Goal: Information Seeking & Learning: Learn about a topic

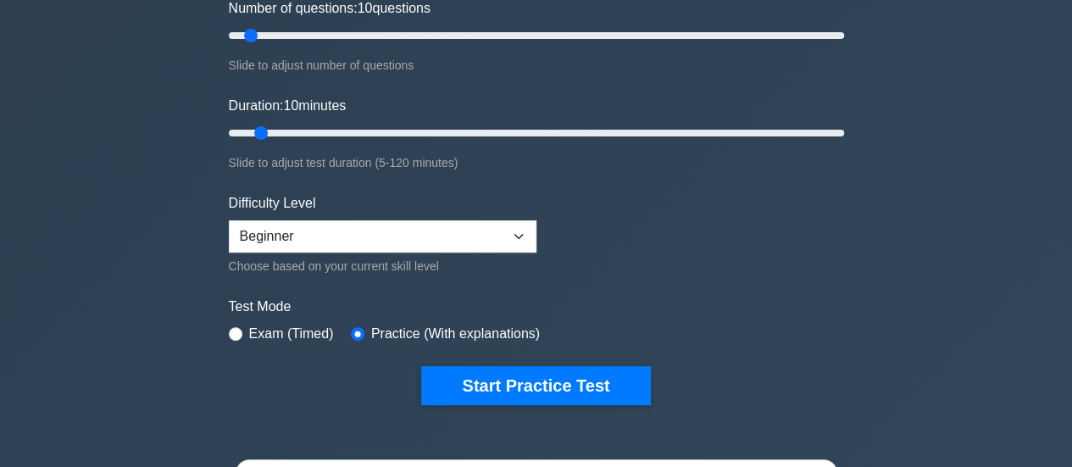
scroll to position [339, 0]
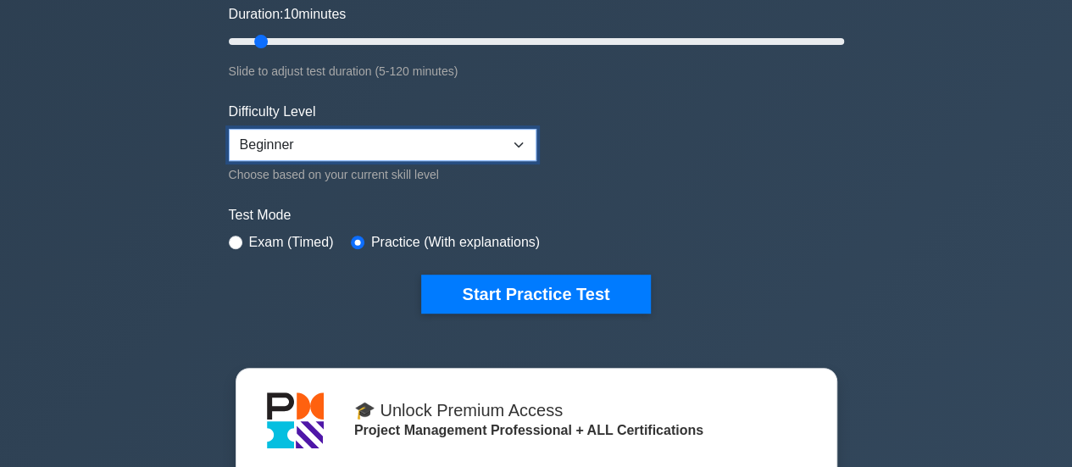
click at [512, 141] on select "Beginner Intermediate Expert" at bounding box center [383, 145] width 308 height 32
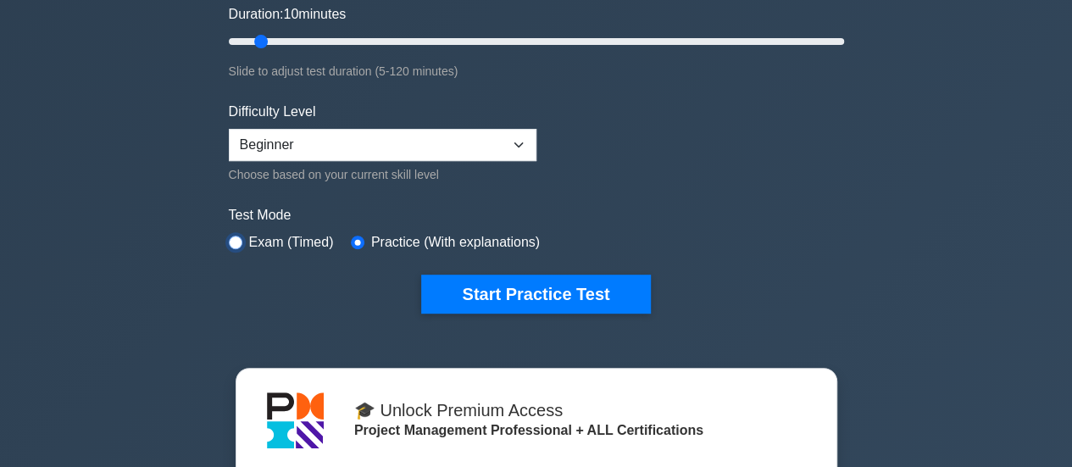
click at [231, 241] on input "radio" at bounding box center [236, 243] width 14 height 14
radio input "true"
click at [428, 164] on div "Choose based on your current skill level" at bounding box center [383, 174] width 308 height 20
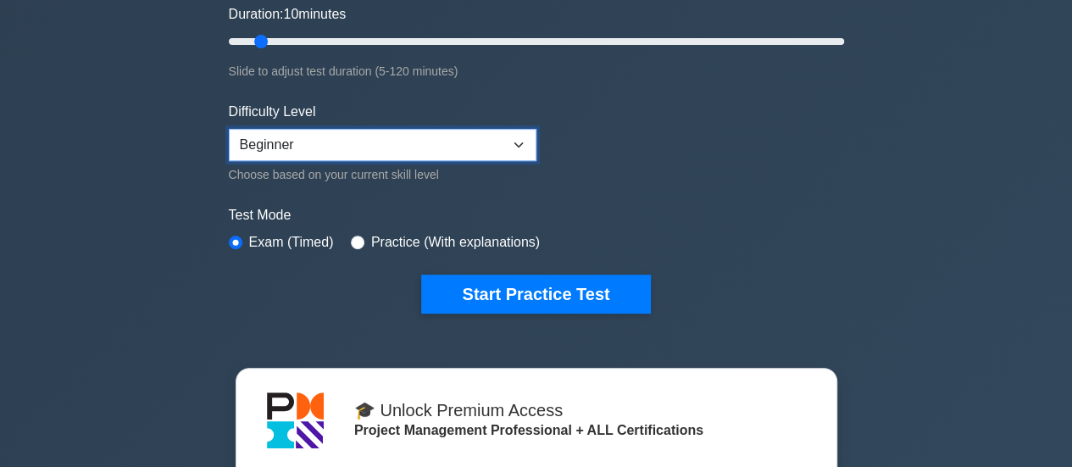
click at [435, 135] on select "Beginner Intermediate Expert" at bounding box center [383, 145] width 308 height 32
click at [229, 129] on select "Beginner Intermediate Expert" at bounding box center [383, 145] width 308 height 32
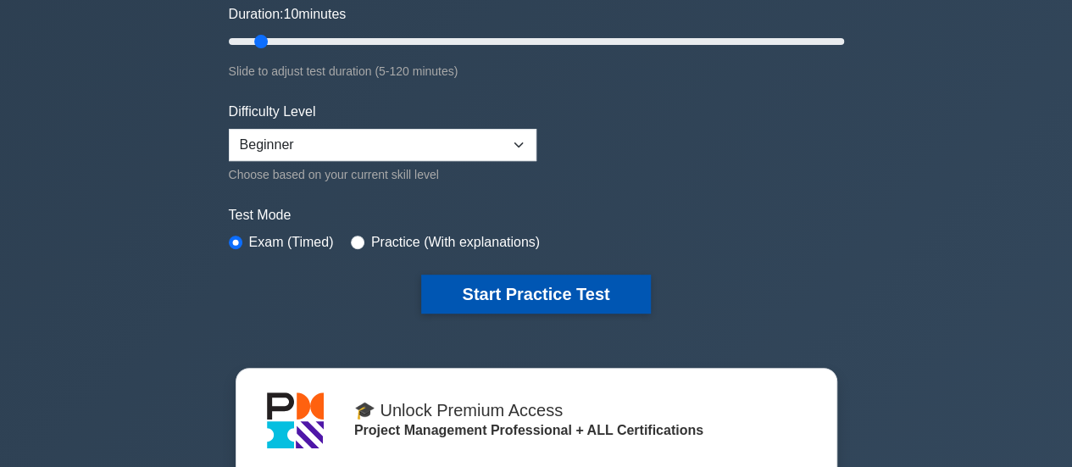
click at [554, 295] on button "Start Practice Test" at bounding box center [535, 294] width 229 height 39
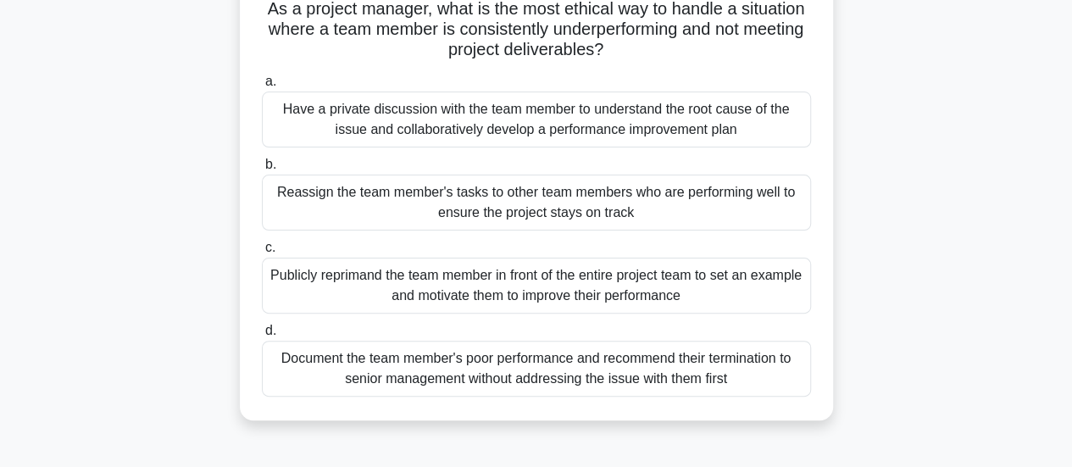
scroll to position [85, 0]
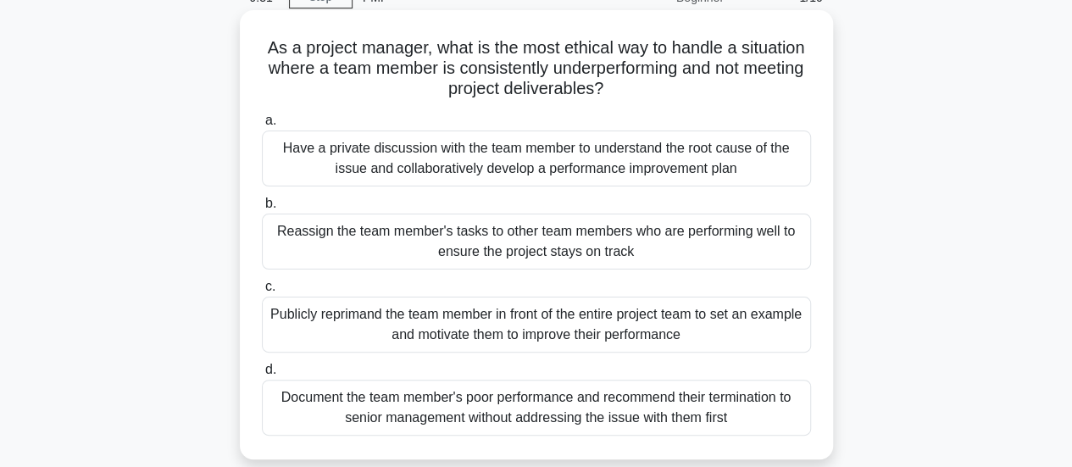
click at [534, 164] on div "Have a private discussion with the team member to understand the root cause of …" at bounding box center [536, 158] width 549 height 56
click at [262, 126] on input "a. Have a private discussion with the team member to understand the root cause …" at bounding box center [262, 120] width 0 height 11
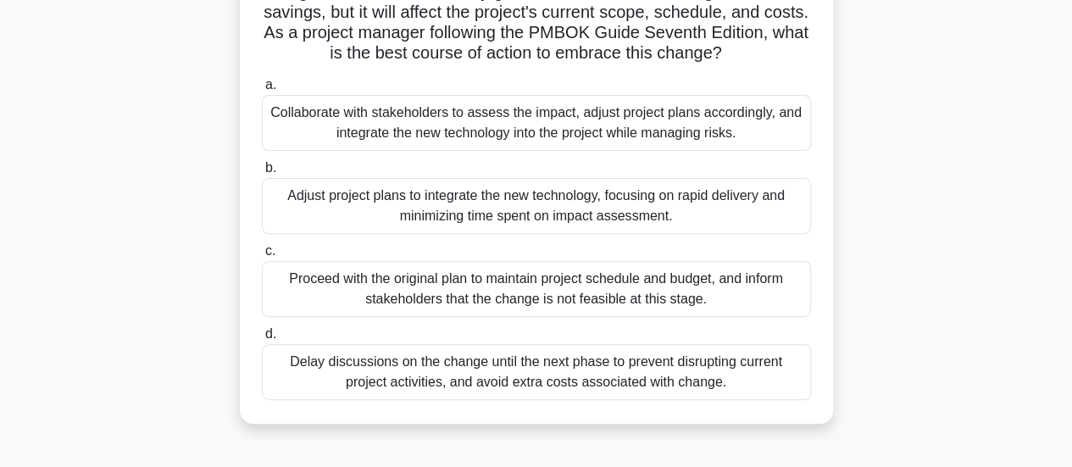
scroll to position [169, 0]
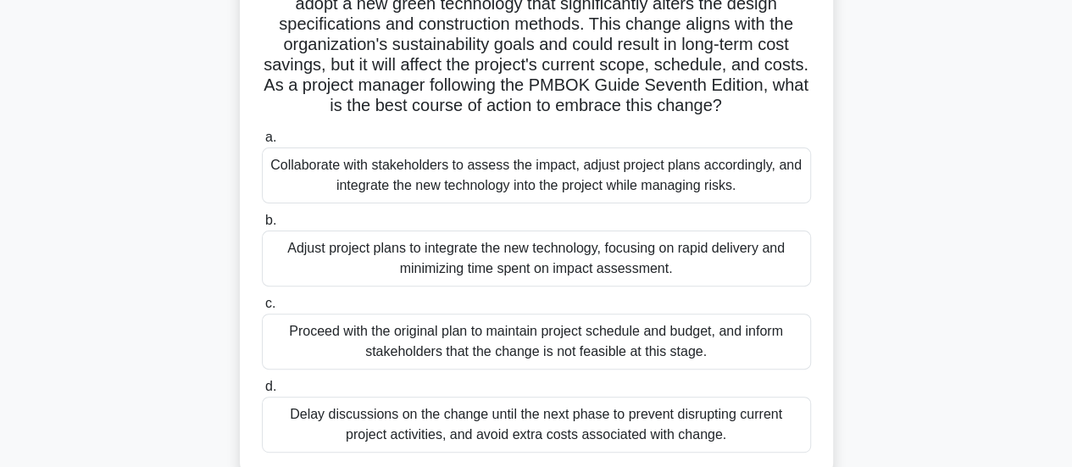
click at [652, 191] on div "Collaborate with stakeholders to assess the impact, adjust project plans accord…" at bounding box center [536, 175] width 549 height 56
click at [262, 143] on input "a. Collaborate with stakeholders to assess the impact, adjust project plans acc…" at bounding box center [262, 137] width 0 height 11
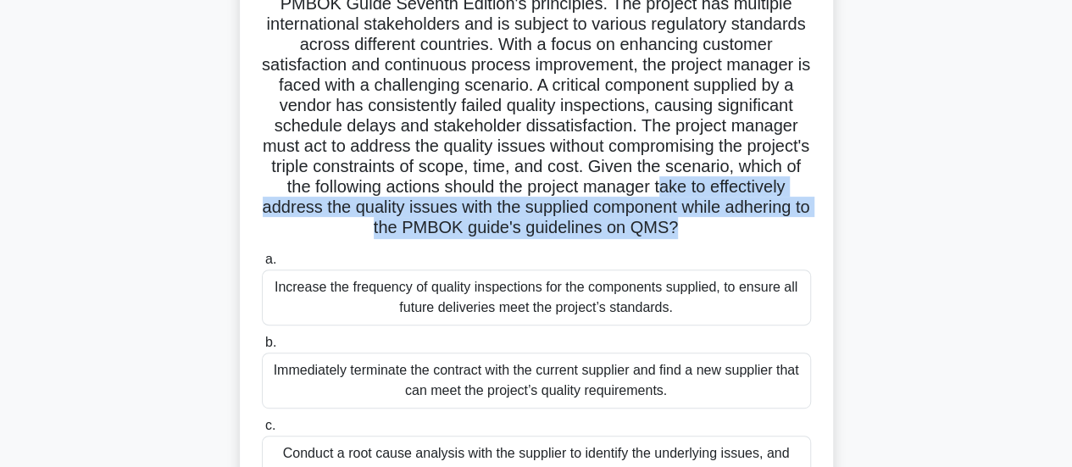
drag, startPoint x: 305, startPoint y: 208, endPoint x: 828, endPoint y: 220, distance: 522.9
click at [828, 220] on div "In a large-scale manufacturing project, the project manager is implementing a Q…" at bounding box center [536, 261] width 593 height 673
copy h5 "ake to effectively address the quality issues with the supplied component while…"
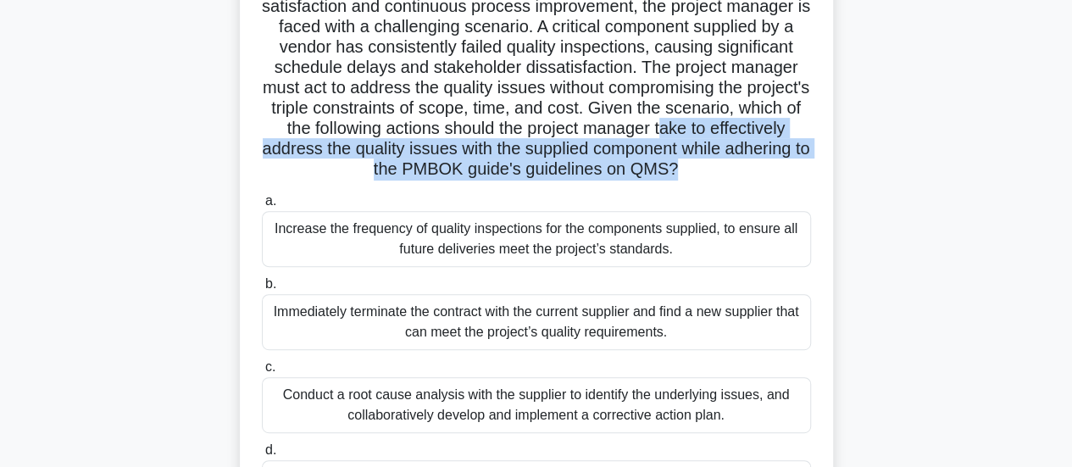
scroll to position [339, 0]
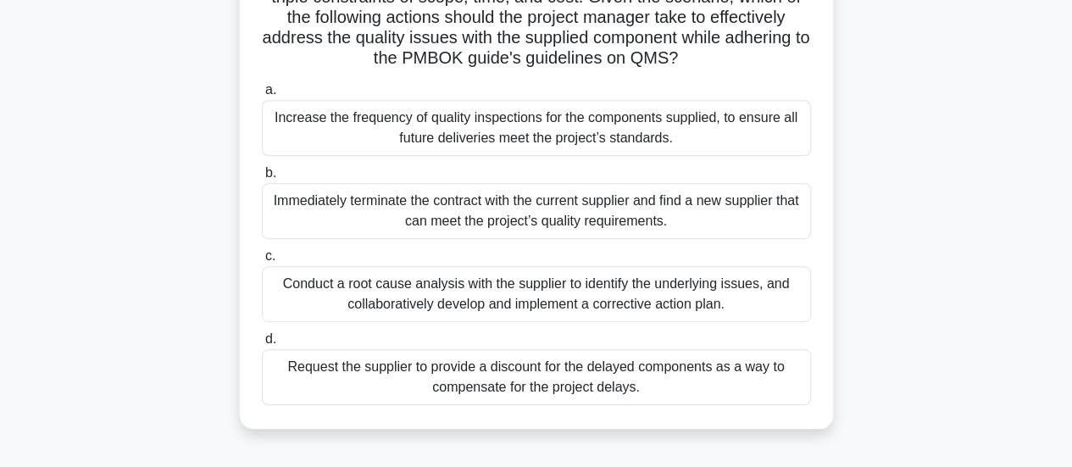
click at [554, 313] on div "Conduct a root cause analysis with the supplier to identify the underlying issu…" at bounding box center [536, 294] width 549 height 56
click at [262, 262] on input "c. Conduct a root cause analysis with the supplier to identify the underlying i…" at bounding box center [262, 256] width 0 height 11
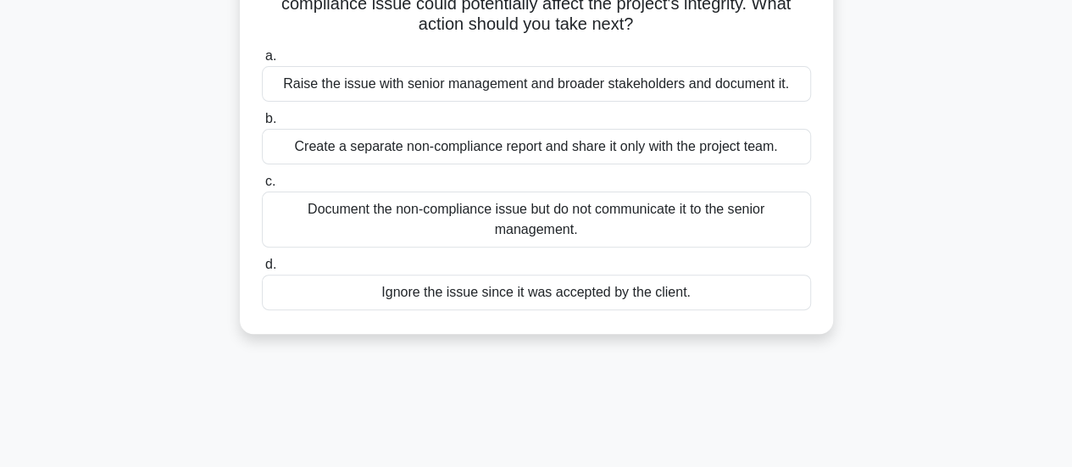
scroll to position [85, 0]
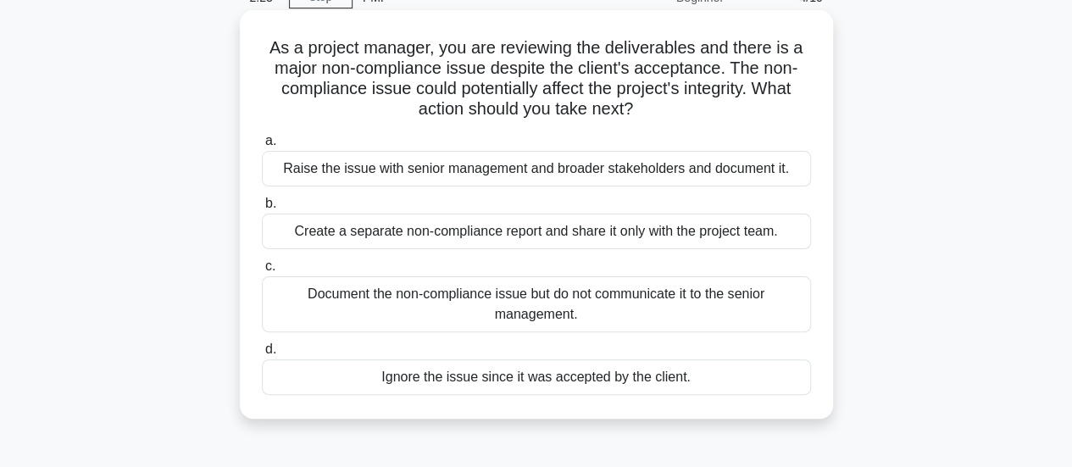
click at [564, 237] on div "Create a separate non-compliance report and share it only with the project team." at bounding box center [536, 232] width 549 height 36
click at [262, 209] on input "b. Create a separate non-compliance report and share it only with the project t…" at bounding box center [262, 203] width 0 height 11
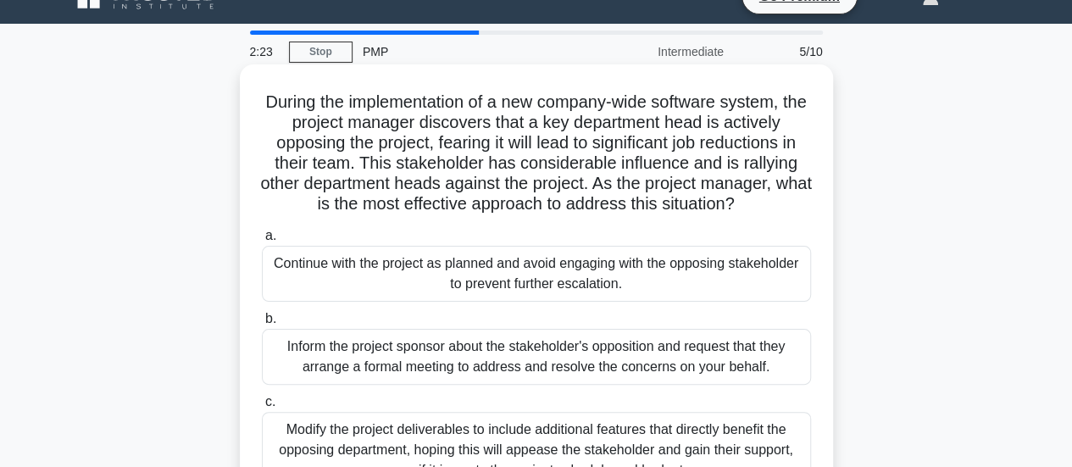
scroll to position [0, 0]
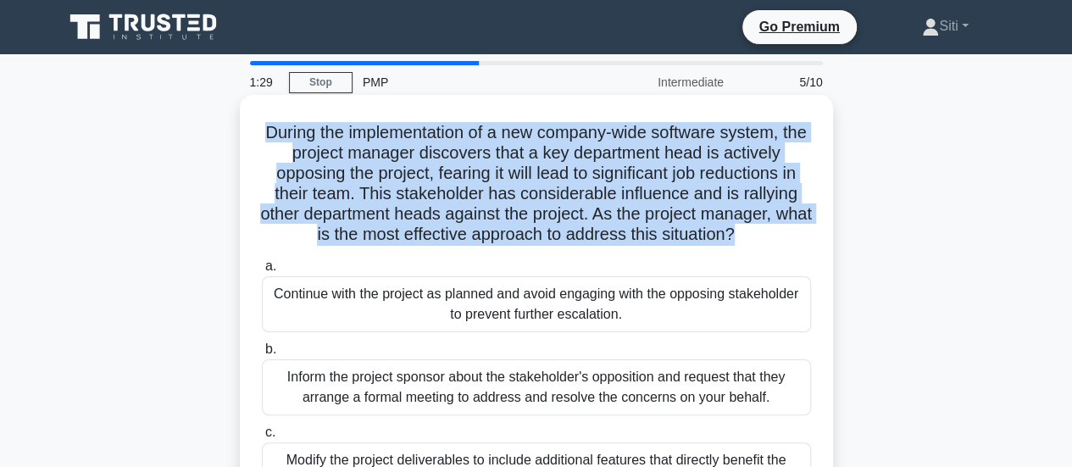
drag, startPoint x: 269, startPoint y: 131, endPoint x: 760, endPoint y: 226, distance: 499.7
click at [760, 226] on h5 "During the implementation of a new company-wide software system, the project ma…" at bounding box center [536, 184] width 552 height 124
copy h5 "During the implementation of a new company-wide software system, the project ma…"
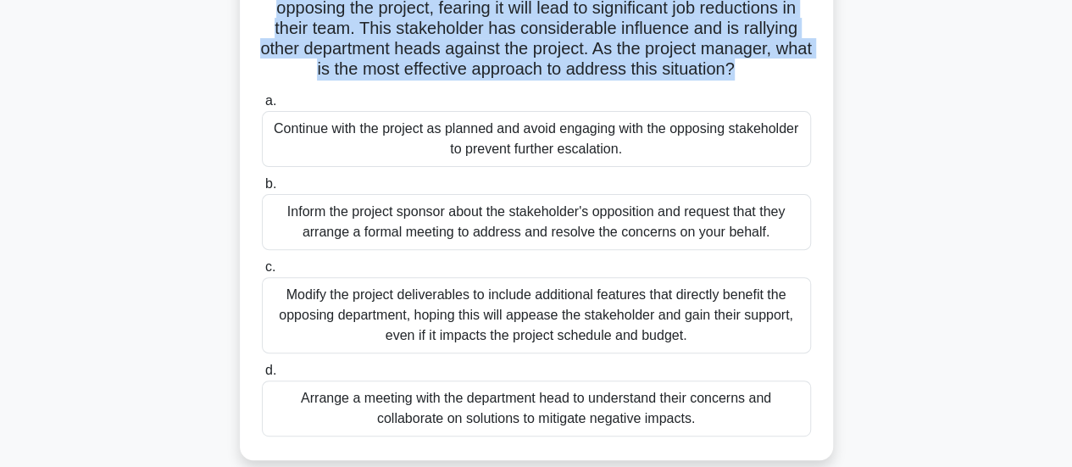
scroll to position [169, 0]
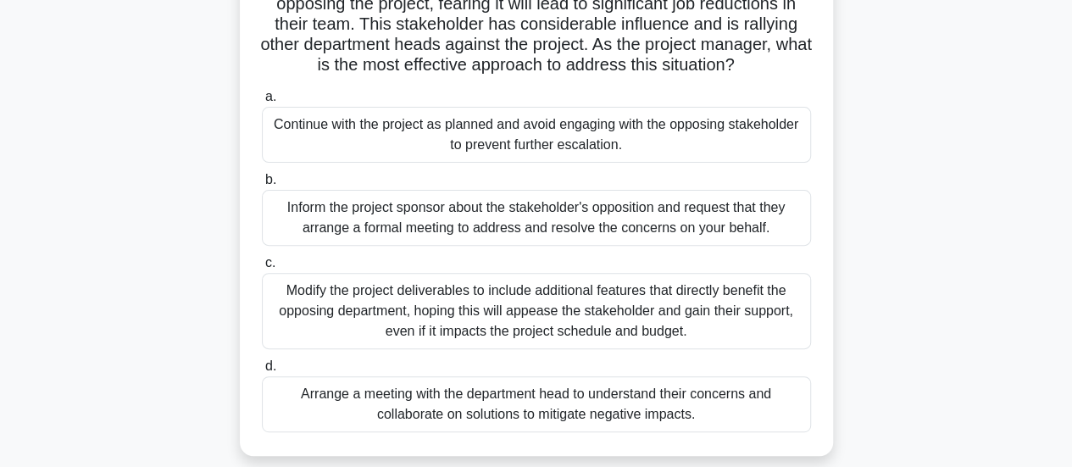
click at [696, 178] on label "b. Inform the project sponsor about the stakeholder's opposition and request th…" at bounding box center [536, 207] width 549 height 76
click at [262, 178] on input "b. Inform the project sponsor about the stakeholder's opposition and request th…" at bounding box center [262, 180] width 0 height 11
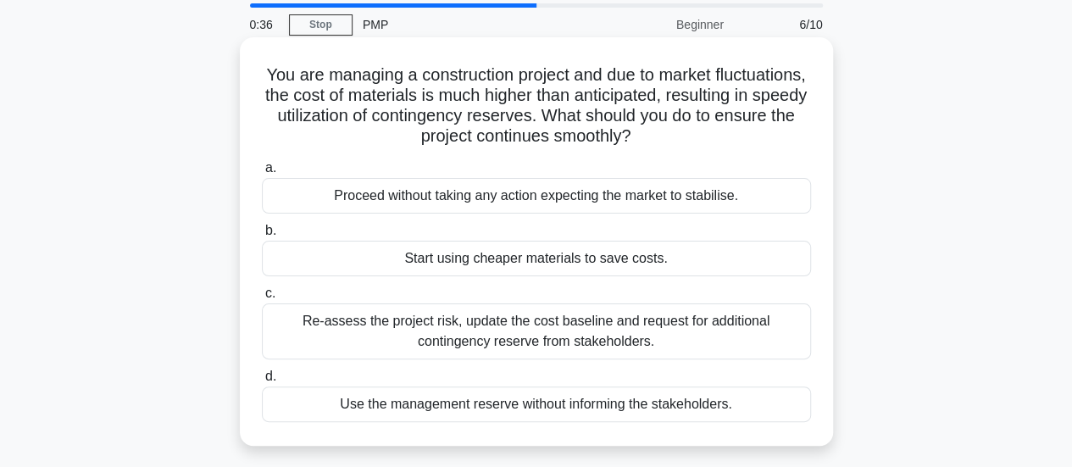
scroll to position [85, 0]
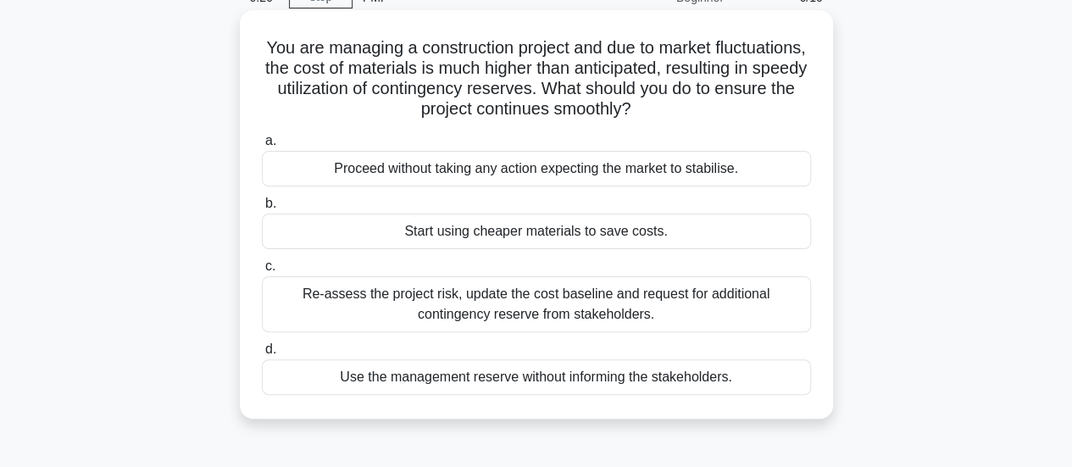
click at [722, 315] on div "Re-assess the project risk, update the cost baseline and request for additional…" at bounding box center [536, 304] width 549 height 56
click at [262, 272] on input "c. Re-assess the project risk, update the cost baseline and request for additio…" at bounding box center [262, 266] width 0 height 11
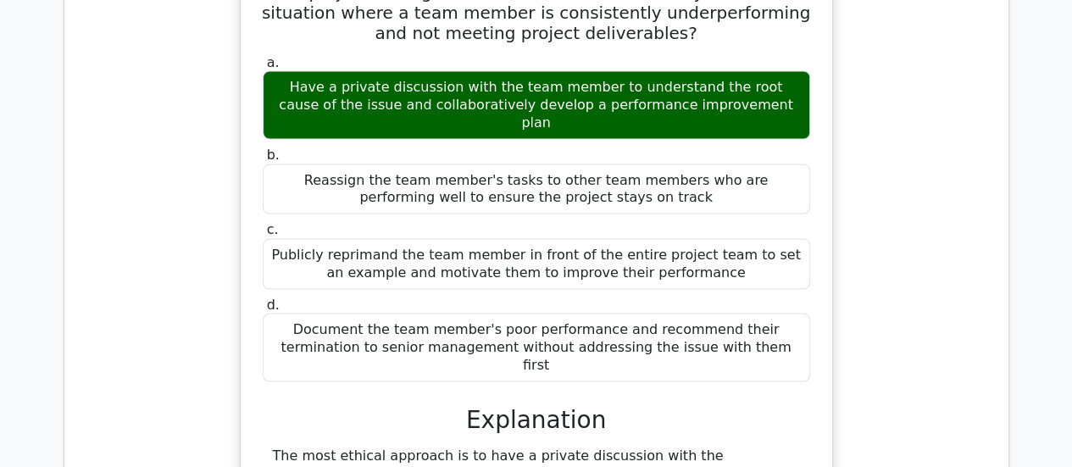
scroll to position [1356, 0]
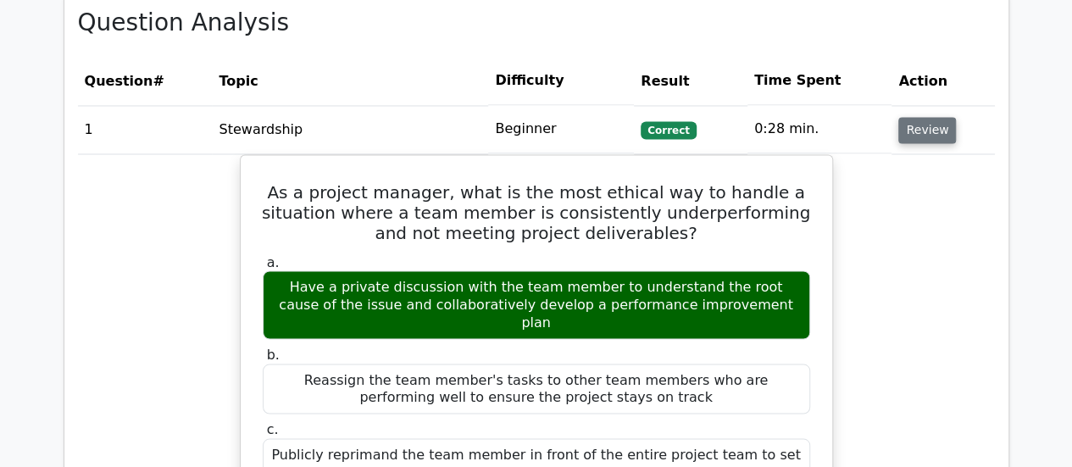
click at [907, 117] on button "Review" at bounding box center [927, 130] width 58 height 26
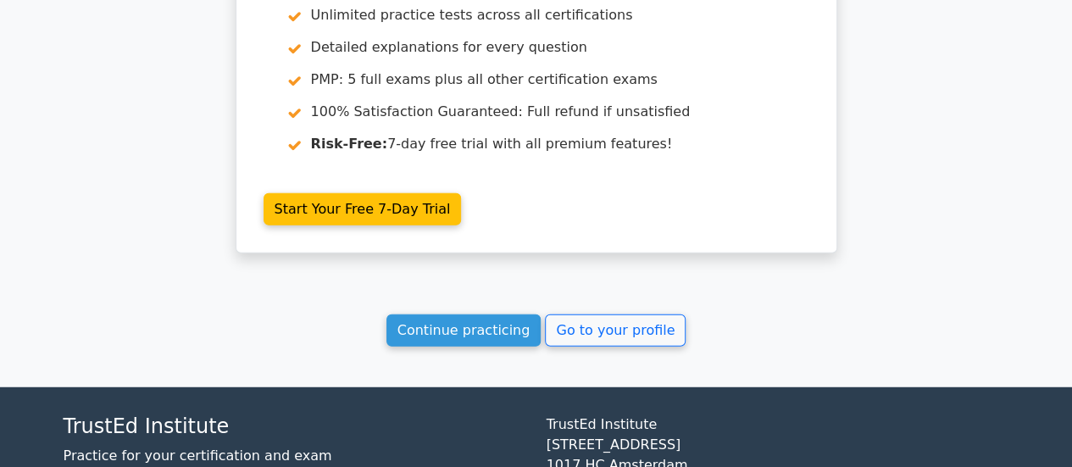
scroll to position [2155, 0]
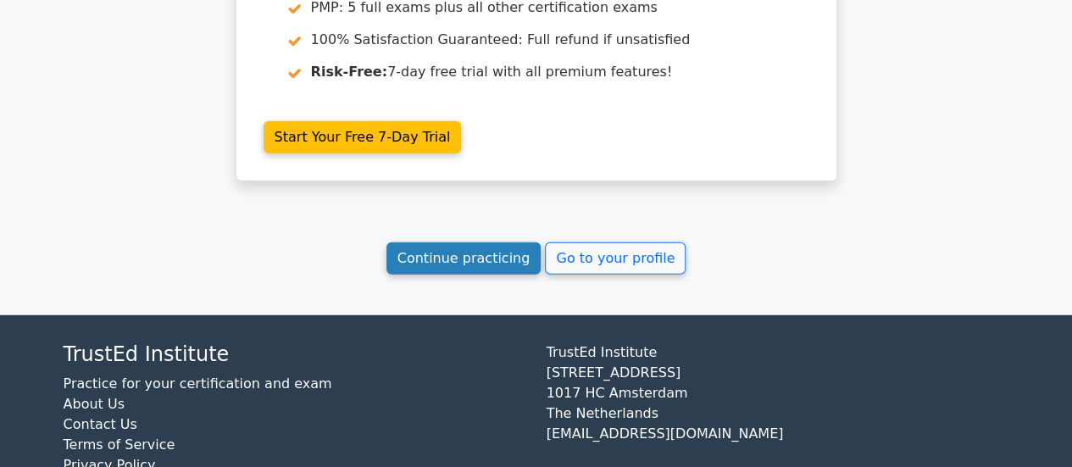
click at [525, 242] on link "Continue practicing" at bounding box center [463, 258] width 155 height 32
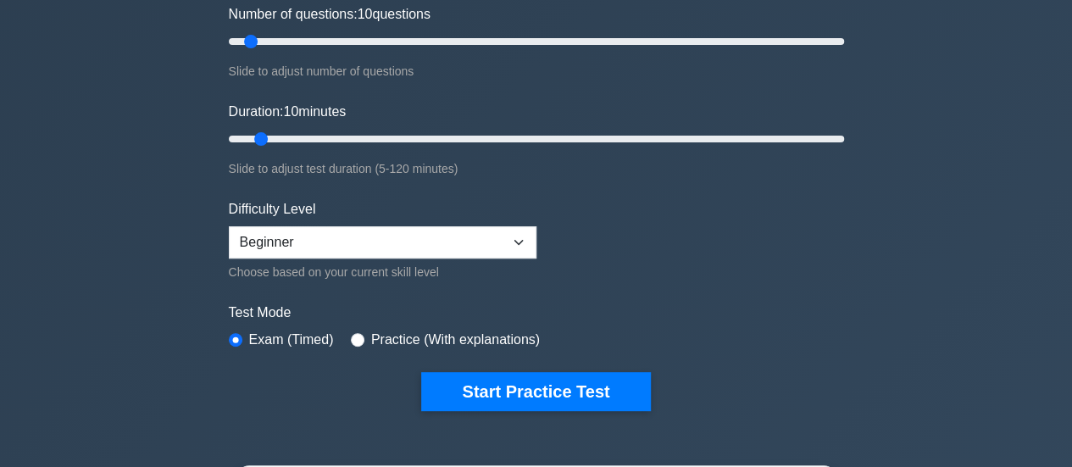
scroll to position [85, 0]
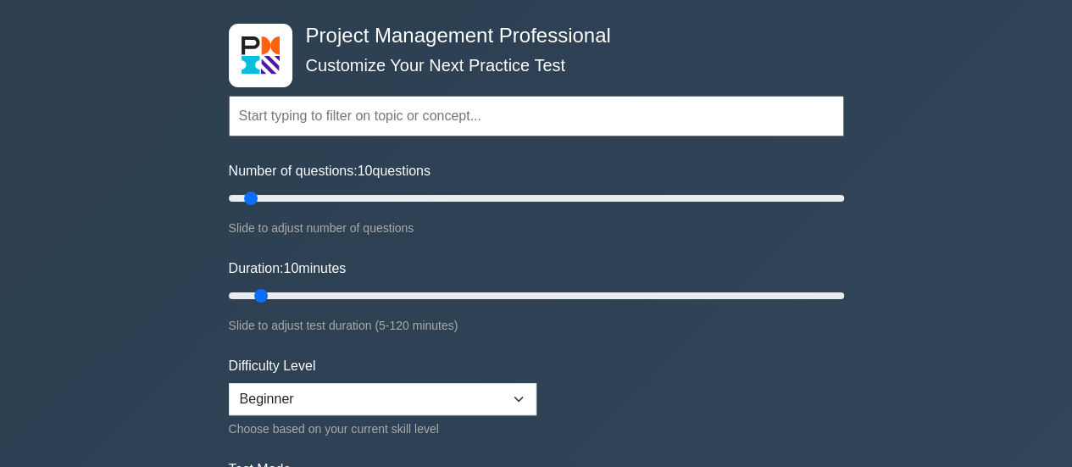
click at [485, 412] on div "Difficulty Level Beginner Intermediate Expert Choose based on your current skil…" at bounding box center [383, 397] width 308 height 83
click at [488, 396] on select "Beginner Intermediate Expert" at bounding box center [383, 399] width 308 height 32
select select "intermediate"
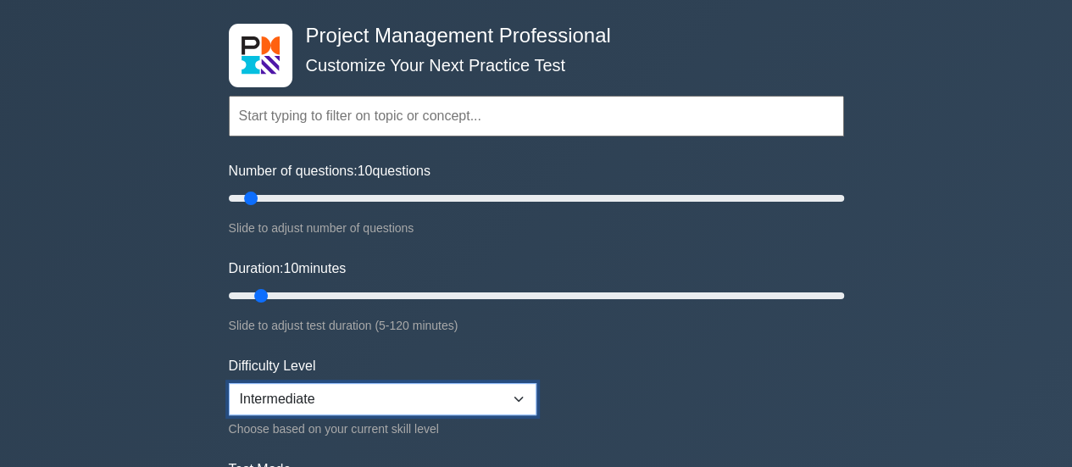
click at [229, 383] on select "Beginner Intermediate Expert" at bounding box center [383, 399] width 308 height 32
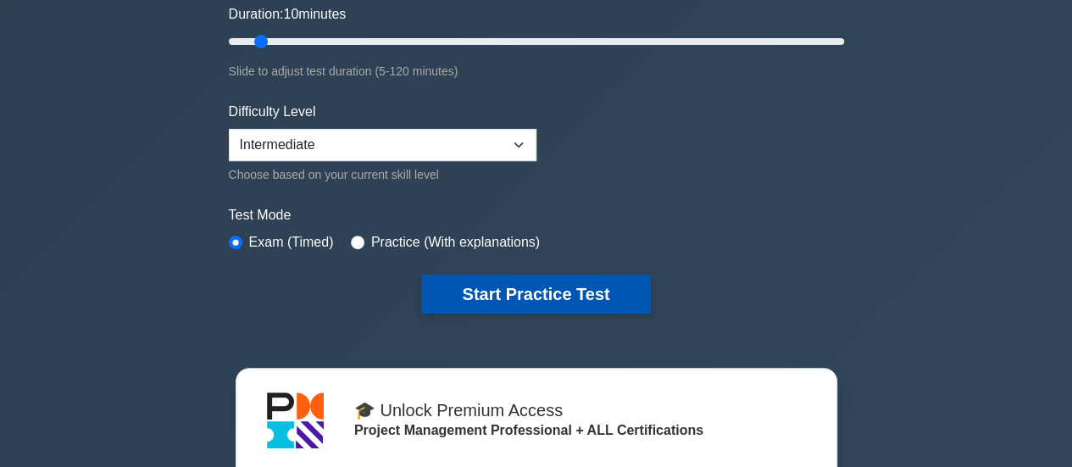
click at [539, 284] on button "Start Practice Test" at bounding box center [535, 294] width 229 height 39
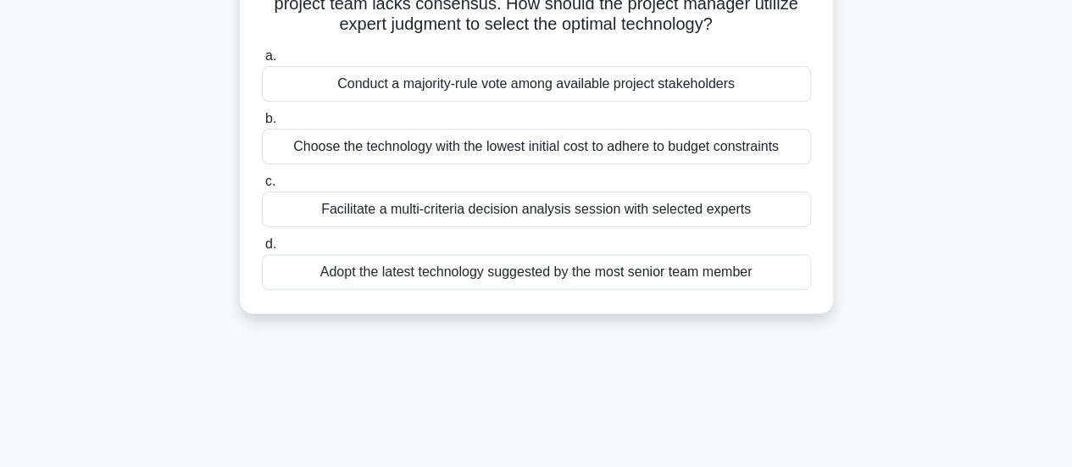
scroll to position [85, 0]
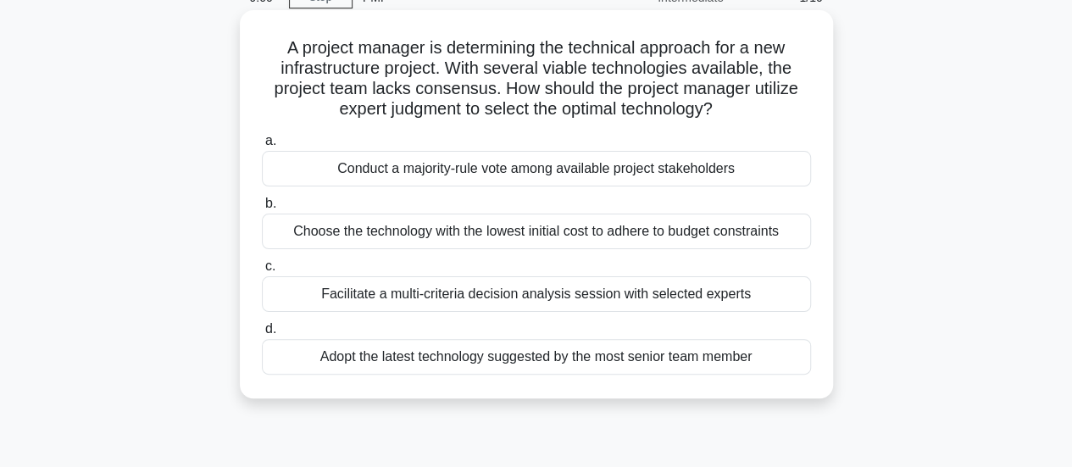
click at [552, 364] on div "Adopt the latest technology suggested by the most senior team member" at bounding box center [536, 357] width 549 height 36
click at [262, 335] on input "d. Adopt the latest technology suggested by the most senior team member" at bounding box center [262, 329] width 0 height 11
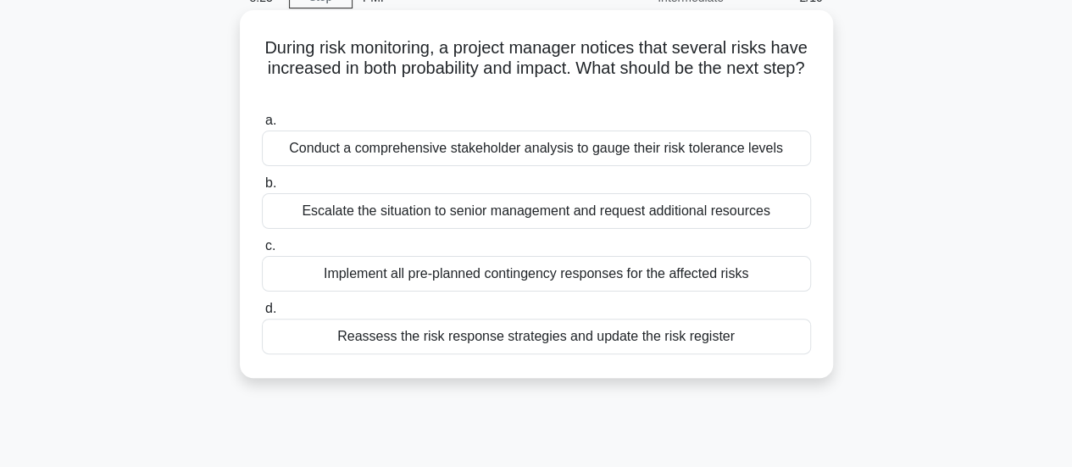
click at [654, 341] on div "Reassess the risk response strategies and update the risk register" at bounding box center [536, 337] width 549 height 36
click at [262, 314] on input "d. Reassess the risk response strategies and update the risk register" at bounding box center [262, 308] width 0 height 11
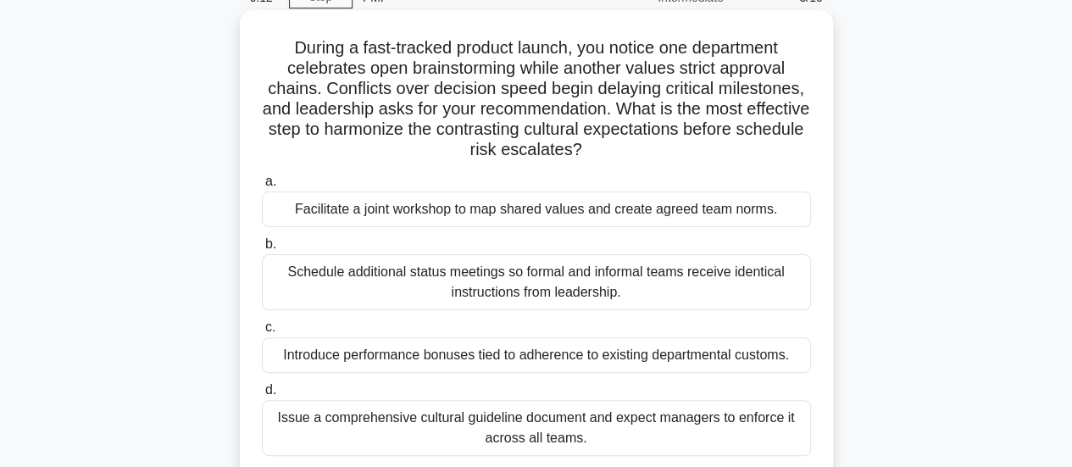
scroll to position [169, 0]
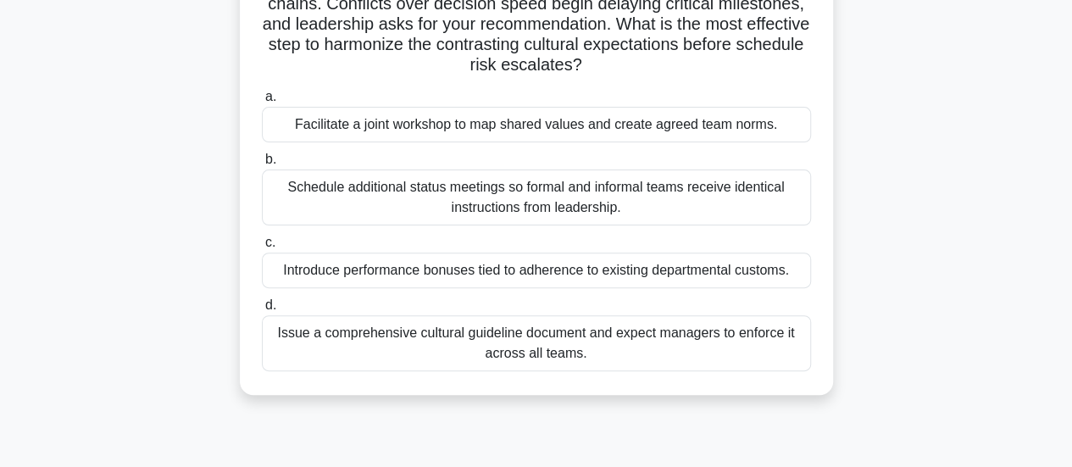
click at [725, 130] on div "Facilitate a joint workshop to map shared values and create agreed team norms." at bounding box center [536, 125] width 549 height 36
click at [262, 103] on input "a. Facilitate a joint workshop to map shared values and create agreed team norm…" at bounding box center [262, 97] width 0 height 11
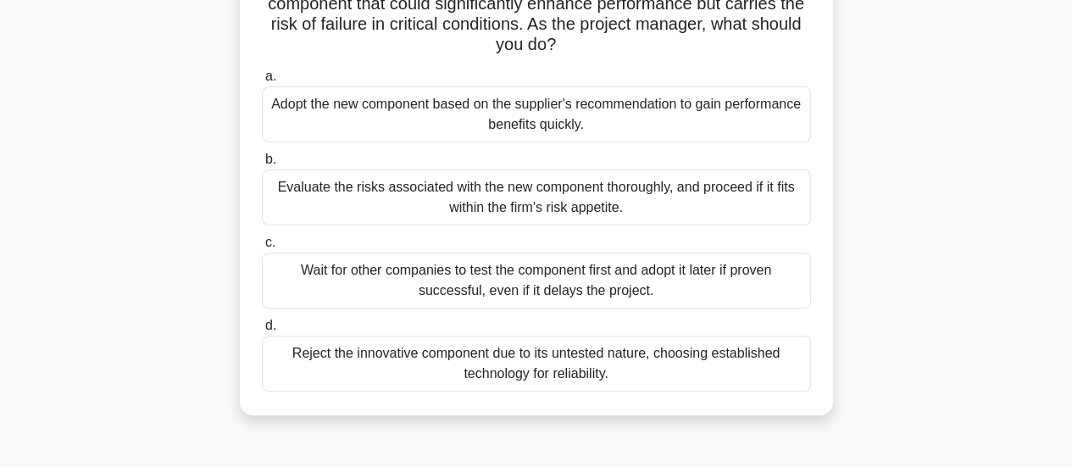
click at [614, 219] on div "Evaluate the risks associated with the new component thoroughly, and proceed if…" at bounding box center [536, 197] width 549 height 56
click at [262, 165] on input "b. Evaluate the risks associated with the new component thoroughly, and proceed…" at bounding box center [262, 159] width 0 height 11
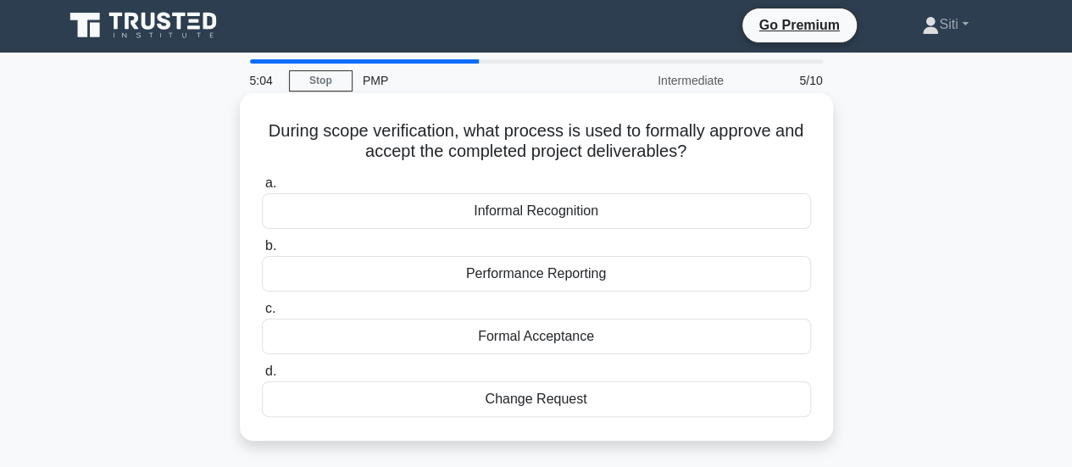
scroll to position [0, 0]
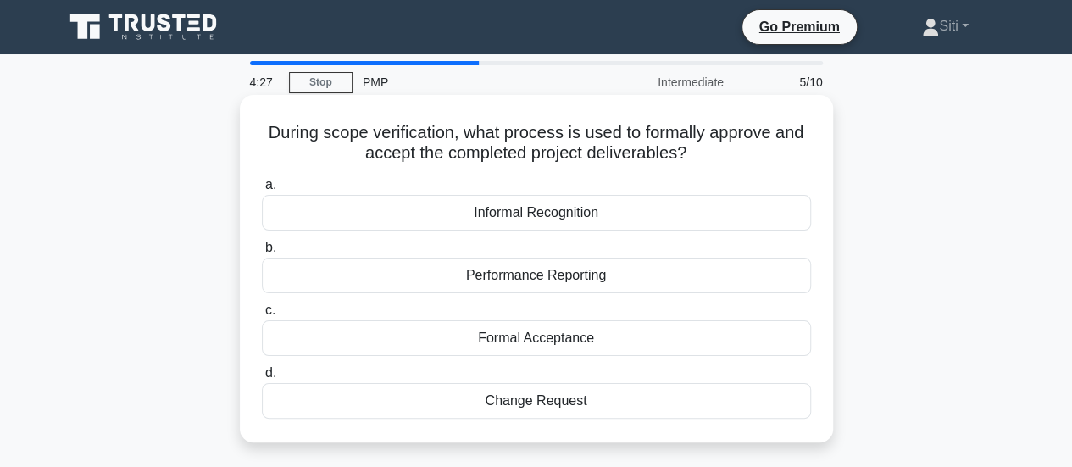
click at [485, 340] on div "Formal Acceptance" at bounding box center [536, 338] width 549 height 36
click at [262, 316] on input "c. Formal Acceptance" at bounding box center [262, 310] width 0 height 11
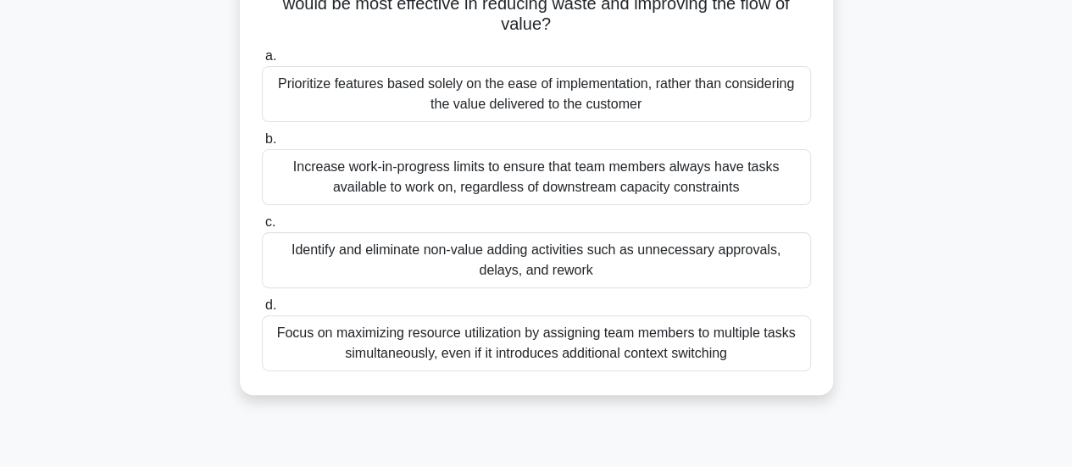
scroll to position [85, 0]
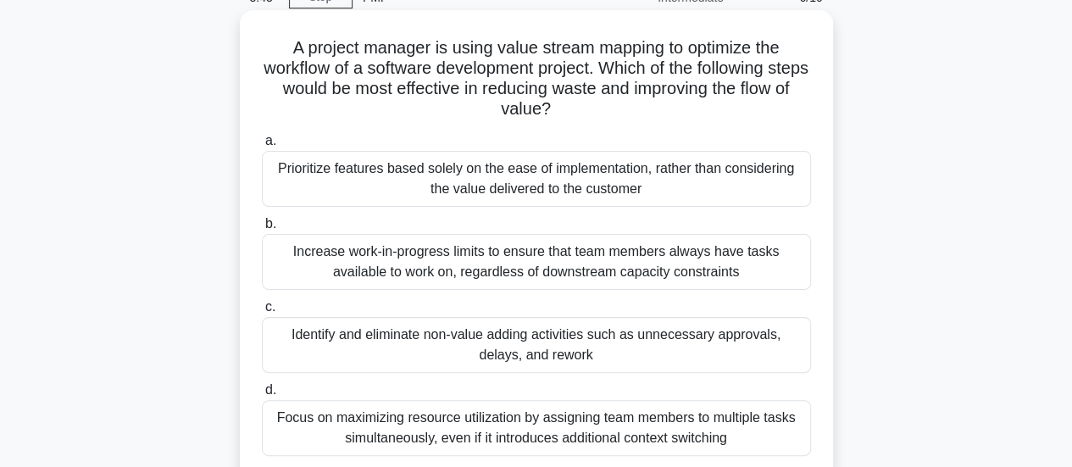
click at [642, 266] on div "Increase work-in-progress limits to ensure that team members always have tasks …" at bounding box center [536, 262] width 549 height 56
click at [262, 230] on input "b. Increase work-in-progress limits to ensure that team members always have tas…" at bounding box center [262, 224] width 0 height 11
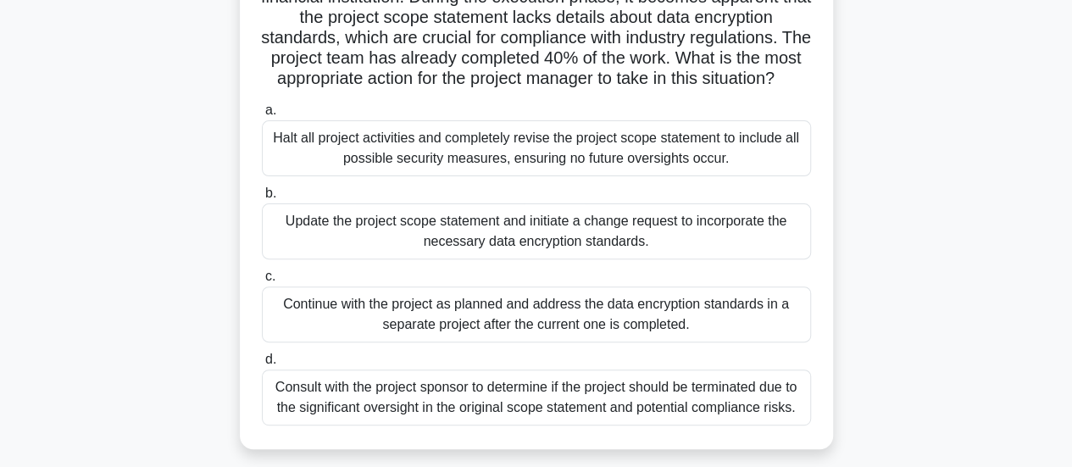
scroll to position [169, 0]
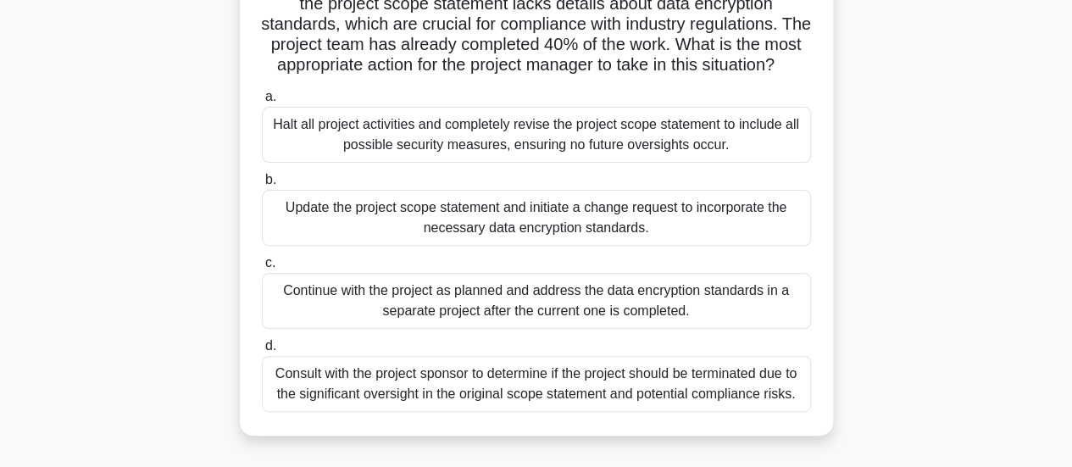
click at [627, 163] on div "Halt all project activities and completely revise the project scope statement t…" at bounding box center [536, 135] width 549 height 56
click at [262, 103] on input "a. Halt all project activities and completely revise the project scope statemen…" at bounding box center [262, 97] width 0 height 11
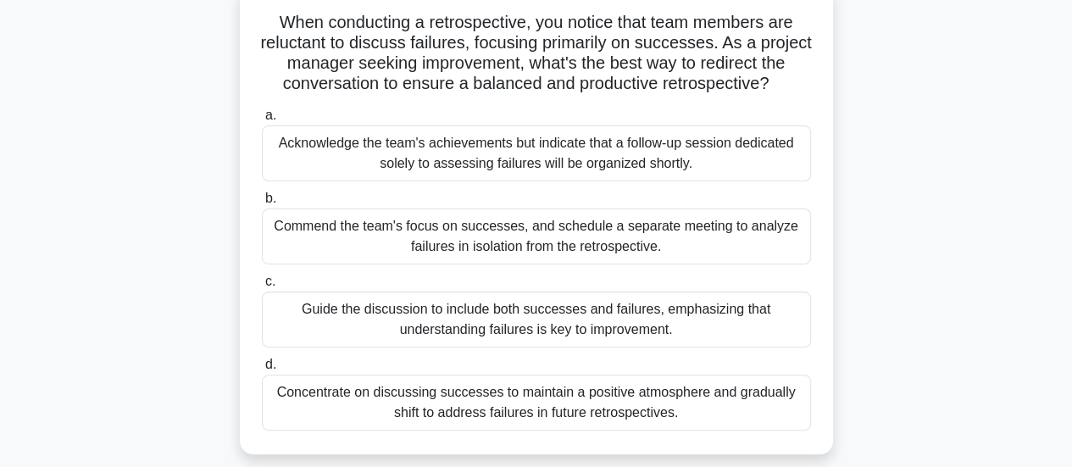
scroll to position [85, 0]
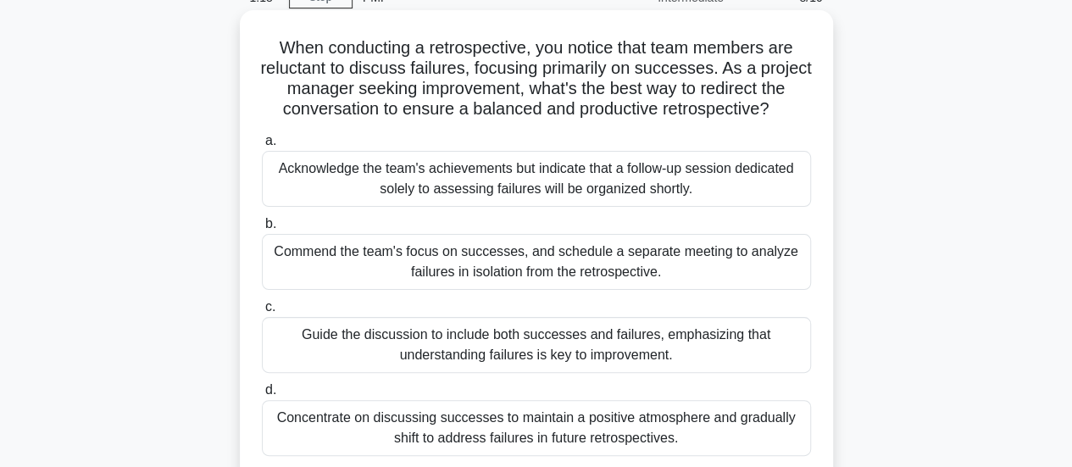
click at [696, 181] on div "Acknowledge the team's achievements but indicate that a follow-up session dedic…" at bounding box center [536, 179] width 549 height 56
click at [262, 147] on input "a. Acknowledge the team's achievements but indicate that a follow-up session de…" at bounding box center [262, 141] width 0 height 11
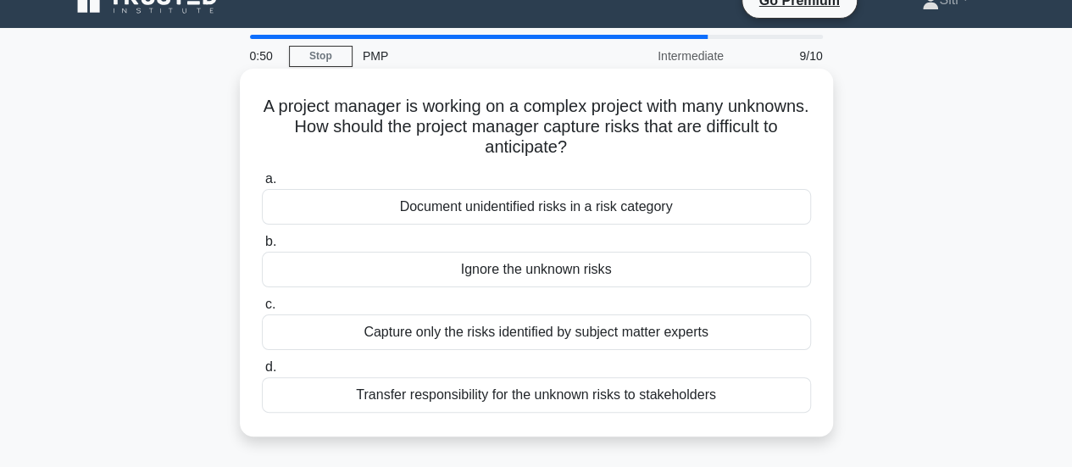
scroll to position [0, 0]
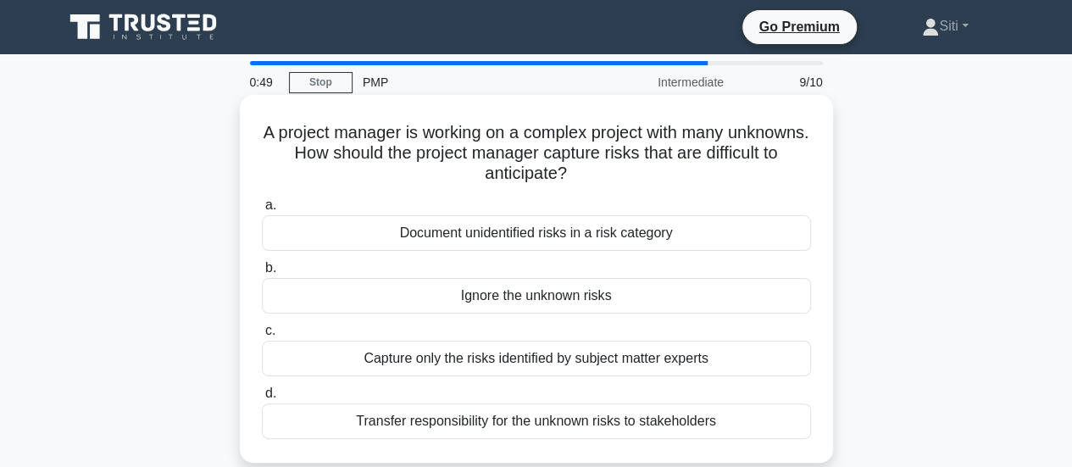
click at [614, 231] on div "Document unidentified risks in a risk category" at bounding box center [536, 233] width 549 height 36
click at [262, 211] on input "a. Document unidentified risks in a risk category" at bounding box center [262, 205] width 0 height 11
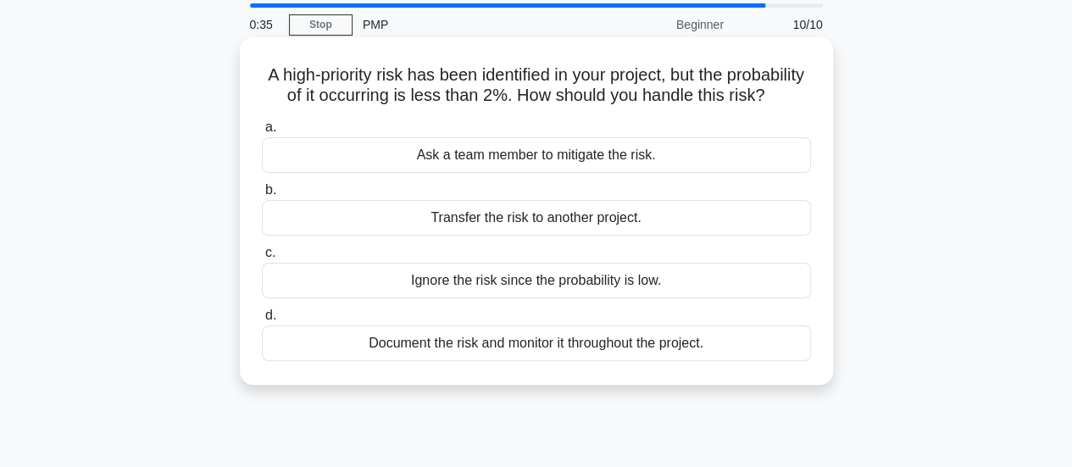
scroll to position [85, 0]
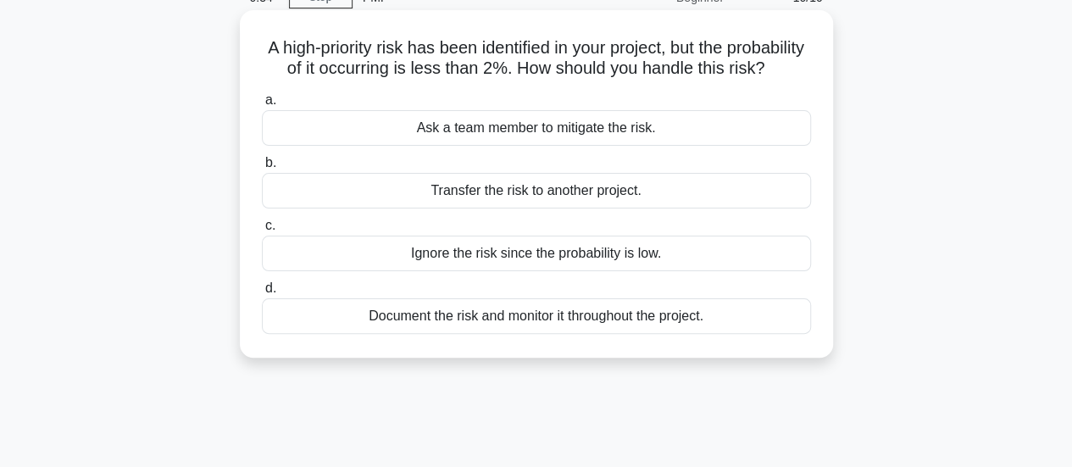
click at [692, 334] on div "Document the risk and monitor it throughout the project." at bounding box center [536, 316] width 549 height 36
click at [262, 294] on input "d. Document the risk and monitor it throughout the project." at bounding box center [262, 288] width 0 height 11
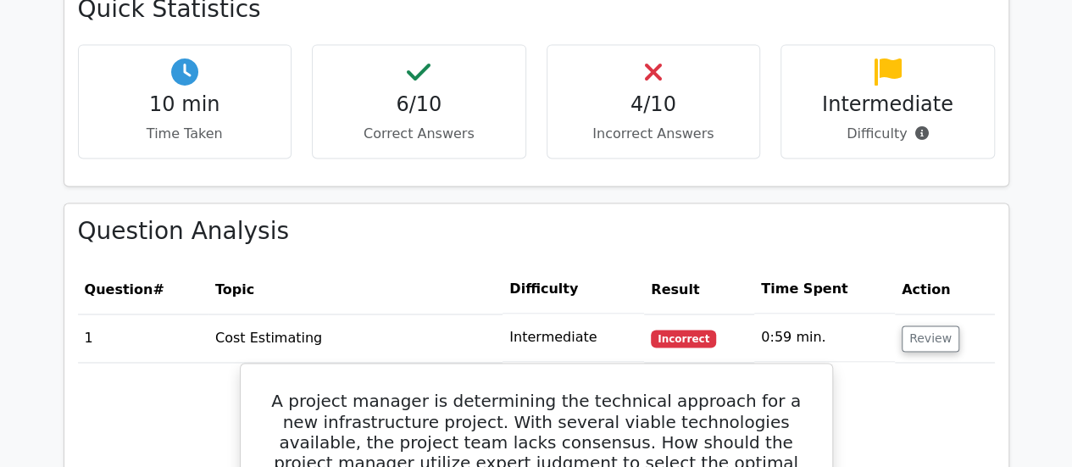
scroll to position [1186, 0]
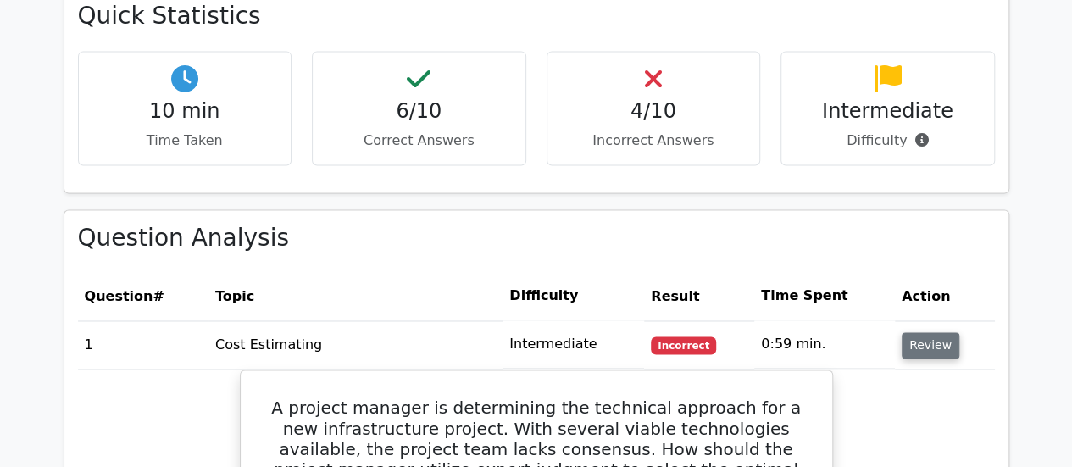
click at [940, 332] on button "Review" at bounding box center [930, 345] width 58 height 26
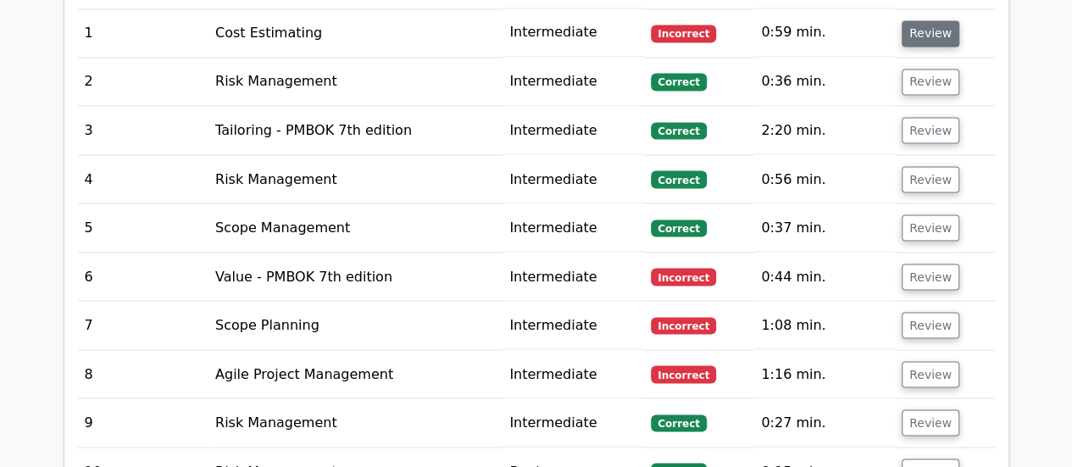
scroll to position [1525, 0]
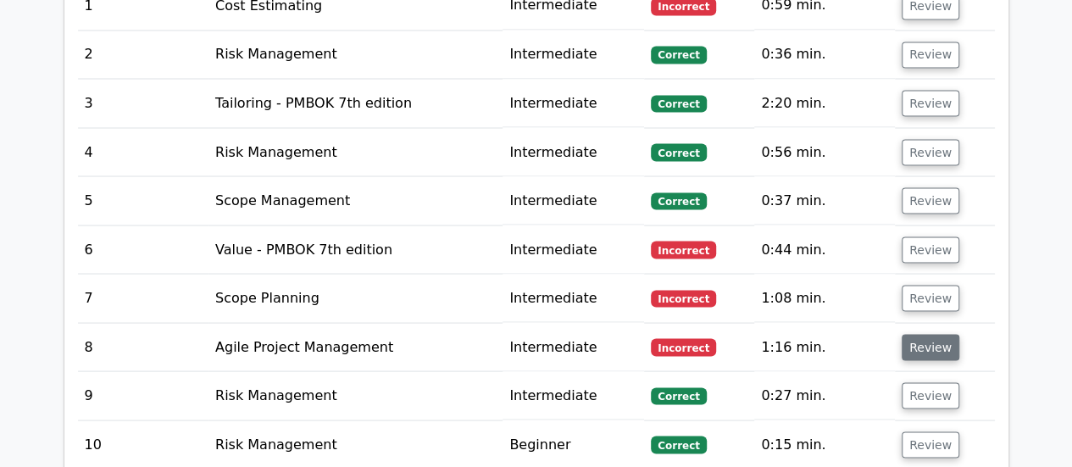
click at [927, 334] on button "Review" at bounding box center [930, 347] width 58 height 26
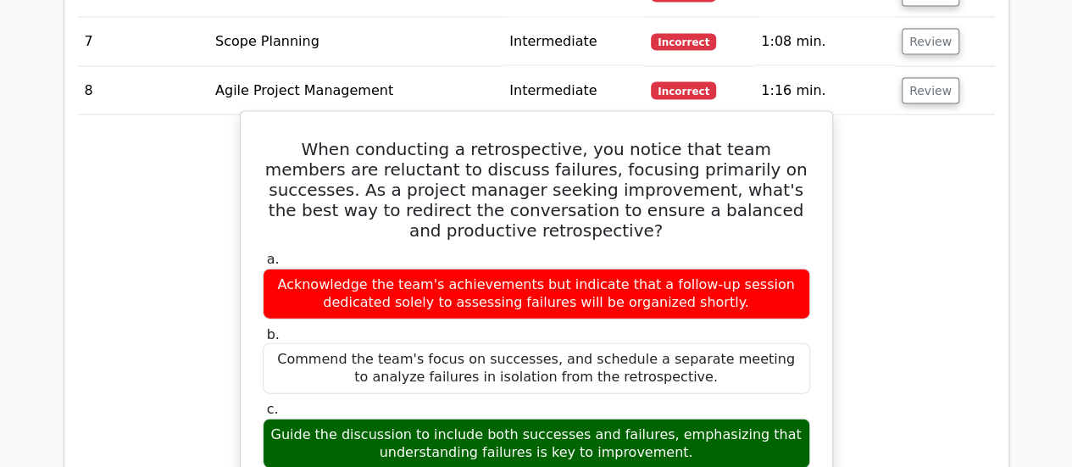
scroll to position [1864, 0]
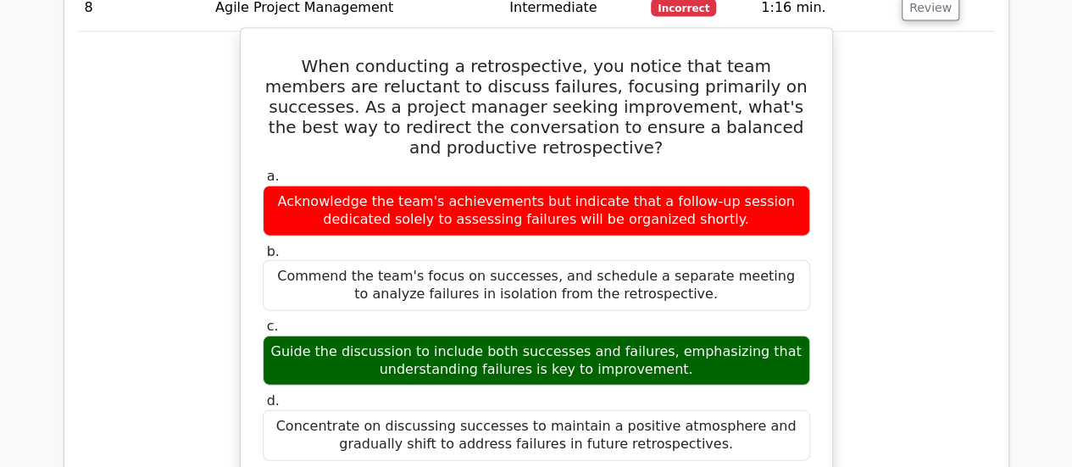
drag, startPoint x: 519, startPoint y: 314, endPoint x: 552, endPoint y: 313, distance: 33.1
click at [524, 336] on div "Guide the discussion to include both successes and failures, emphasizing that u…" at bounding box center [536, 361] width 547 height 51
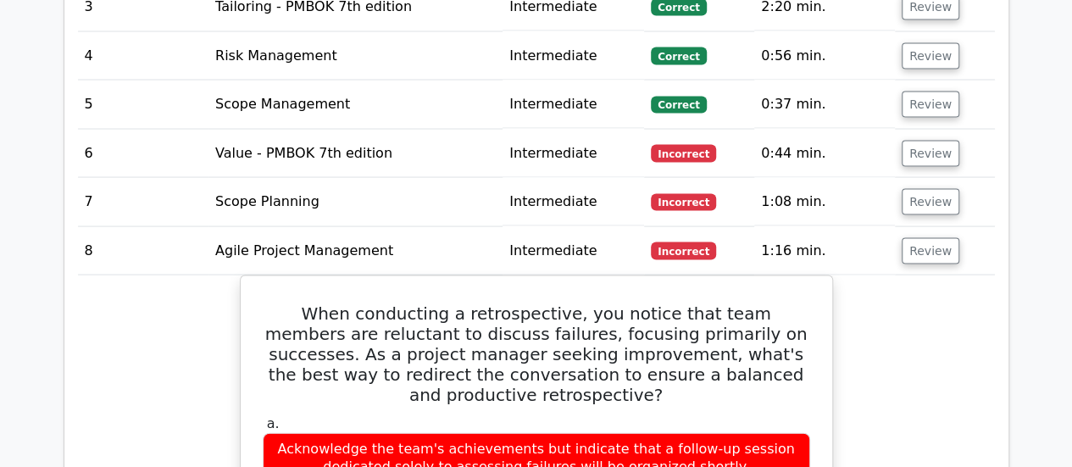
scroll to position [1525, 0]
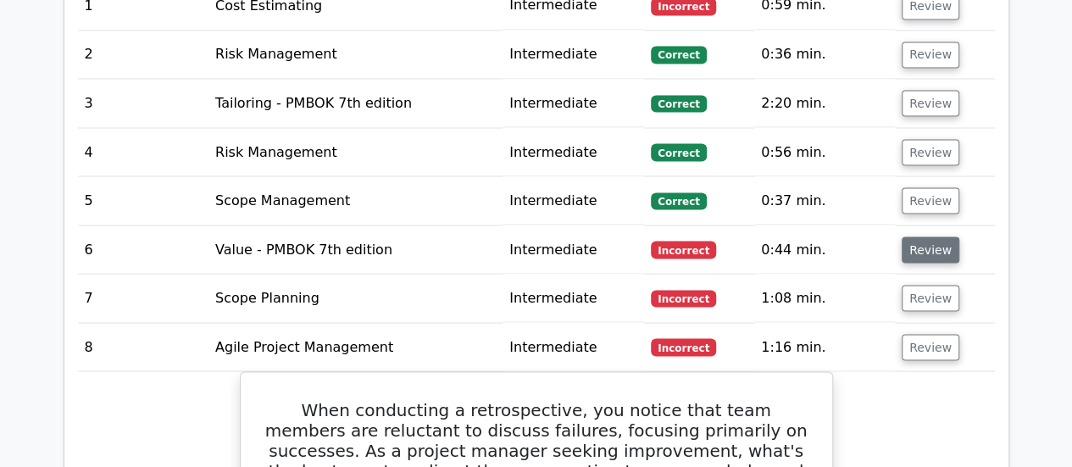
click at [938, 236] on button "Review" at bounding box center [930, 249] width 58 height 26
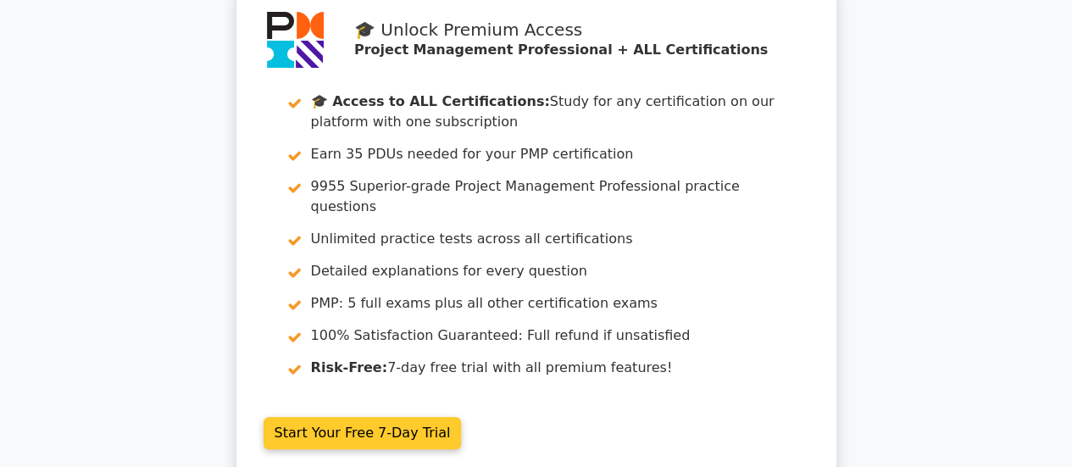
scroll to position [0, 0]
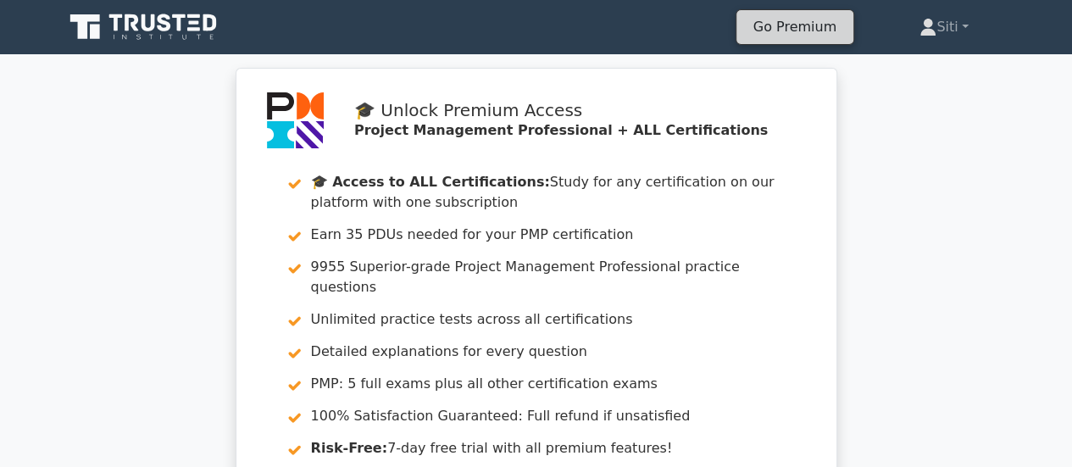
drag, startPoint x: 813, startPoint y: 18, endPoint x: 827, endPoint y: 18, distance: 14.4
click at [813, 18] on link "Go Premium" at bounding box center [794, 26] width 103 height 23
click at [937, 23] on link "Siti" at bounding box center [944, 27] width 130 height 34
click at [919, 27] on icon at bounding box center [927, 27] width 17 height 17
click at [973, 27] on link "Siti" at bounding box center [944, 27] width 130 height 34
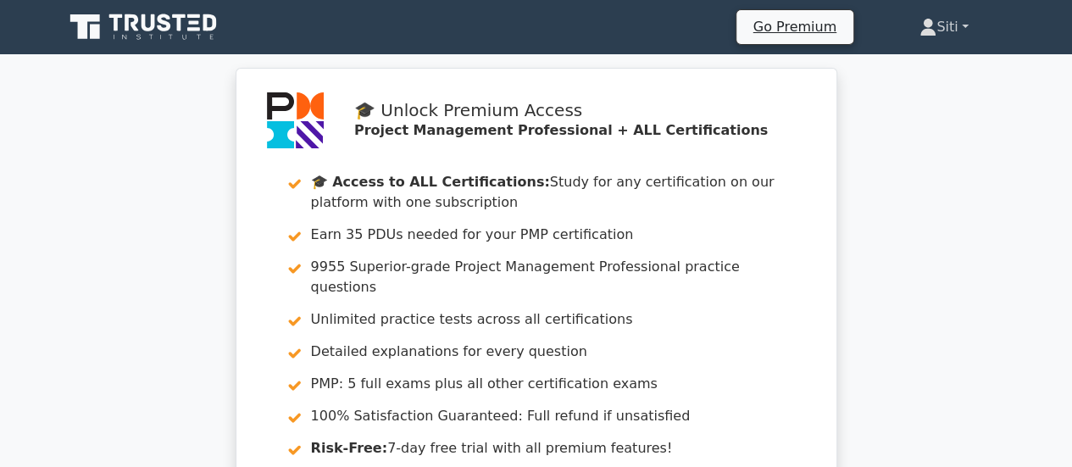
click at [969, 26] on link "Siti" at bounding box center [944, 27] width 130 height 34
click at [920, 31] on icon at bounding box center [927, 32] width 15 height 7
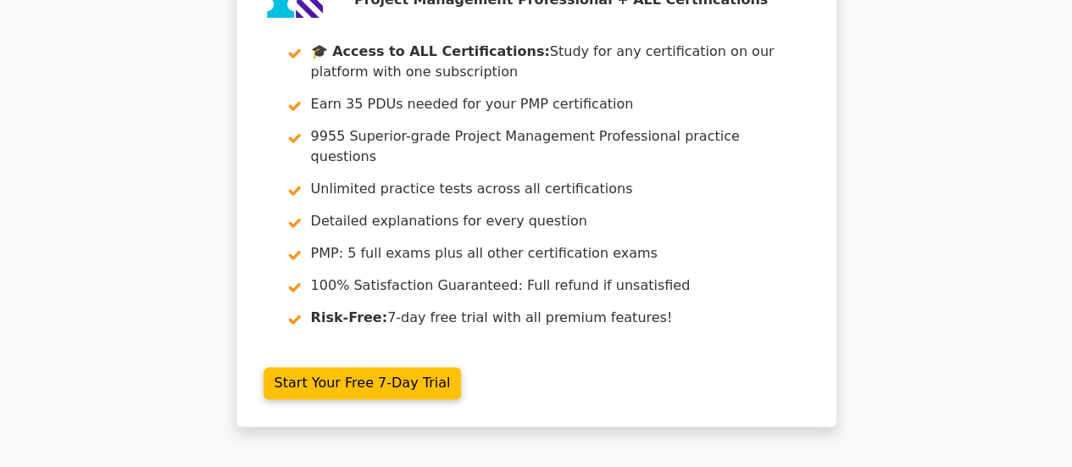
scroll to position [4195, 0]
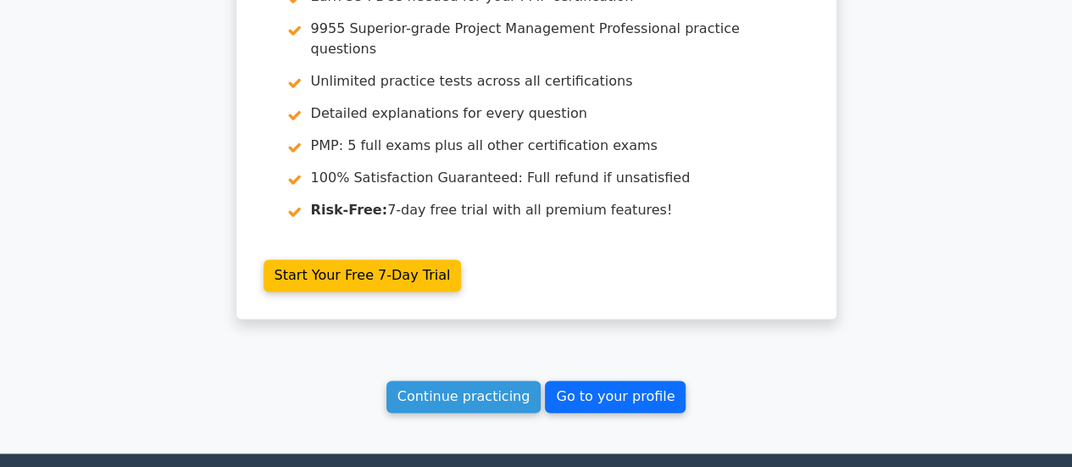
click at [629, 380] on link "Go to your profile" at bounding box center [615, 396] width 141 height 32
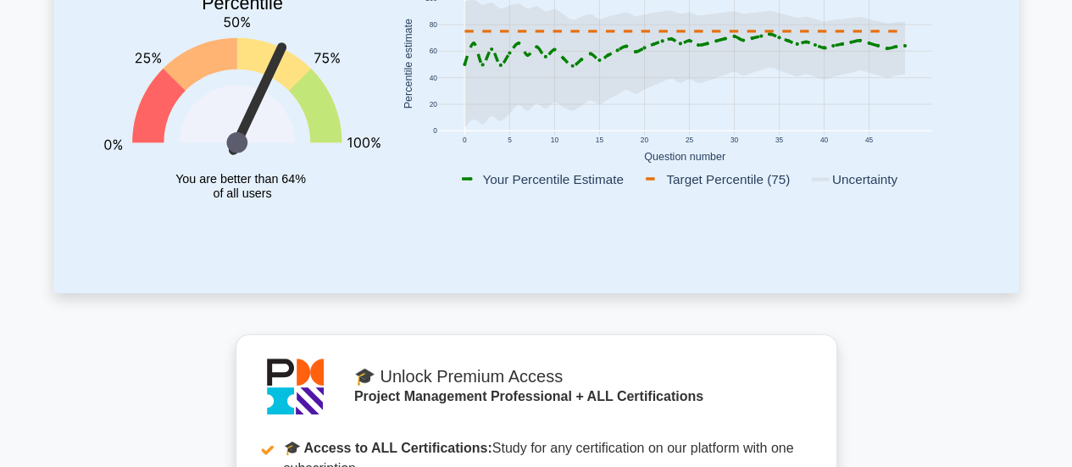
scroll to position [339, 0]
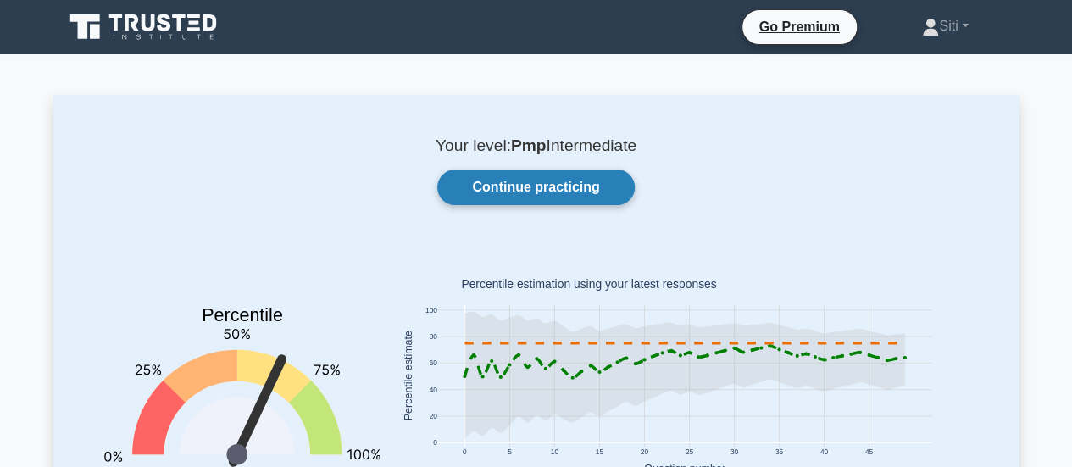
click at [581, 191] on link "Continue practicing" at bounding box center [535, 187] width 197 height 36
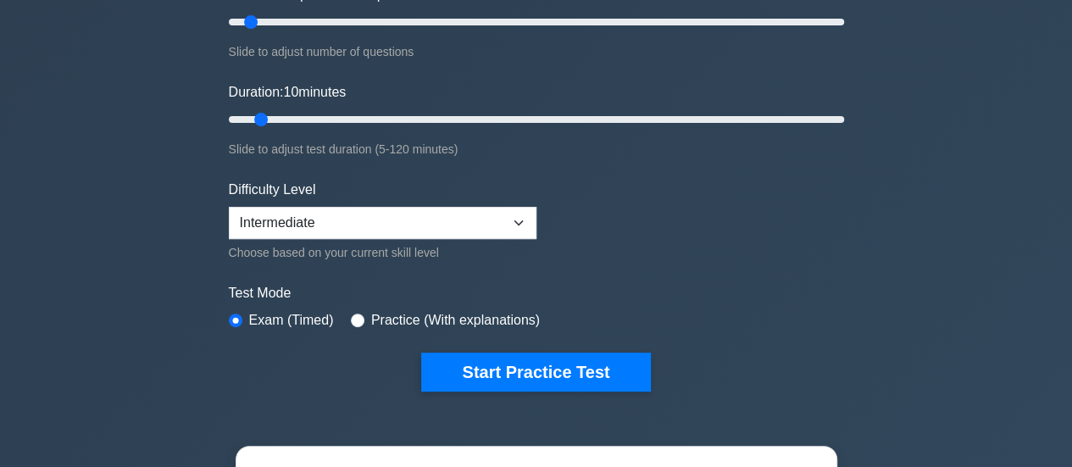
scroll to position [339, 0]
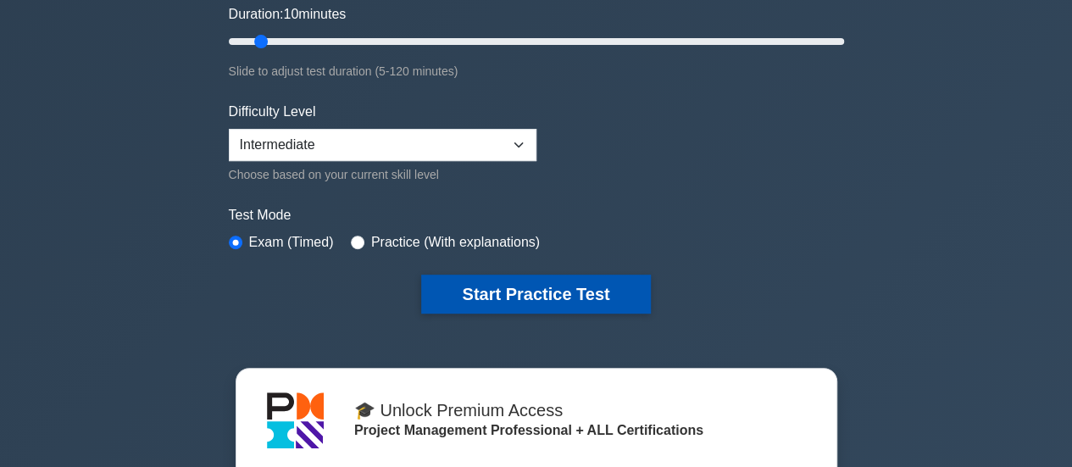
click at [521, 285] on button "Start Practice Test" at bounding box center [535, 294] width 229 height 39
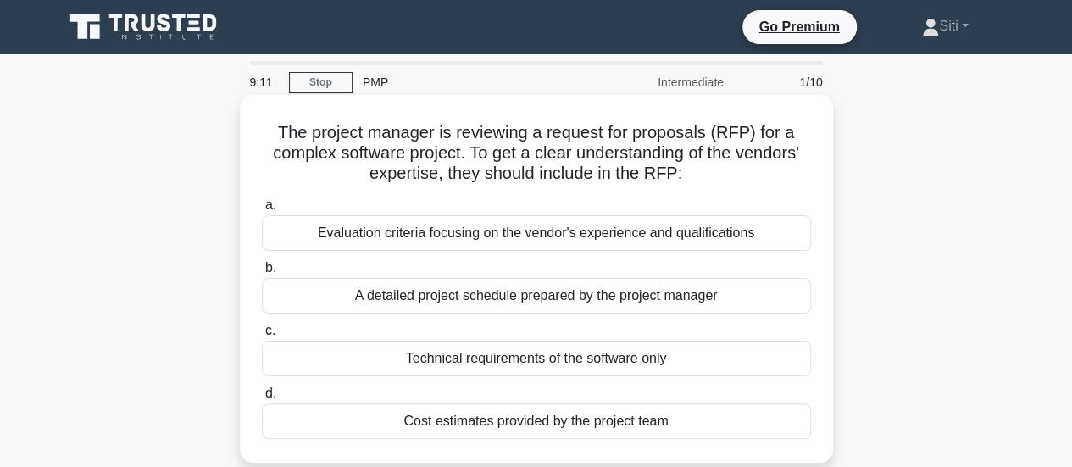
click at [473, 230] on div "Evaluation criteria focusing on the vendor's experience and qualifications" at bounding box center [536, 233] width 549 height 36
click at [262, 211] on input "a. Evaluation criteria focusing on the vendor's experience and qualifications" at bounding box center [262, 205] width 0 height 11
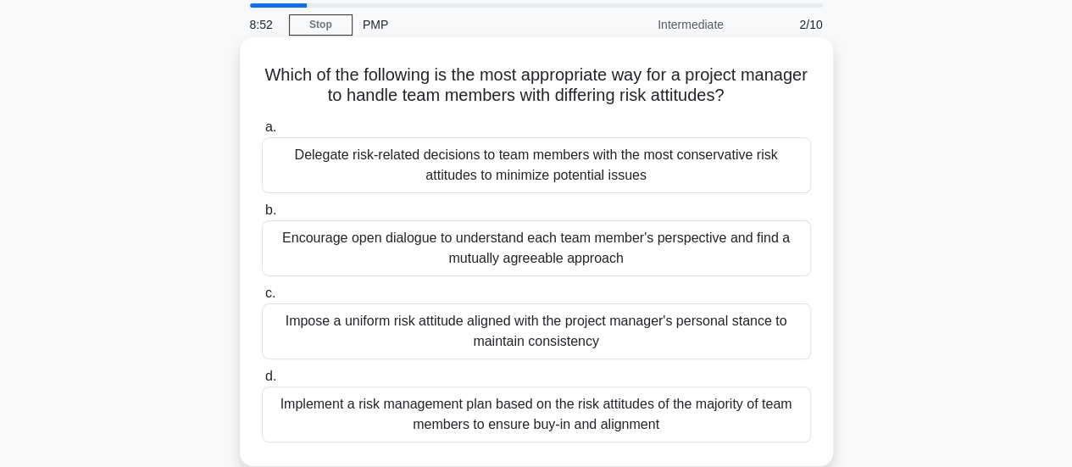
scroll to position [85, 0]
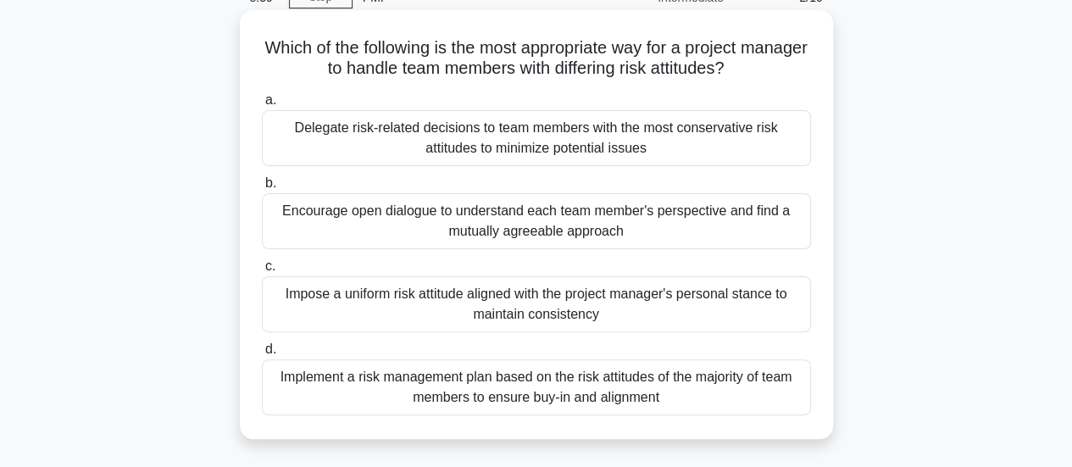
click at [530, 143] on div "Delegate risk-related decisions to team members with the most conservative risk…" at bounding box center [536, 138] width 549 height 56
click at [262, 106] on input "a. Delegate risk-related decisions to team members with the most conservative r…" at bounding box center [262, 100] width 0 height 11
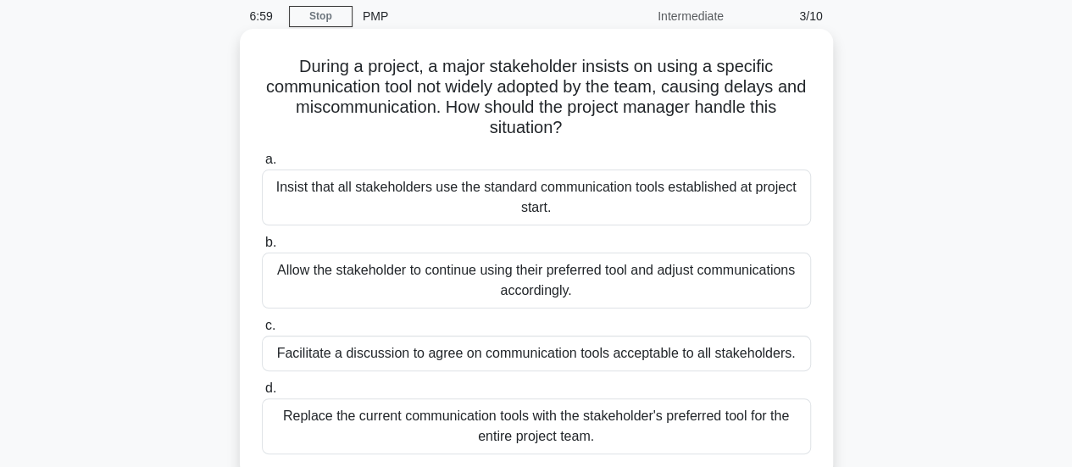
scroll to position [169, 0]
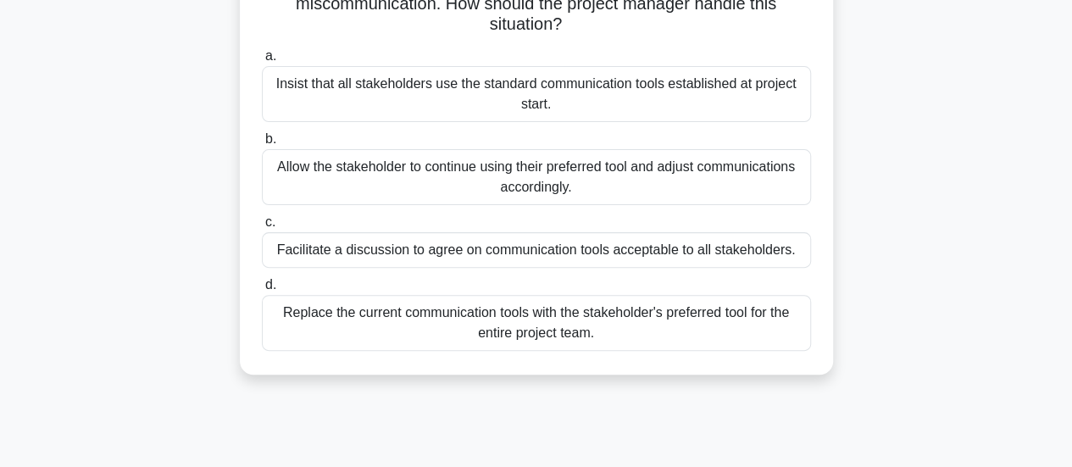
click at [742, 184] on div "Allow the stakeholder to continue using their preferred tool and adjust communi…" at bounding box center [536, 177] width 549 height 56
click at [262, 145] on input "b. Allow the stakeholder to continue using their preferred tool and adjust comm…" at bounding box center [262, 139] width 0 height 11
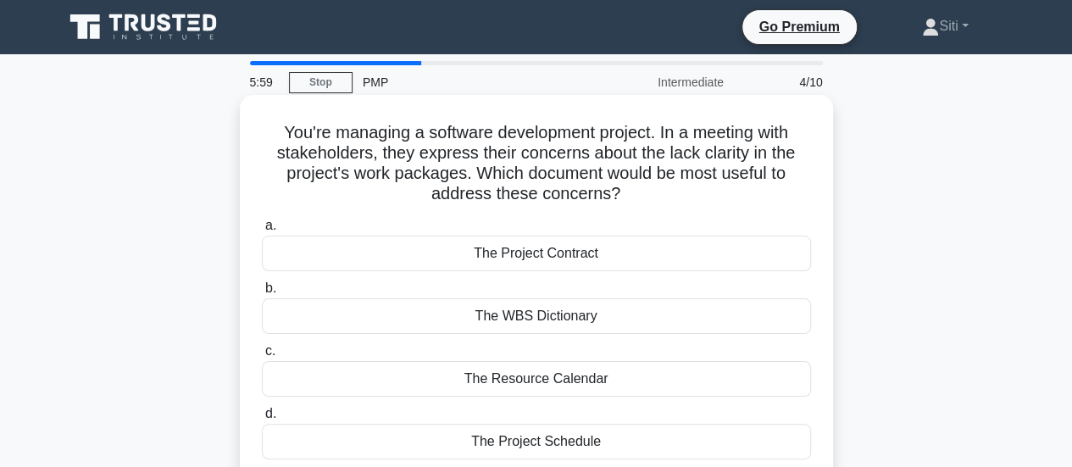
scroll to position [85, 0]
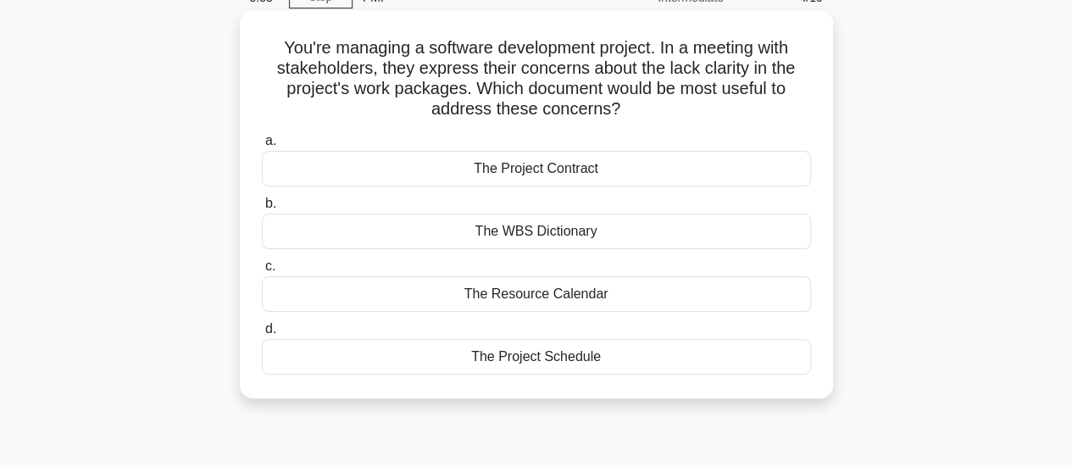
click at [635, 178] on div "The Project Contract" at bounding box center [536, 169] width 549 height 36
click at [262, 147] on input "a. The Project Contract" at bounding box center [262, 141] width 0 height 11
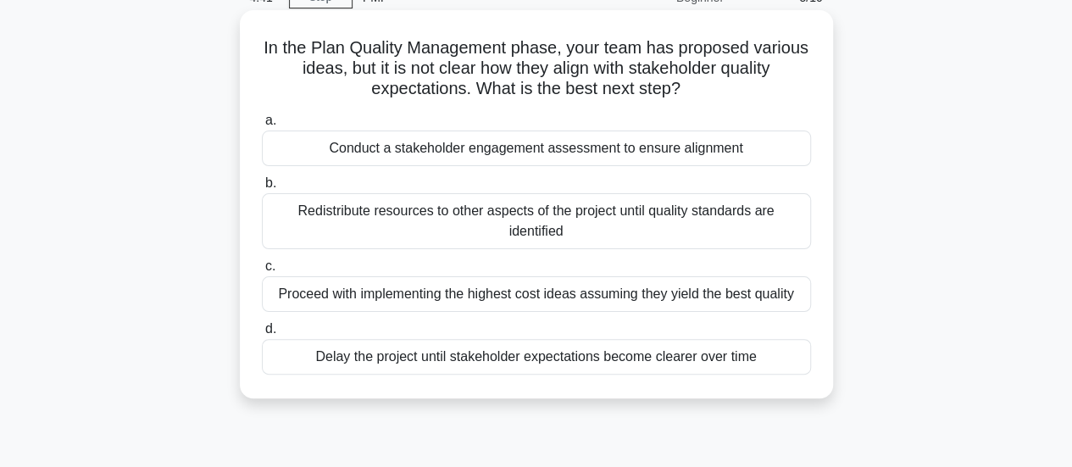
click at [598, 153] on div "Conduct a stakeholder engagement assessment to ensure alignment" at bounding box center [536, 148] width 549 height 36
click at [262, 126] on input "a. Conduct a stakeholder engagement assessment to ensure alignment" at bounding box center [262, 120] width 0 height 11
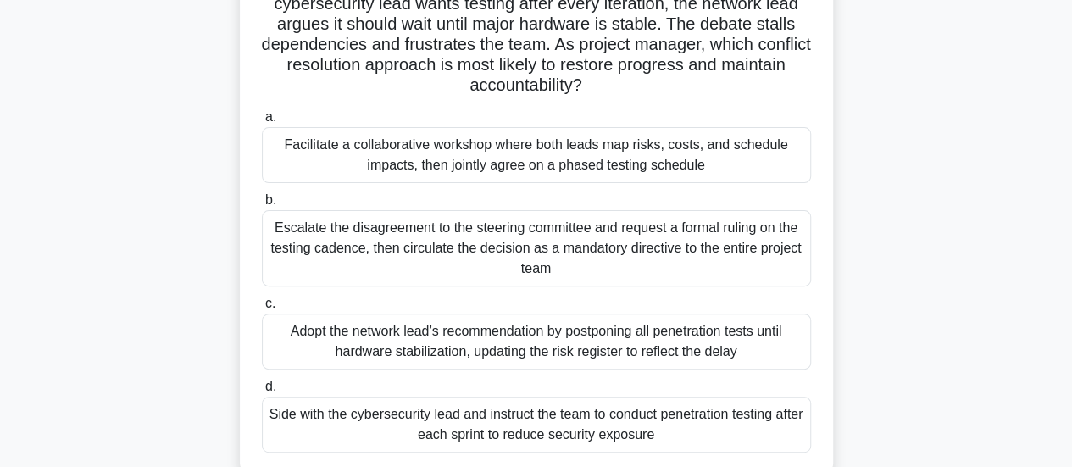
scroll to position [254, 0]
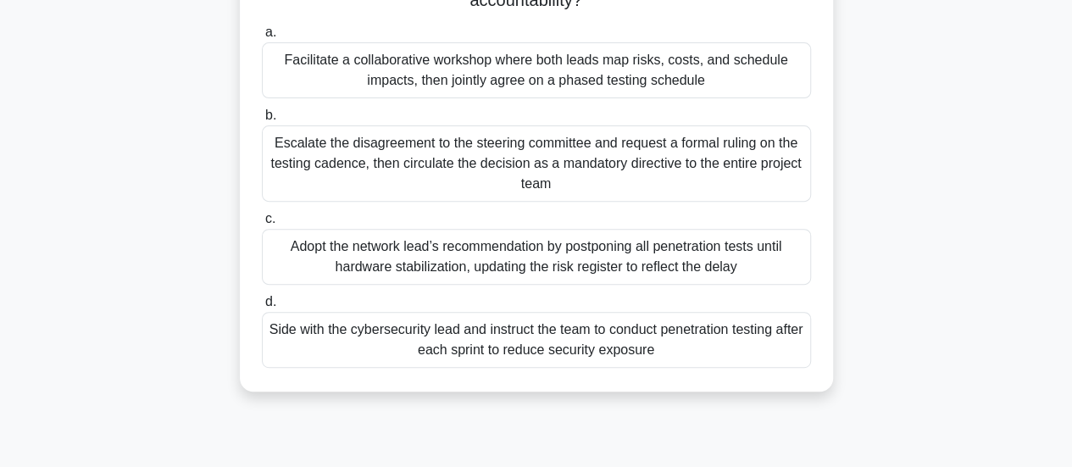
click at [735, 346] on div "Side with the cybersecurity lead and instruct the team to conduct penetration t…" at bounding box center [536, 340] width 549 height 56
click at [262, 308] on input "d. Side with the cybersecurity lead and instruct the team to conduct penetratio…" at bounding box center [262, 302] width 0 height 11
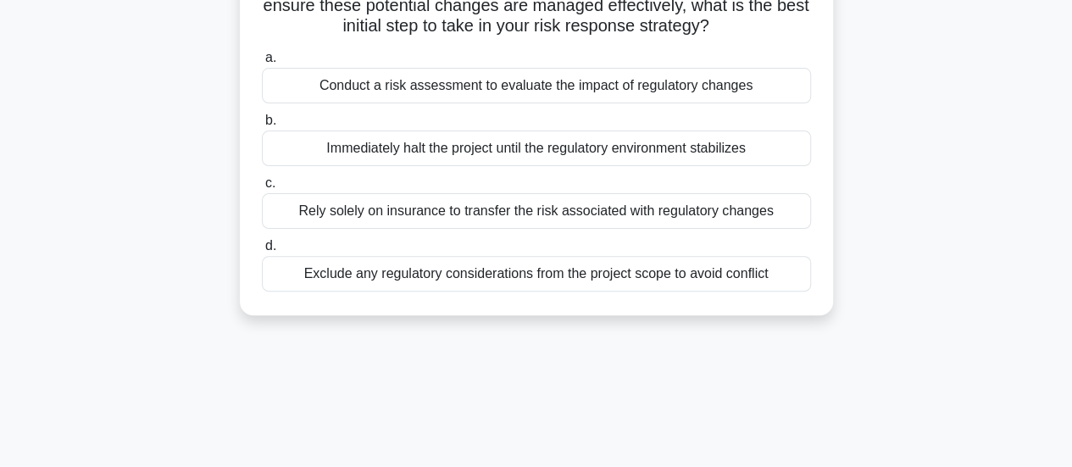
scroll to position [169, 0]
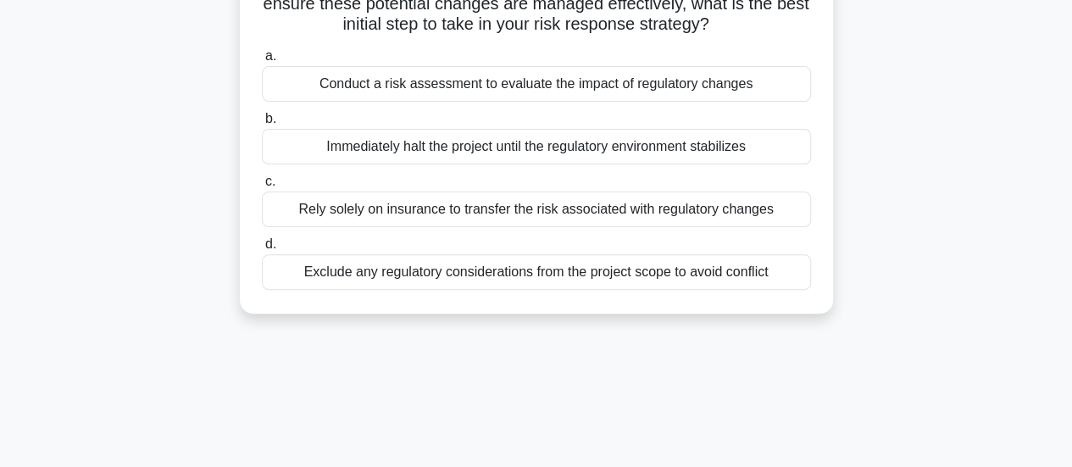
click at [388, 102] on div "Conduct a risk assessment to evaluate the impact of regulatory changes" at bounding box center [536, 84] width 549 height 36
click at [262, 62] on input "a. Conduct a risk assessment to evaluate the impact of regulatory changes" at bounding box center [262, 56] width 0 height 11
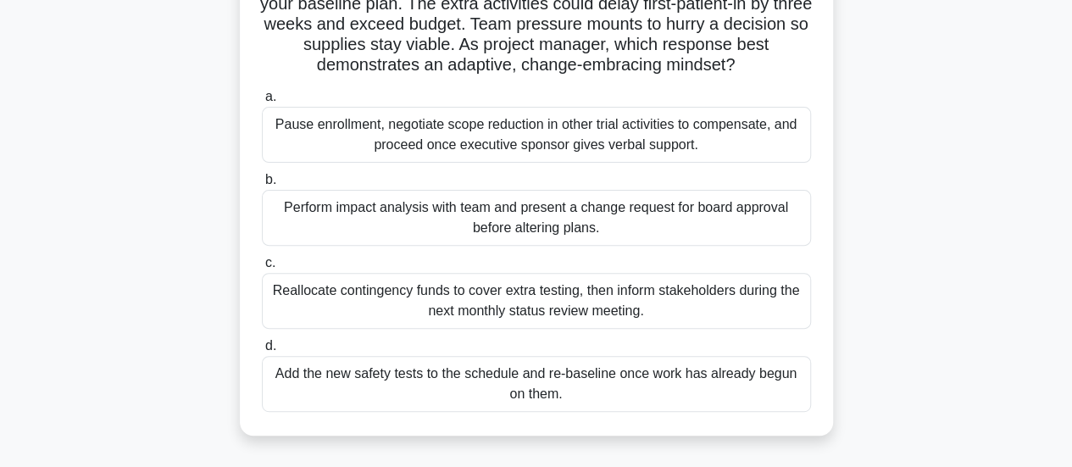
scroll to position [85, 0]
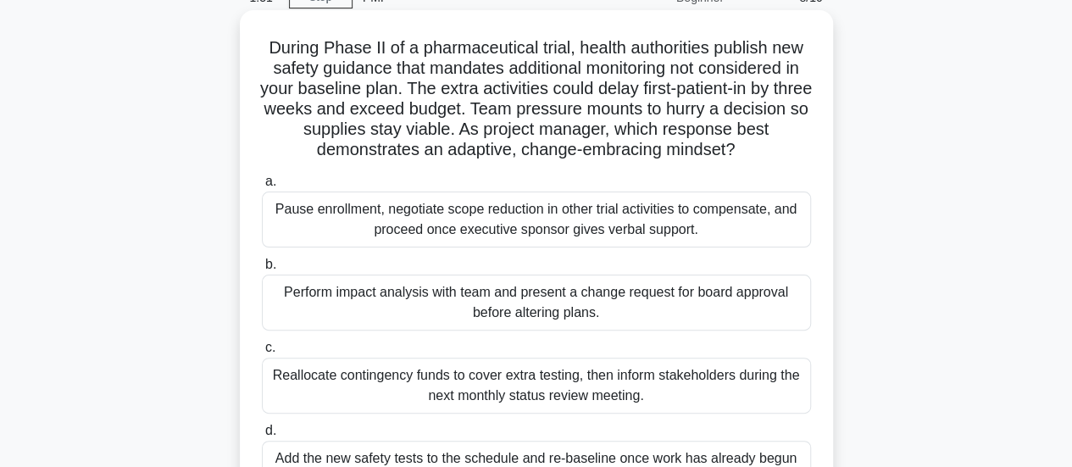
click at [417, 397] on div "Reallocate contingency funds to cover extra testing, then inform stakeholders d…" at bounding box center [536, 386] width 549 height 56
click at [262, 353] on input "c. Reallocate contingency funds to cover extra testing, then inform stakeholder…" at bounding box center [262, 347] width 0 height 11
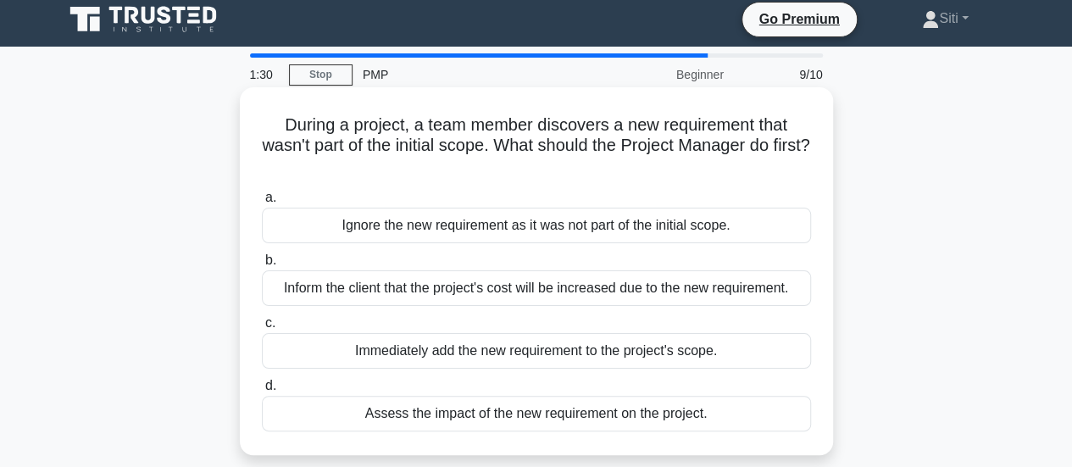
scroll to position [0, 0]
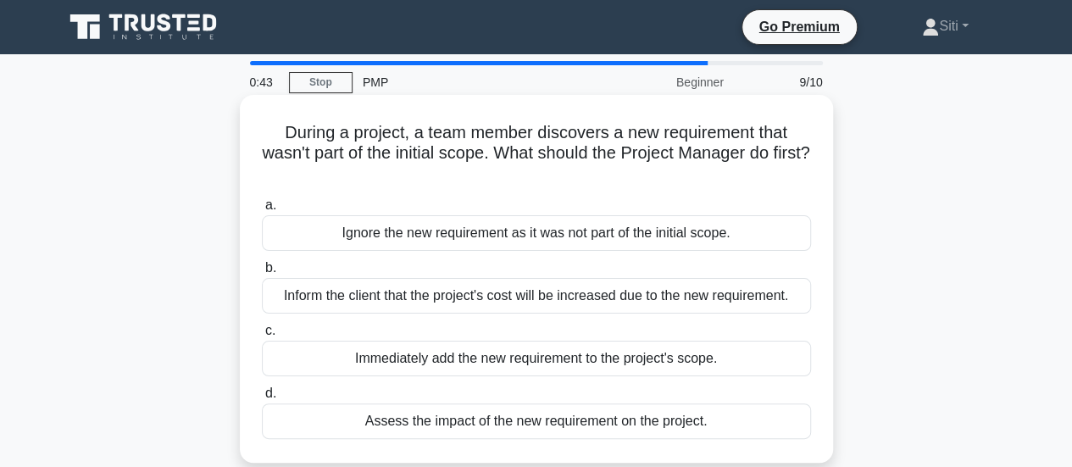
click at [536, 423] on div "Assess the impact of the new requirement on the project." at bounding box center [536, 421] width 549 height 36
click at [262, 399] on input "d. Assess the impact of the new requirement on the project." at bounding box center [262, 393] width 0 height 11
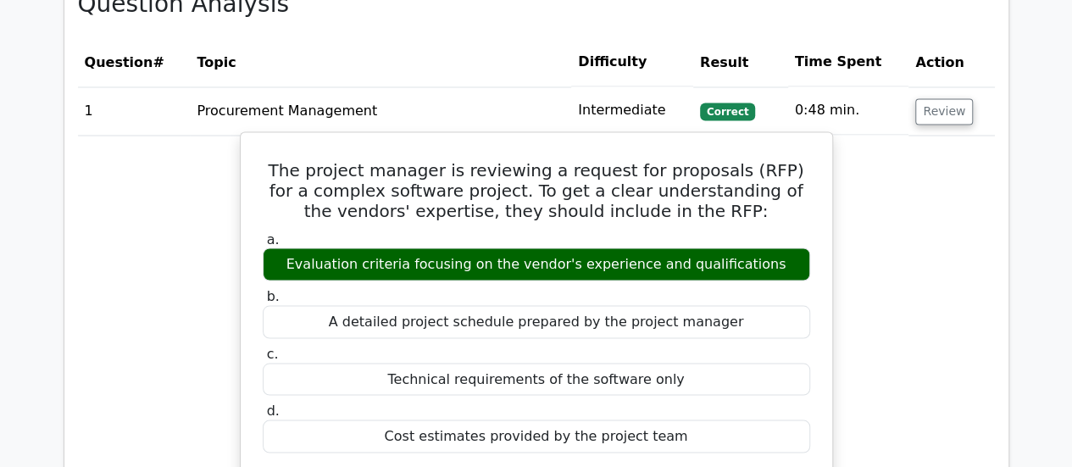
scroll to position [1356, 0]
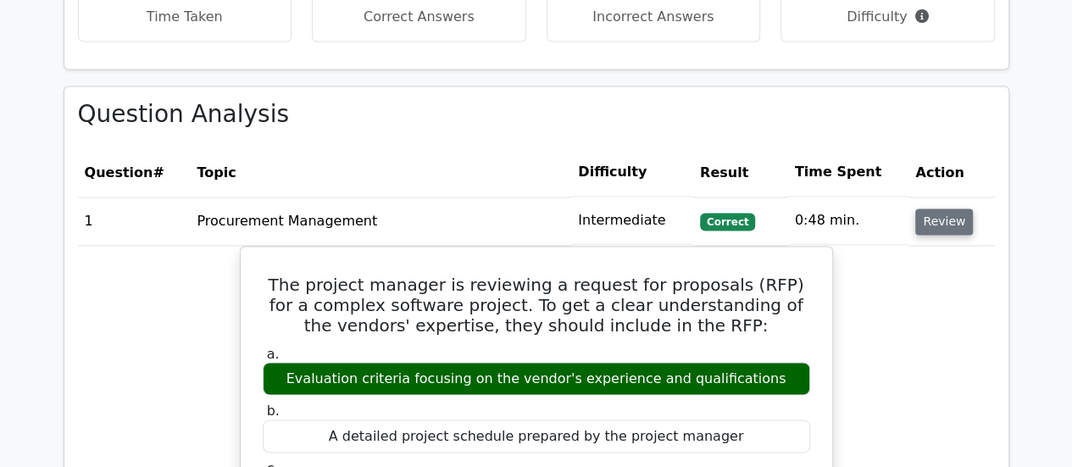
click at [946, 208] on button "Review" at bounding box center [944, 221] width 58 height 26
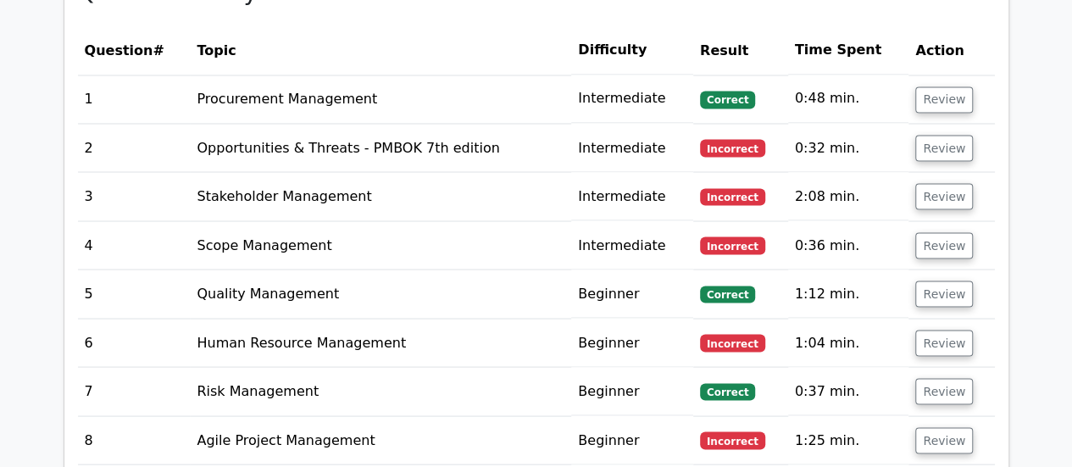
scroll to position [1440, 0]
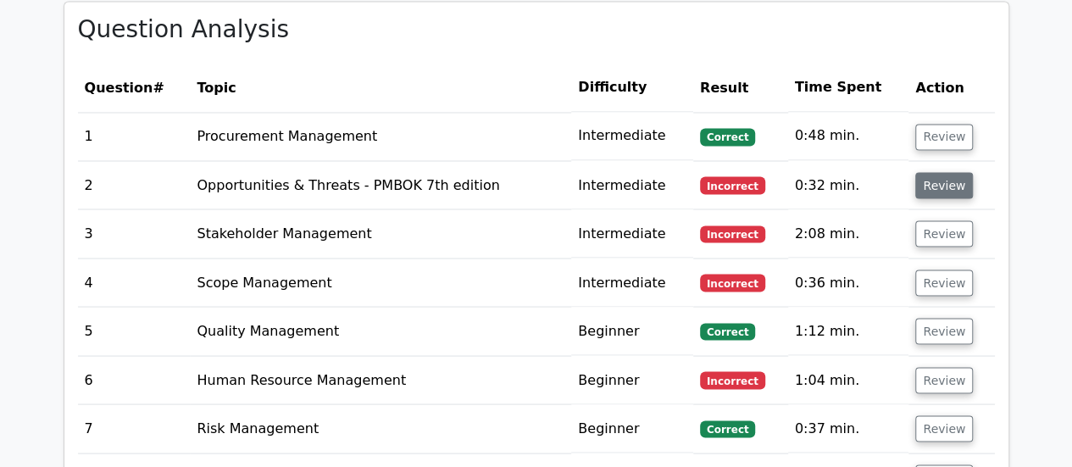
click at [925, 172] on button "Review" at bounding box center [944, 185] width 58 height 26
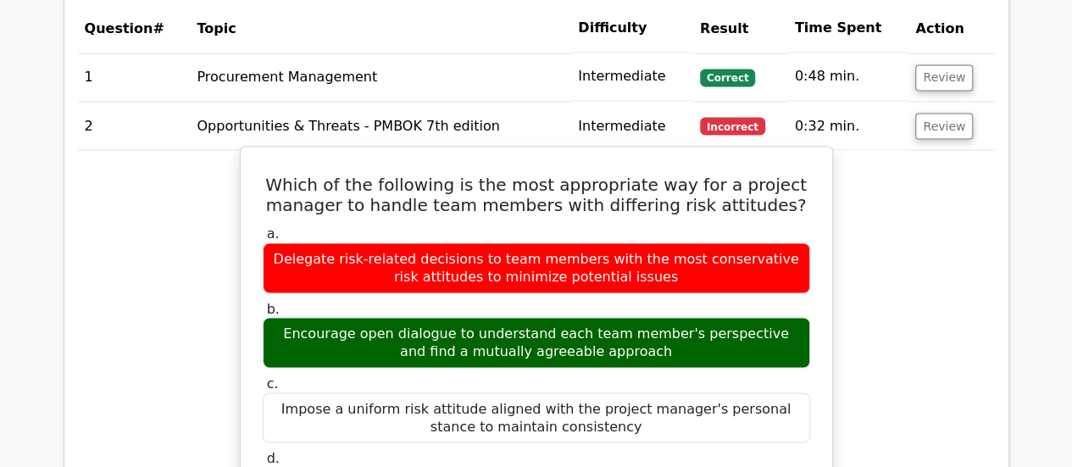
scroll to position [1525, 0]
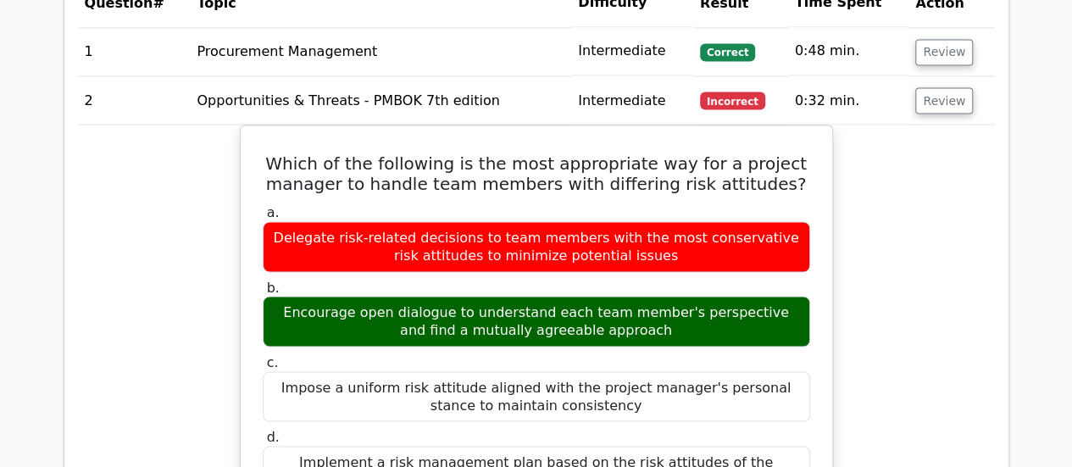
drag, startPoint x: 168, startPoint y: 1, endPoint x: 968, endPoint y: 318, distance: 860.3
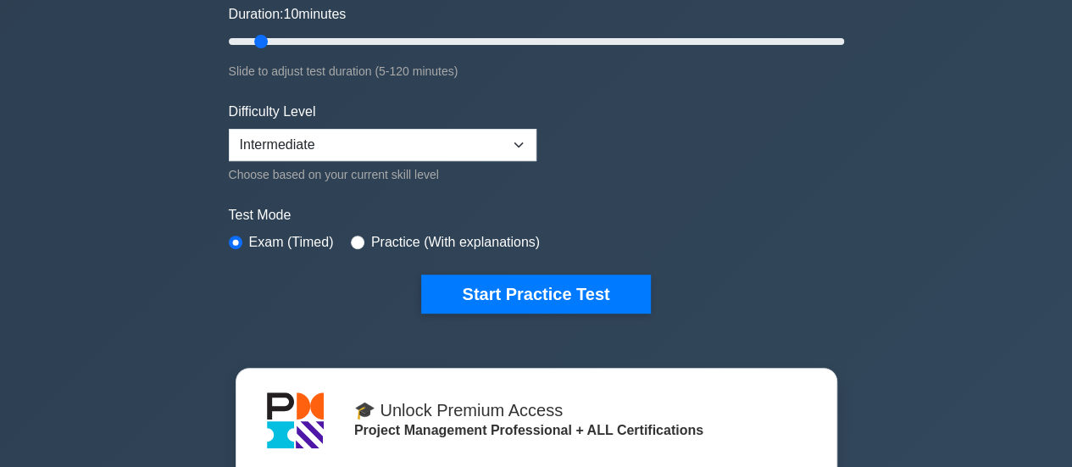
scroll to position [254, 0]
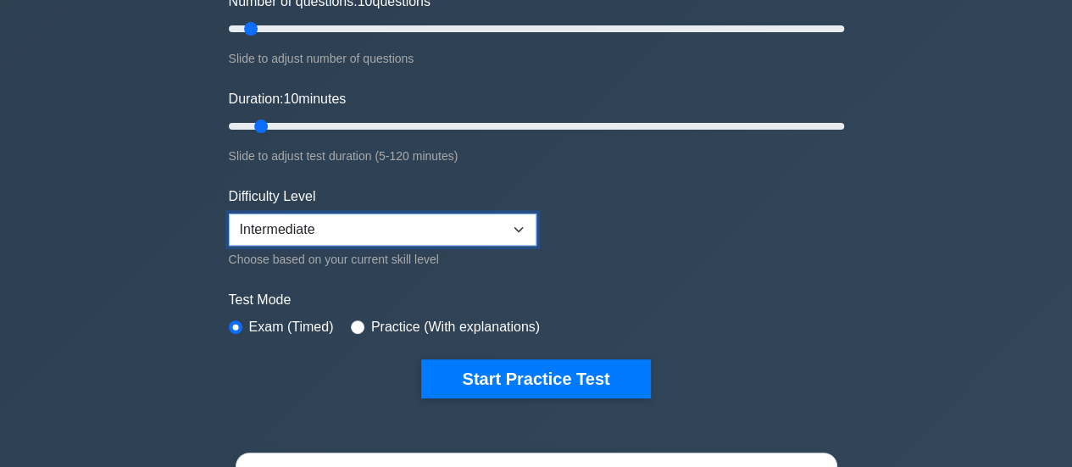
click at [488, 238] on select "Beginner Intermediate Expert" at bounding box center [383, 230] width 308 height 32
select select "beginner"
click at [229, 214] on select "Beginner Intermediate Expert" at bounding box center [383, 230] width 308 height 32
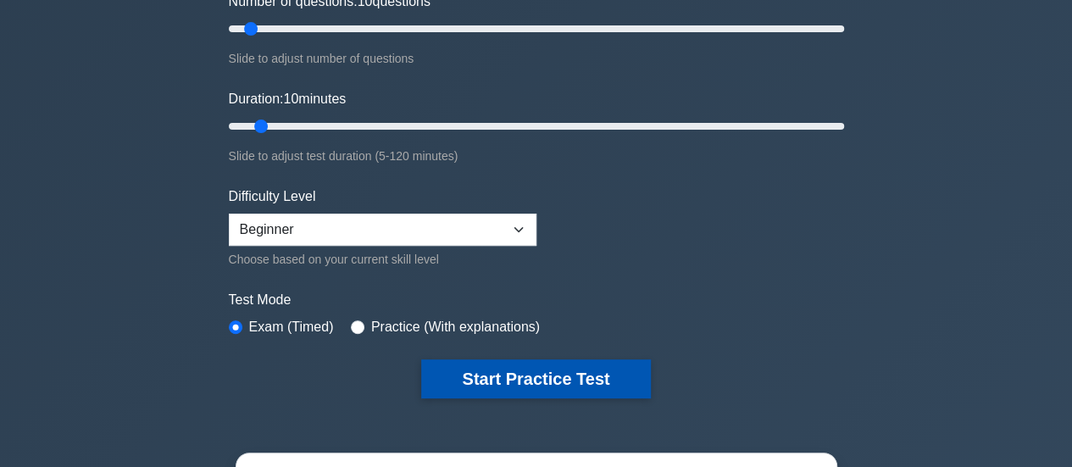
click at [593, 365] on button "Start Practice Test" at bounding box center [535, 378] width 229 height 39
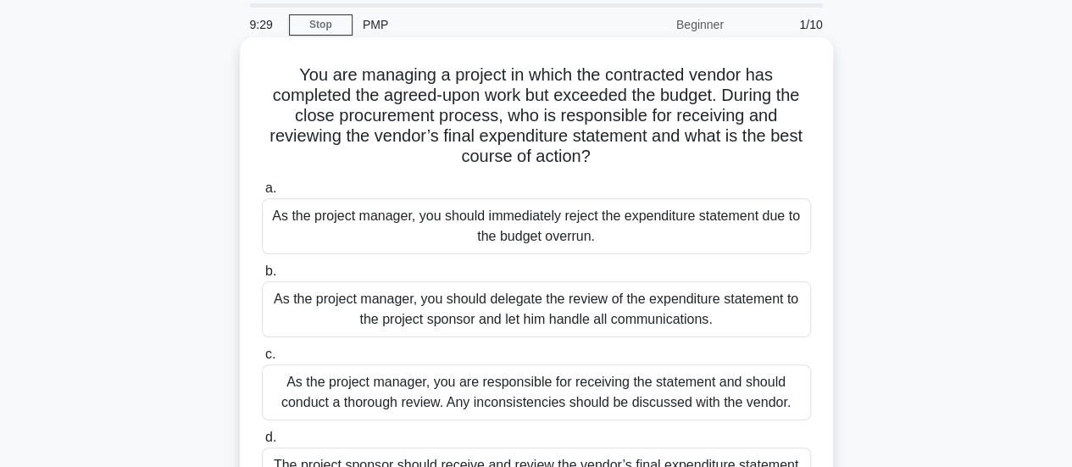
scroll to position [169, 0]
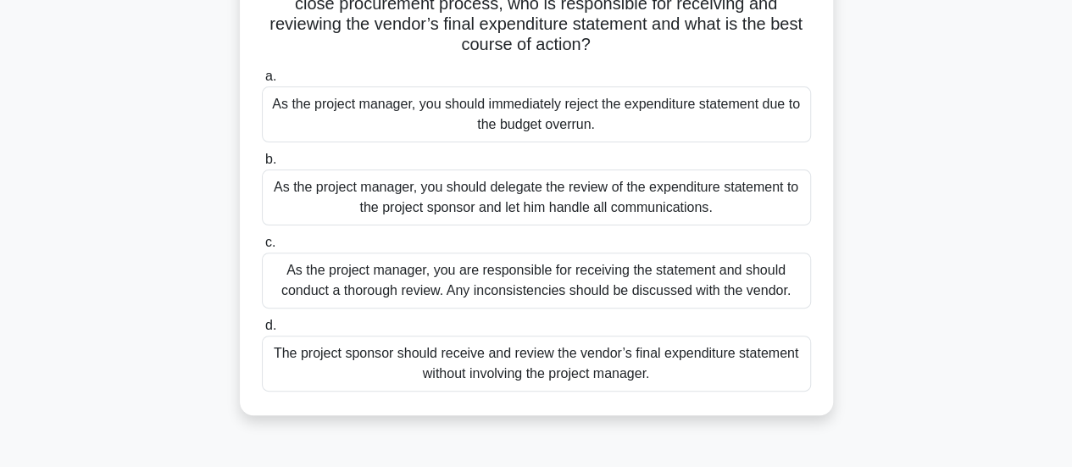
click at [678, 201] on div "As the project manager, you should delegate the review of the expenditure state…" at bounding box center [536, 197] width 549 height 56
click at [262, 165] on input "b. As the project manager, you should delegate the review of the expenditure st…" at bounding box center [262, 159] width 0 height 11
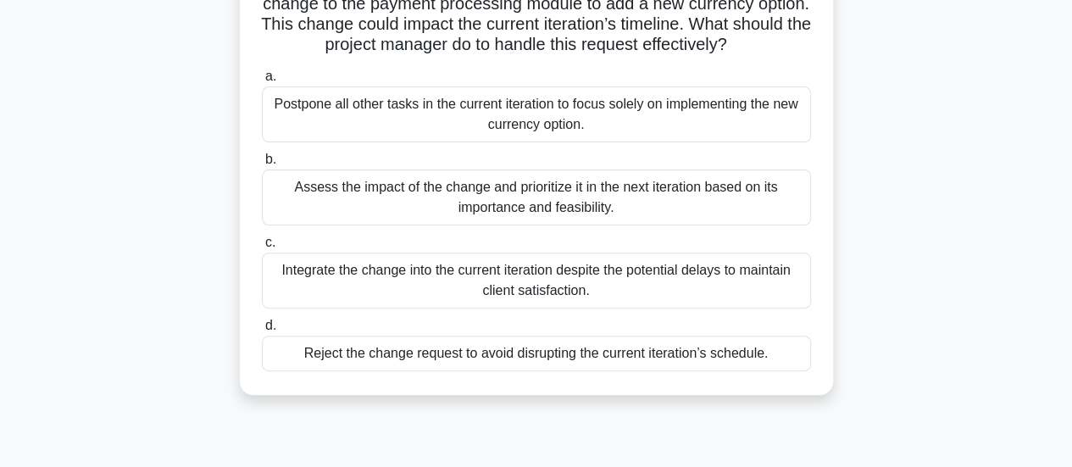
click at [648, 225] on div "Assess the impact of the change and prioritize it in the next iteration based o…" at bounding box center [536, 197] width 549 height 56
click at [262, 165] on input "b. Assess the impact of the change and prioritize it in the next iteration base…" at bounding box center [262, 159] width 0 height 11
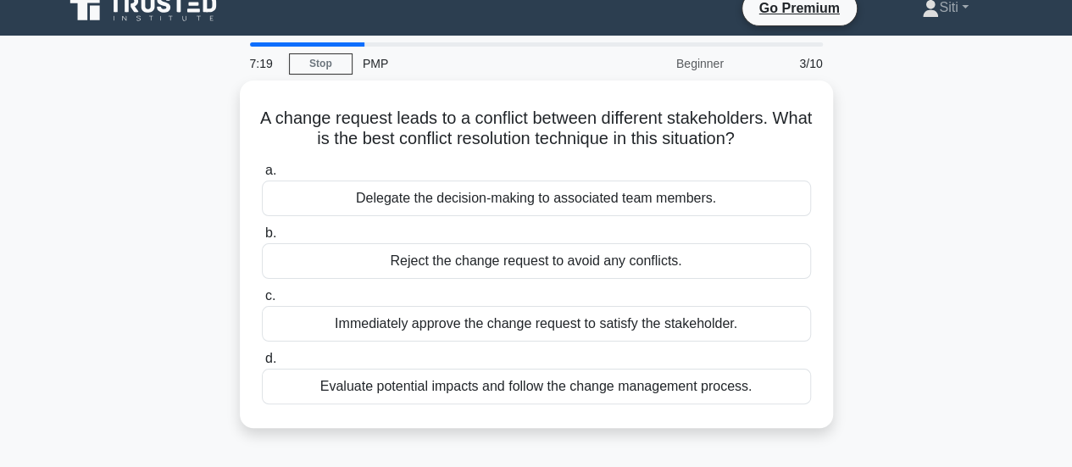
scroll to position [0, 0]
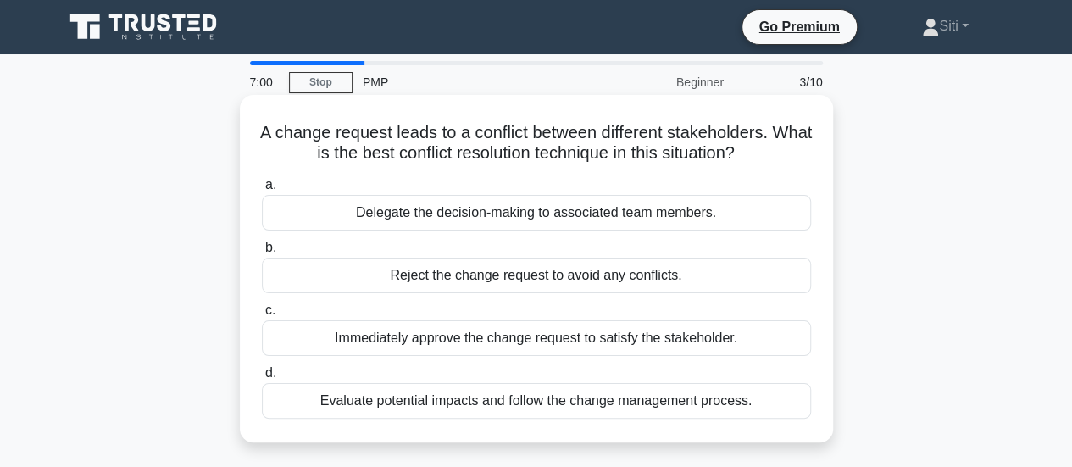
click at [712, 221] on div "Delegate the decision-making to associated team members." at bounding box center [536, 213] width 549 height 36
click at [262, 191] on input "a. Delegate the decision-making to associated team members." at bounding box center [262, 185] width 0 height 11
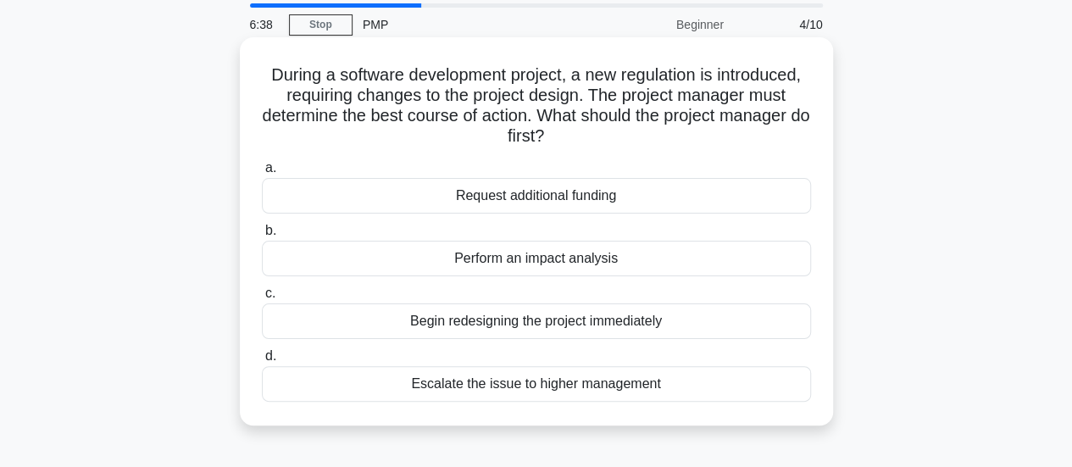
scroll to position [85, 0]
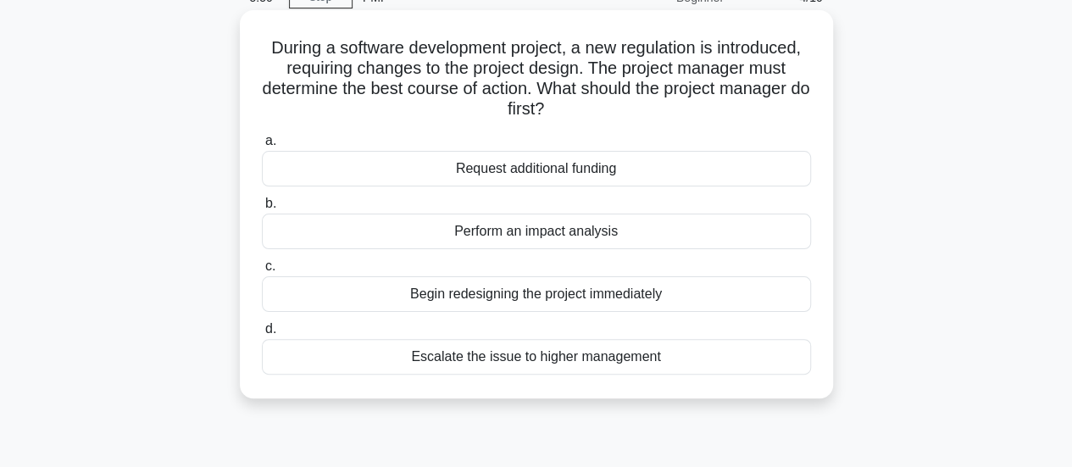
click at [490, 231] on div "Perform an impact analysis" at bounding box center [536, 232] width 549 height 36
click at [262, 209] on input "b. Perform an impact analysis" at bounding box center [262, 203] width 0 height 11
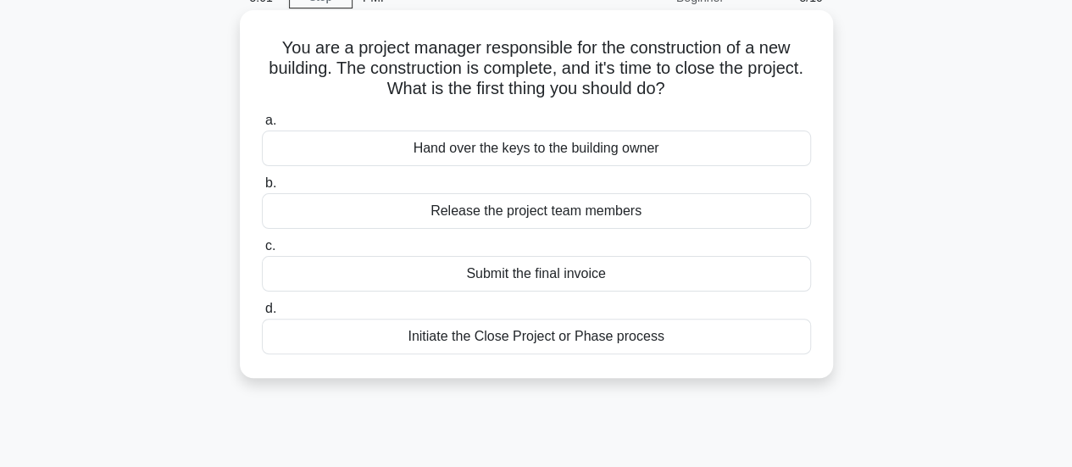
click at [690, 343] on div "Initiate the Close Project or Phase process" at bounding box center [536, 337] width 549 height 36
click at [262, 314] on input "d. Initiate the Close Project or Phase process" at bounding box center [262, 308] width 0 height 11
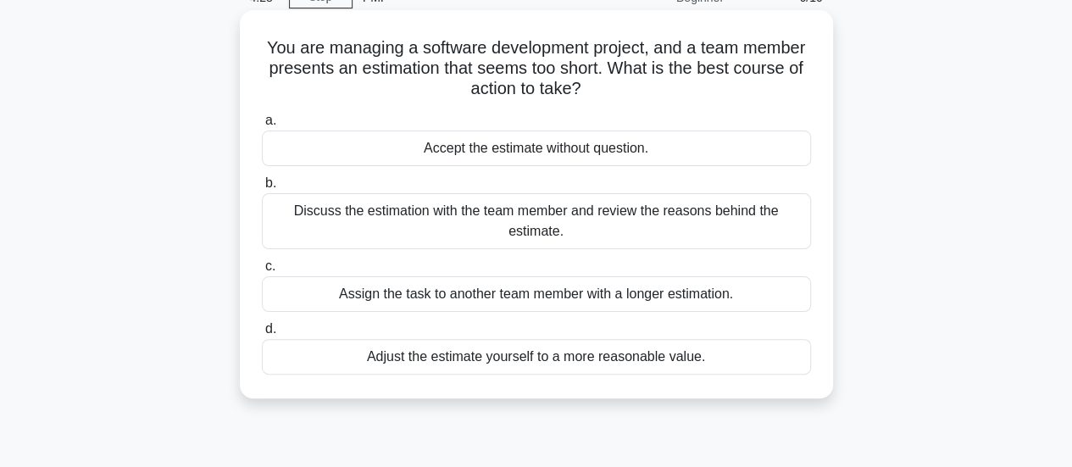
click at [661, 224] on div "Discuss the estimation with the team member and review the reasons behind the e…" at bounding box center [536, 221] width 549 height 56
click at [262, 189] on input "b. Discuss the estimation with the team member and review the reasons behind th…" at bounding box center [262, 183] width 0 height 11
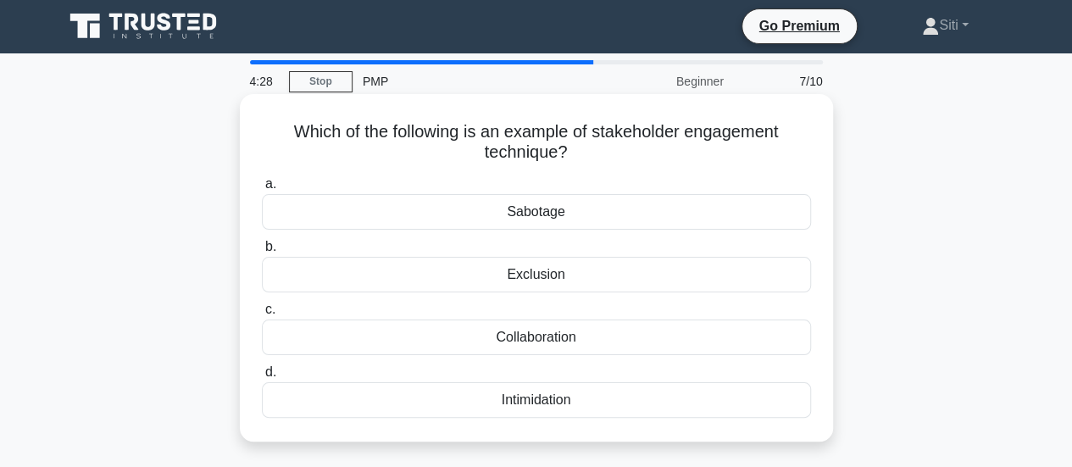
scroll to position [0, 0]
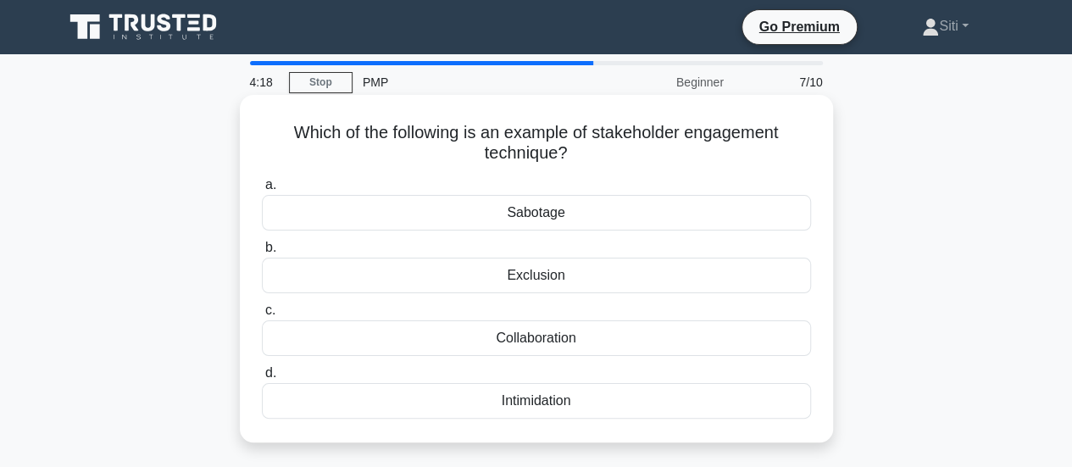
click at [527, 337] on div "Collaboration" at bounding box center [536, 338] width 549 height 36
click at [262, 316] on input "c. Collaboration" at bounding box center [262, 310] width 0 height 11
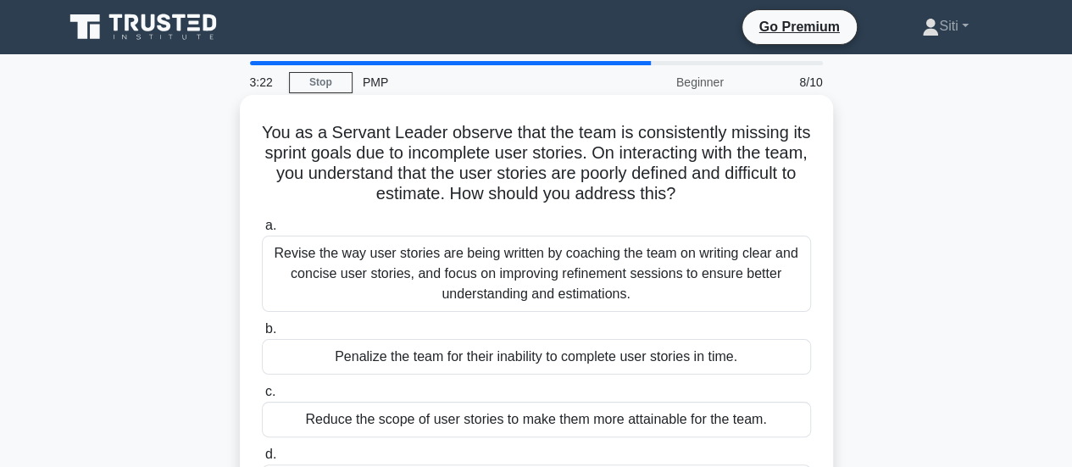
scroll to position [85, 0]
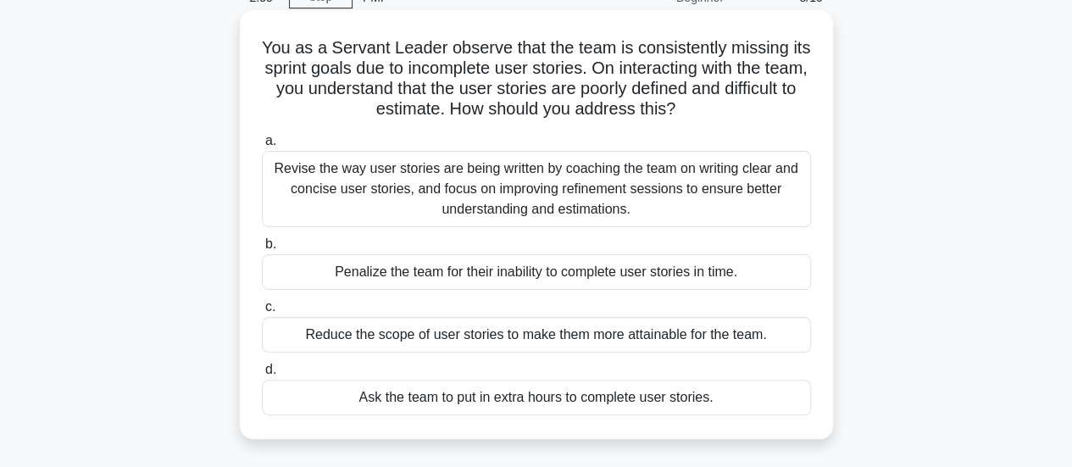
click at [305, 186] on div "Revise the way user stories are being written by coaching the team on writing c…" at bounding box center [536, 189] width 549 height 76
click at [262, 147] on input "a. Revise the way user stories are being written by coaching the team on writin…" at bounding box center [262, 141] width 0 height 11
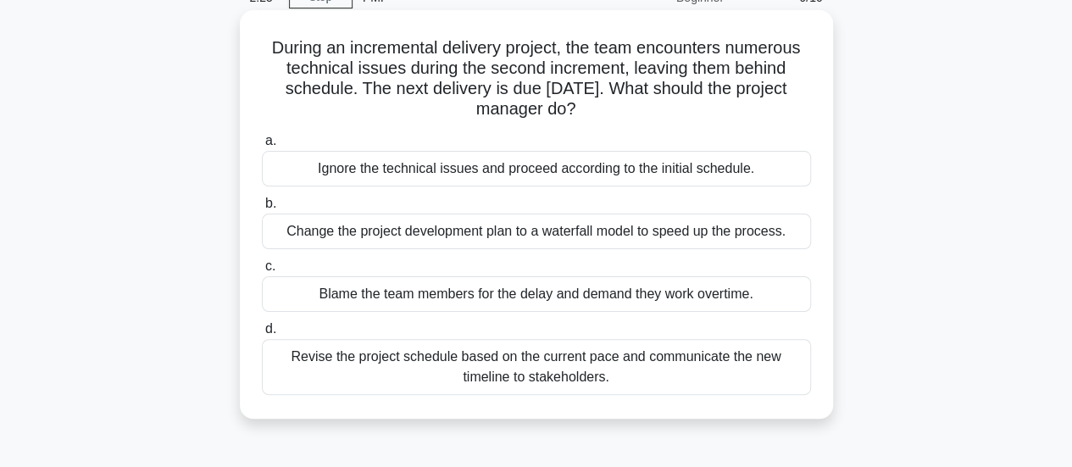
click at [760, 231] on div "Change the project development plan to a waterfall model to speed up the proces…" at bounding box center [536, 232] width 549 height 36
click at [262, 209] on input "b. Change the project development plan to a waterfall model to speed up the pro…" at bounding box center [262, 203] width 0 height 11
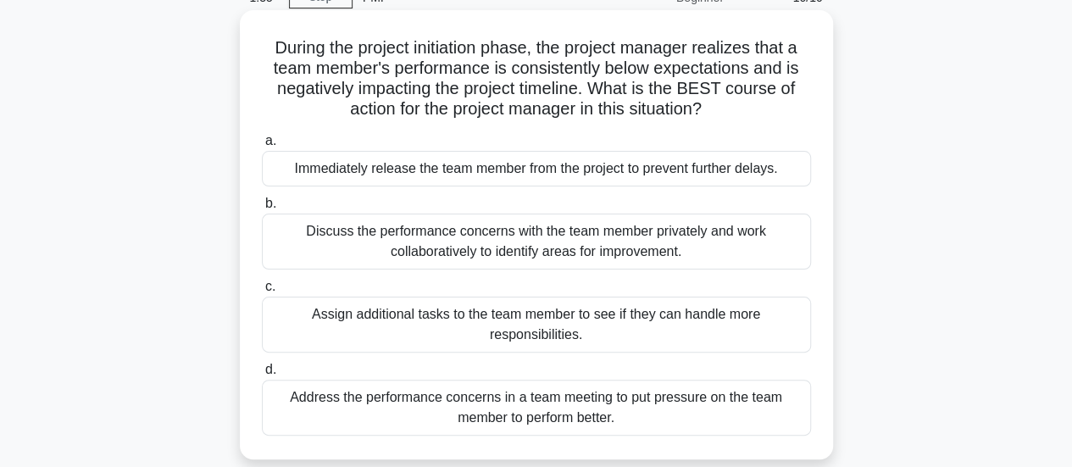
click at [610, 247] on div "Discuss the performance concerns with the team member privately and work collab…" at bounding box center [536, 242] width 549 height 56
click at [262, 209] on input "b. Discuss the performance concerns with the team member privately and work col…" at bounding box center [262, 203] width 0 height 11
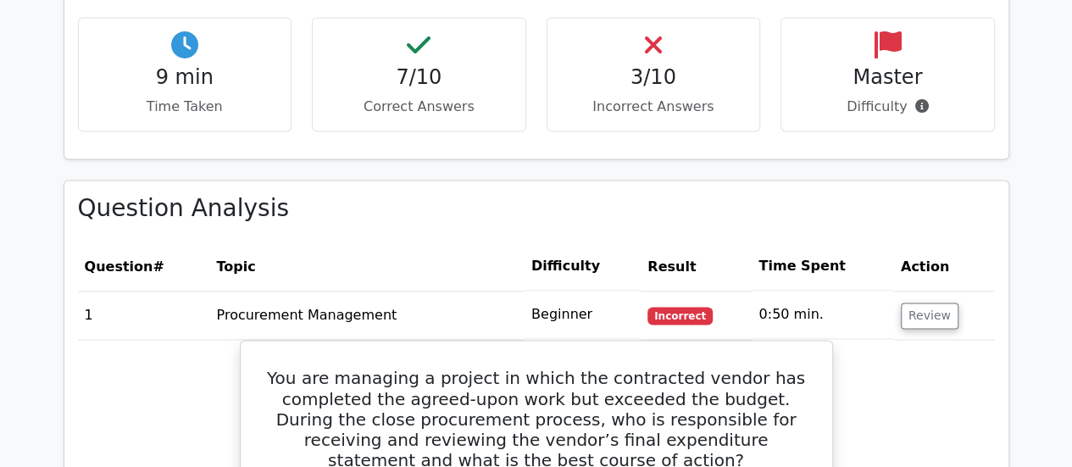
scroll to position [1271, 0]
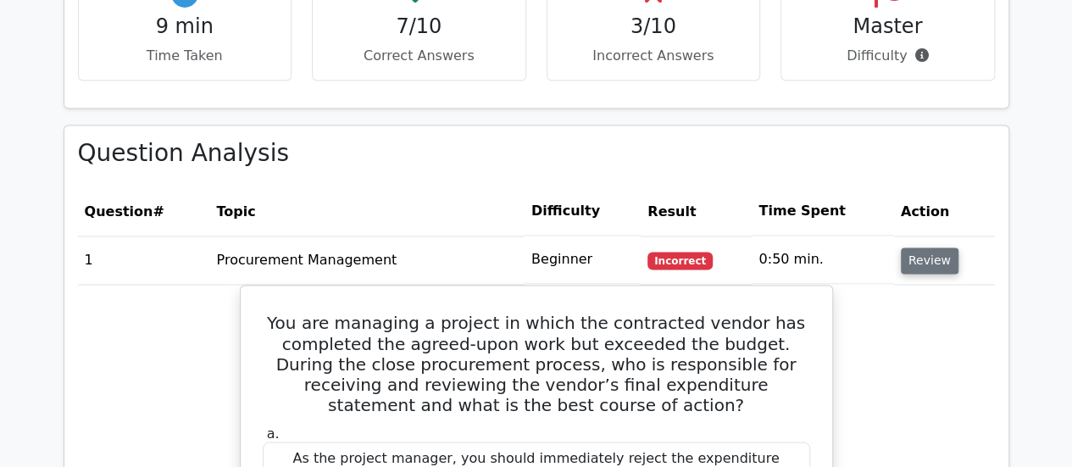
click at [913, 247] on button "Review" at bounding box center [930, 260] width 58 height 26
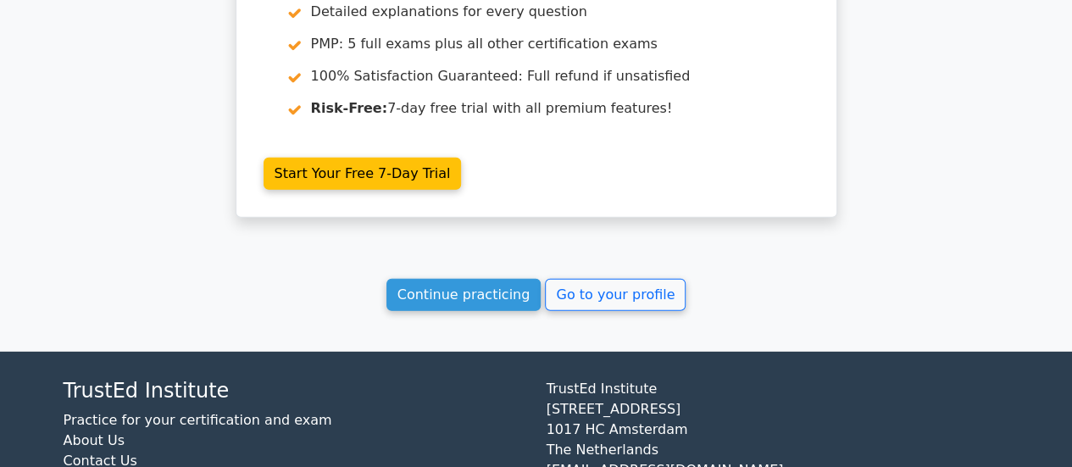
scroll to position [2372, 0]
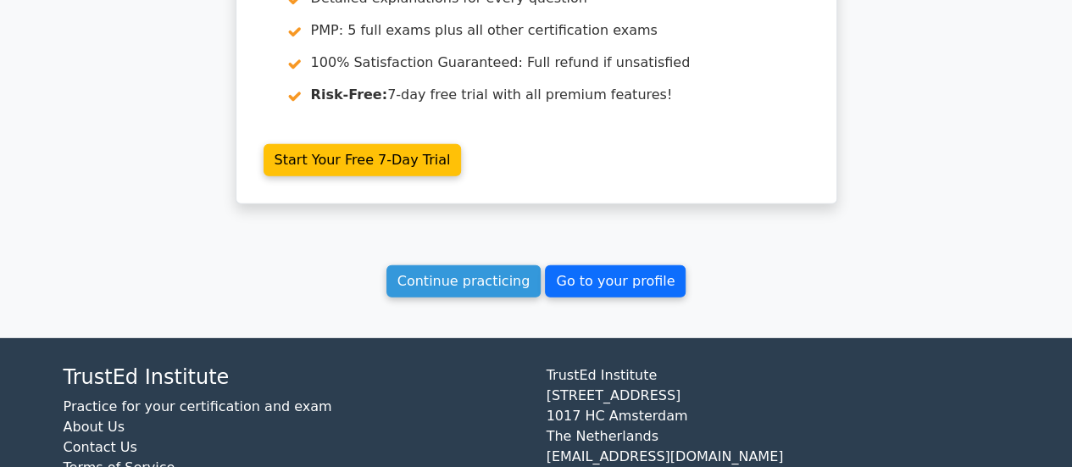
click at [623, 265] on link "Go to your profile" at bounding box center [615, 281] width 141 height 32
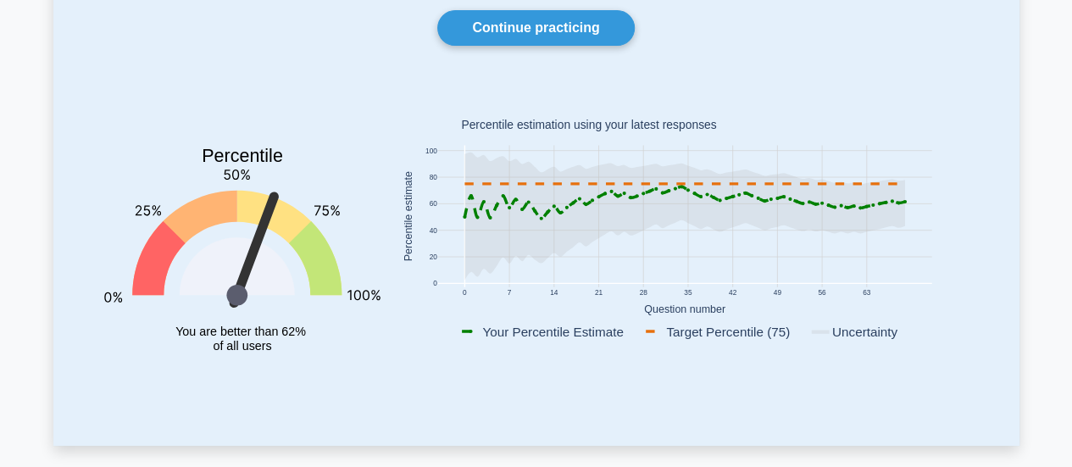
scroll to position [254, 0]
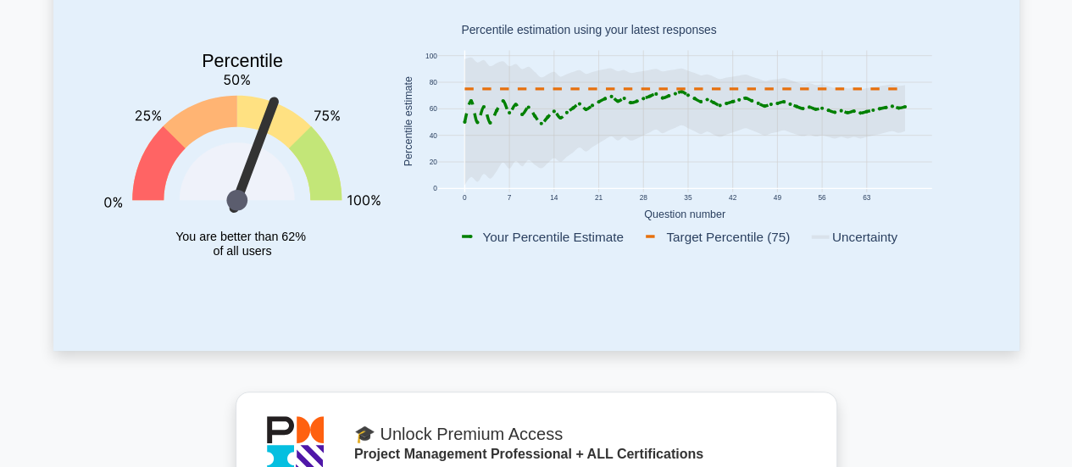
click at [688, 235] on rect at bounding box center [724, 236] width 164 height 19
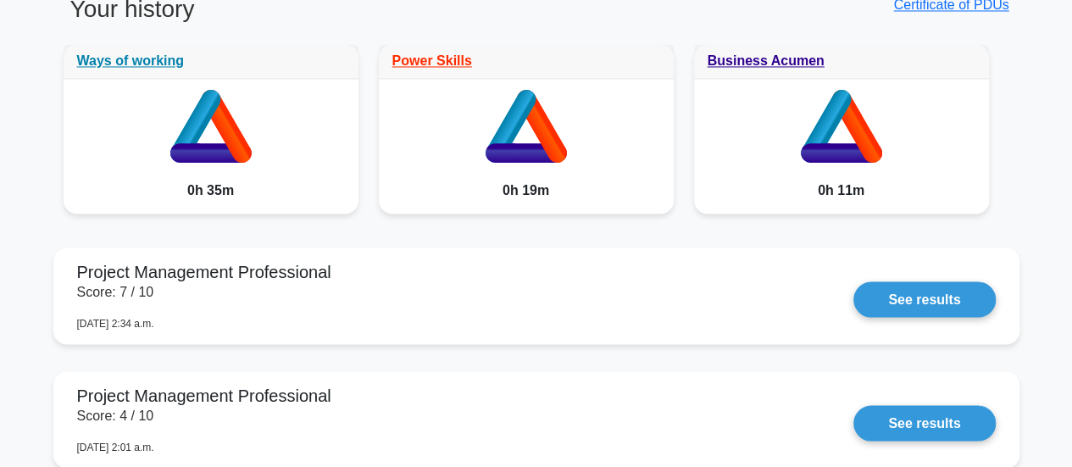
scroll to position [1440, 0]
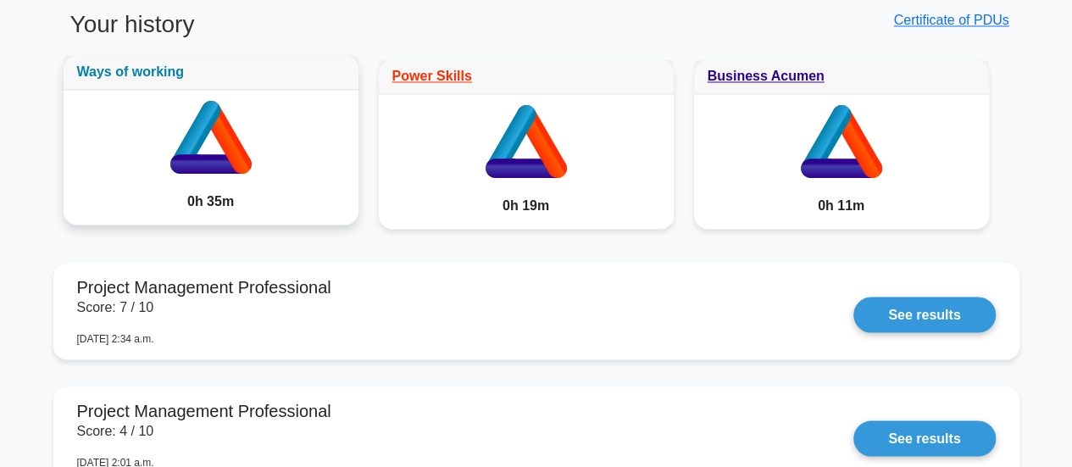
click at [152, 69] on link "Ways of working" at bounding box center [131, 71] width 108 height 14
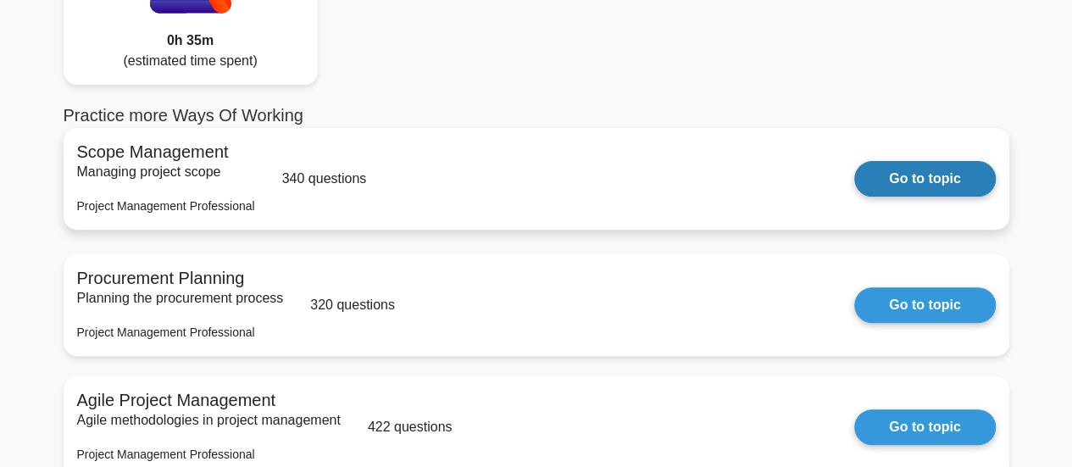
scroll to position [254, 0]
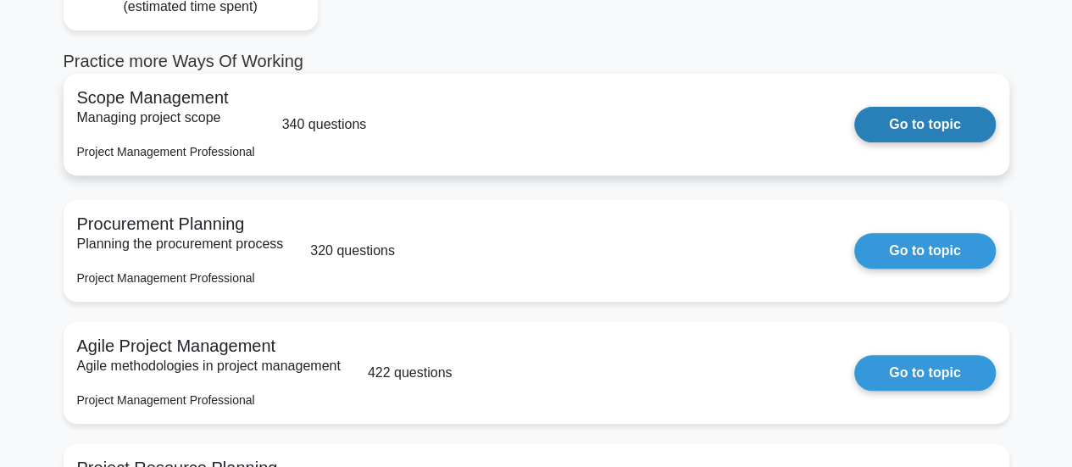
click at [953, 132] on link "Go to topic" at bounding box center [924, 125] width 141 height 36
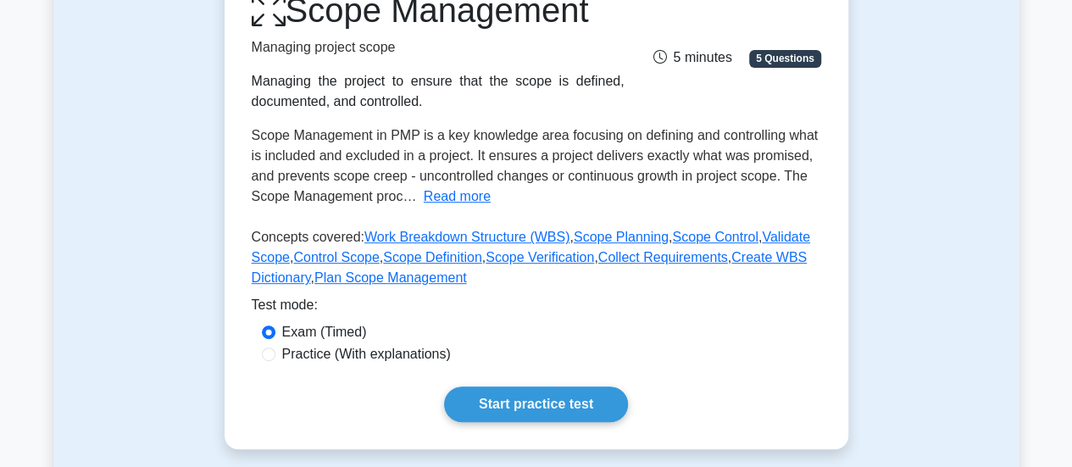
scroll to position [424, 0]
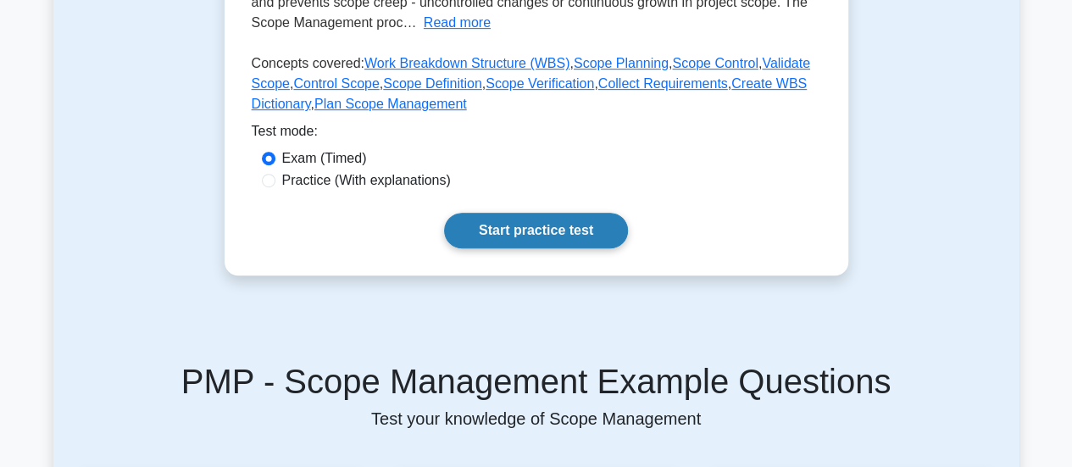
click at [588, 234] on link "Start practice test" at bounding box center [536, 231] width 184 height 36
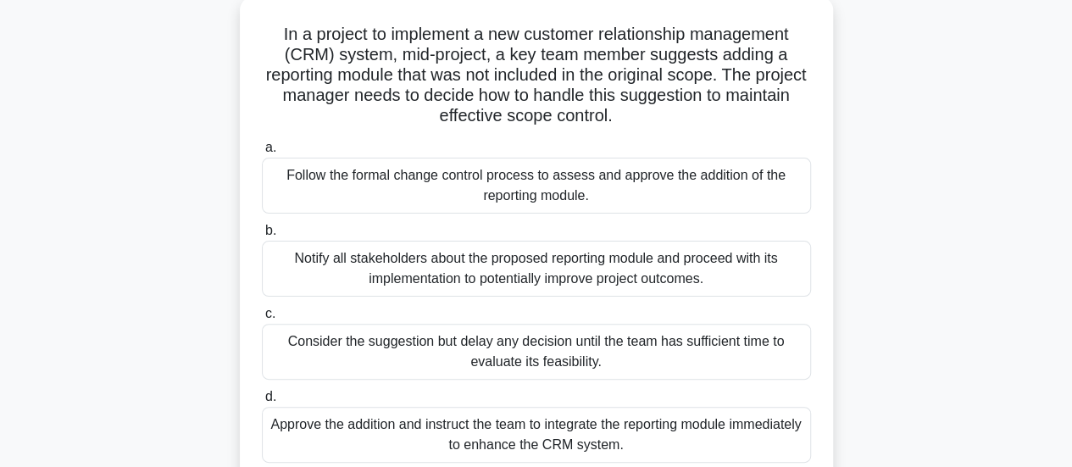
scroll to position [169, 0]
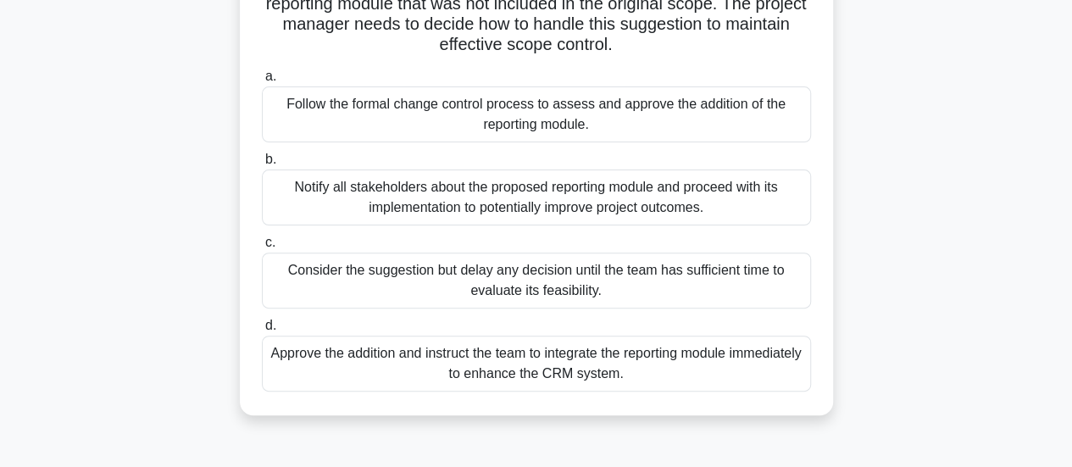
click at [696, 281] on div "Consider the suggestion but delay any decision until the team has sufficient ti…" at bounding box center [536, 280] width 549 height 56
click at [262, 248] on input "c. Consider the suggestion but delay any decision until the team has sufficient…" at bounding box center [262, 242] width 0 height 11
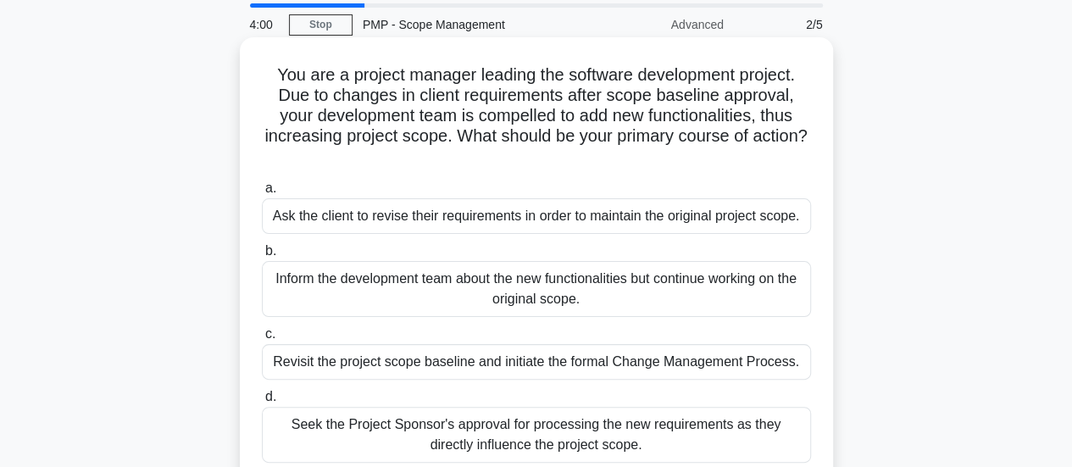
scroll to position [85, 0]
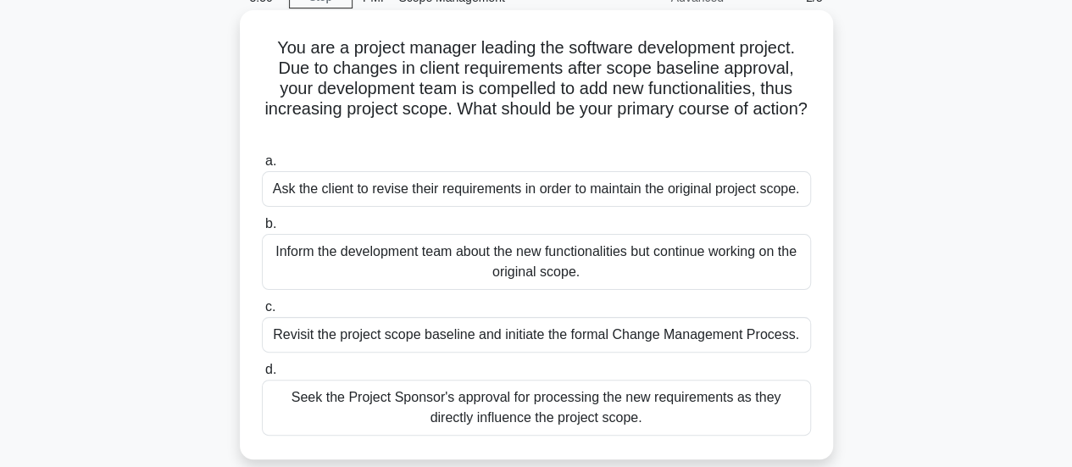
click at [693, 267] on div "Inform the development team about the new functionalities but continue working …" at bounding box center [536, 262] width 549 height 56
click at [262, 230] on input "b. Inform the development team about the new functionalities but continue worki…" at bounding box center [262, 224] width 0 height 11
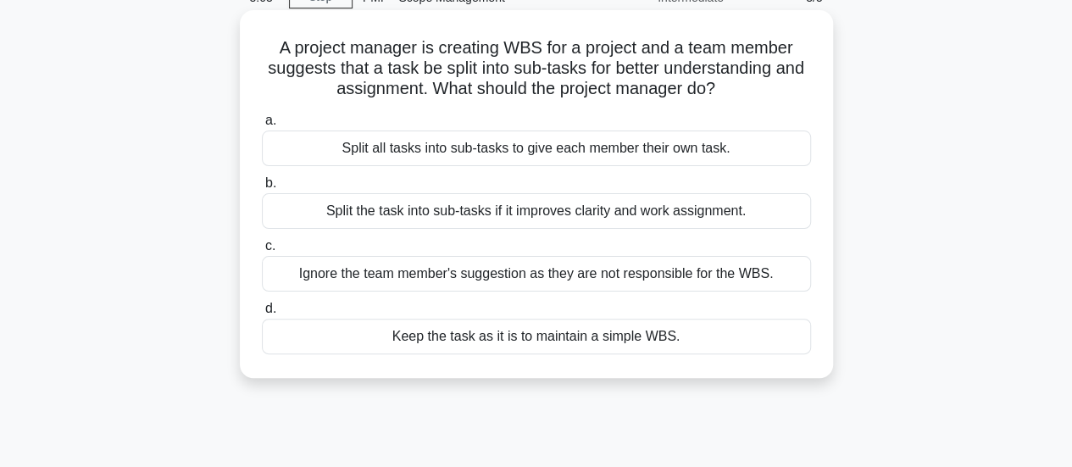
click at [463, 214] on div "Split the task into sub-tasks if it improves clarity and work assignment." at bounding box center [536, 211] width 549 height 36
click at [262, 189] on input "b. Split the task into sub-tasks if it improves clarity and work assignment." at bounding box center [262, 183] width 0 height 11
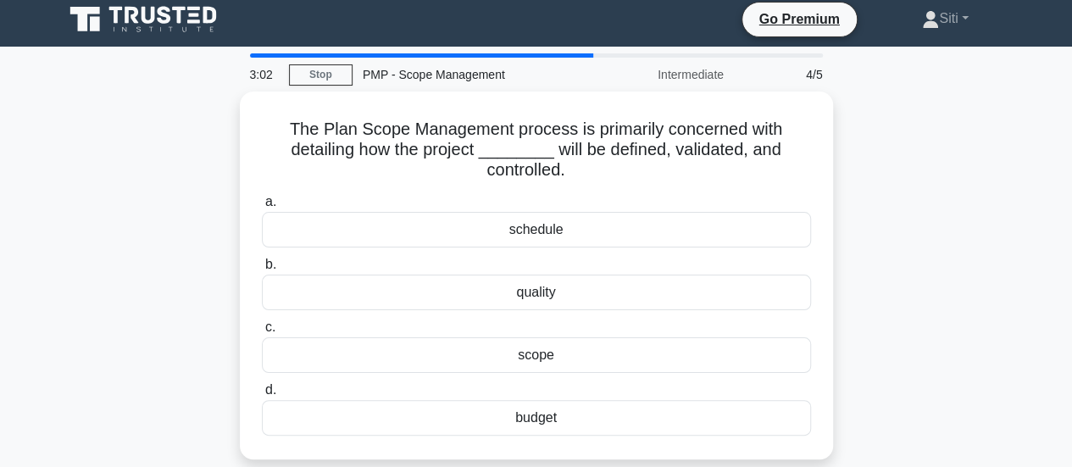
scroll to position [0, 0]
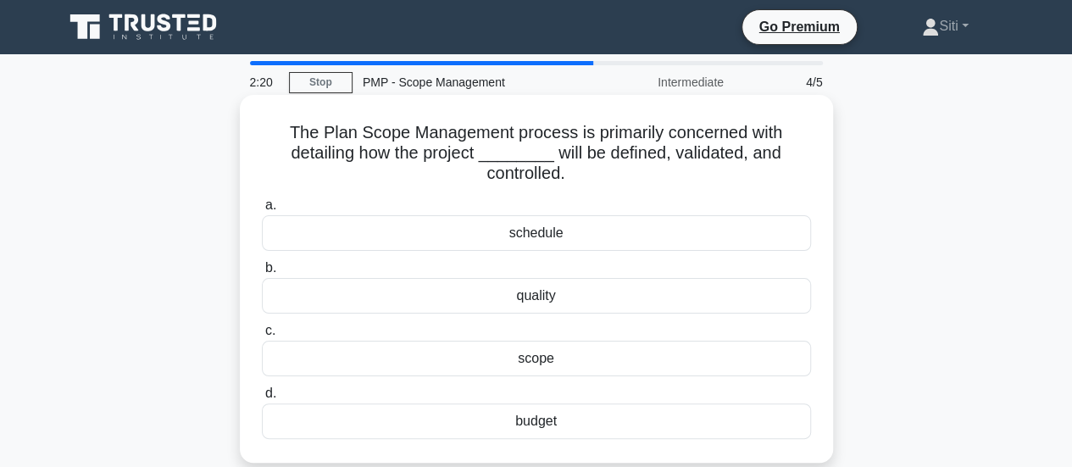
click at [534, 359] on div "scope" at bounding box center [536, 359] width 549 height 36
click at [262, 336] on input "c. scope" at bounding box center [262, 330] width 0 height 11
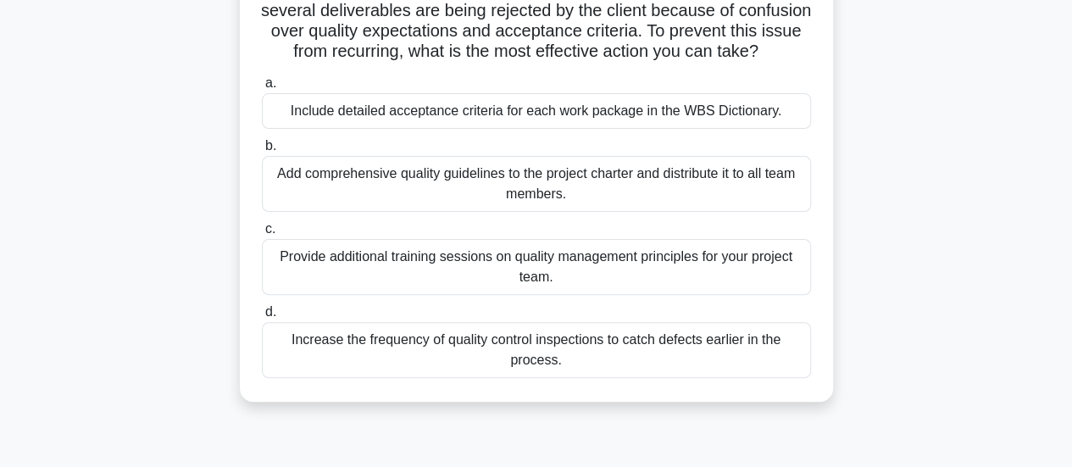
scroll to position [169, 0]
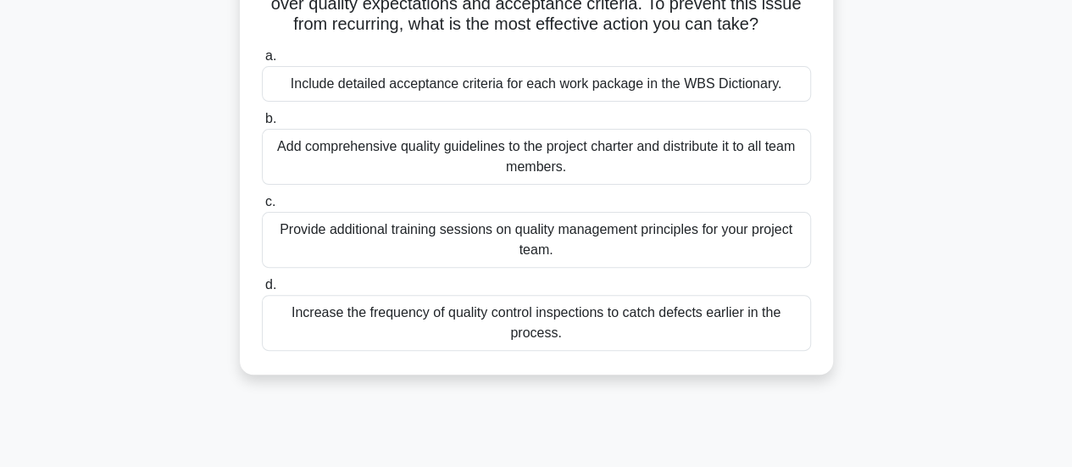
click at [674, 351] on div "Increase the frequency of quality control inspections to catch defects earlier …" at bounding box center [536, 323] width 549 height 56
click at [262, 291] on input "d. Increase the frequency of quality control inspections to catch defects earli…" at bounding box center [262, 285] width 0 height 11
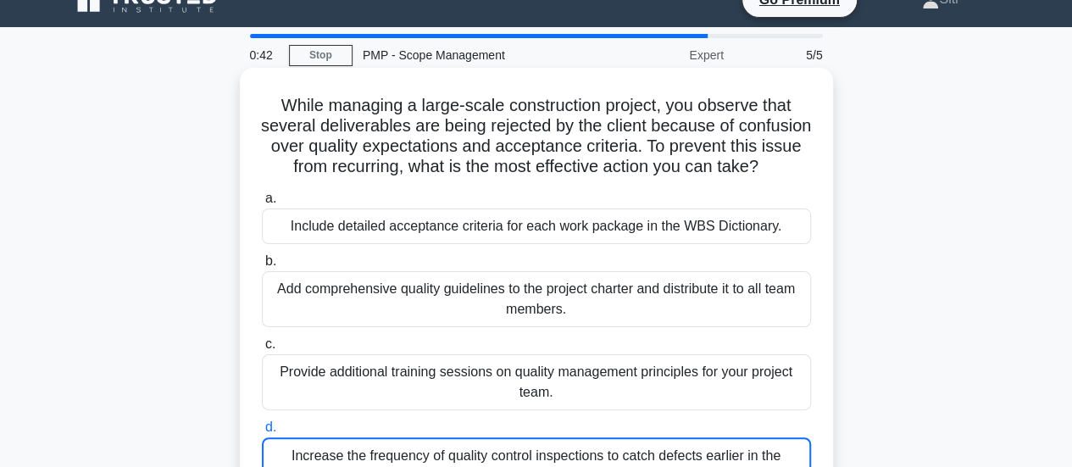
scroll to position [0, 0]
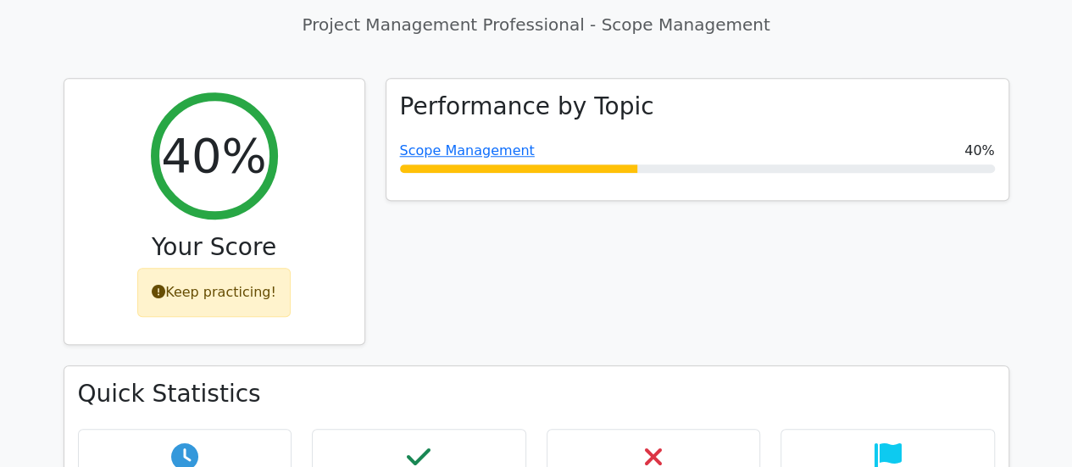
scroll to position [593, 0]
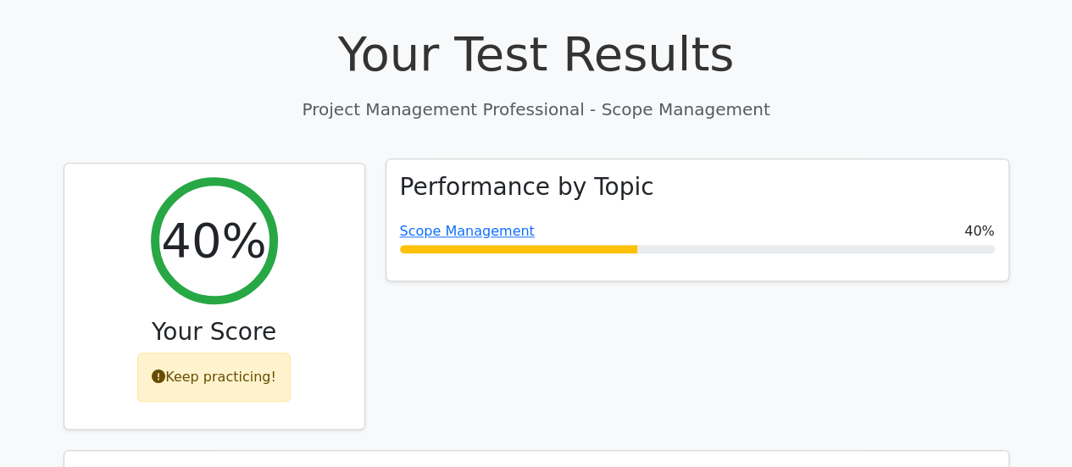
click at [951, 174] on div "Performance by Topic Scope Management 40%" at bounding box center [697, 220] width 622 height 122
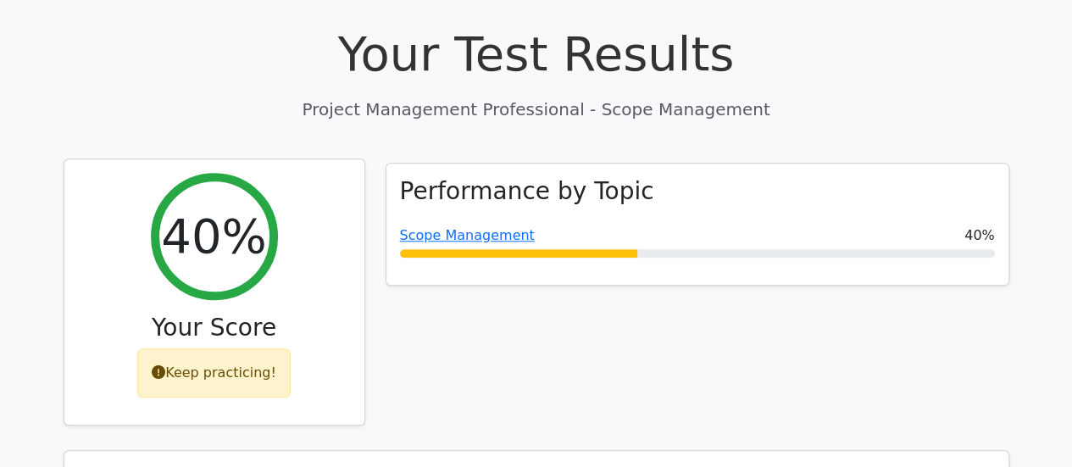
drag, startPoint x: 236, startPoint y: 350, endPoint x: 295, endPoint y: 336, distance: 60.0
click at [237, 348] on div "Keep practicing!" at bounding box center [213, 372] width 153 height 49
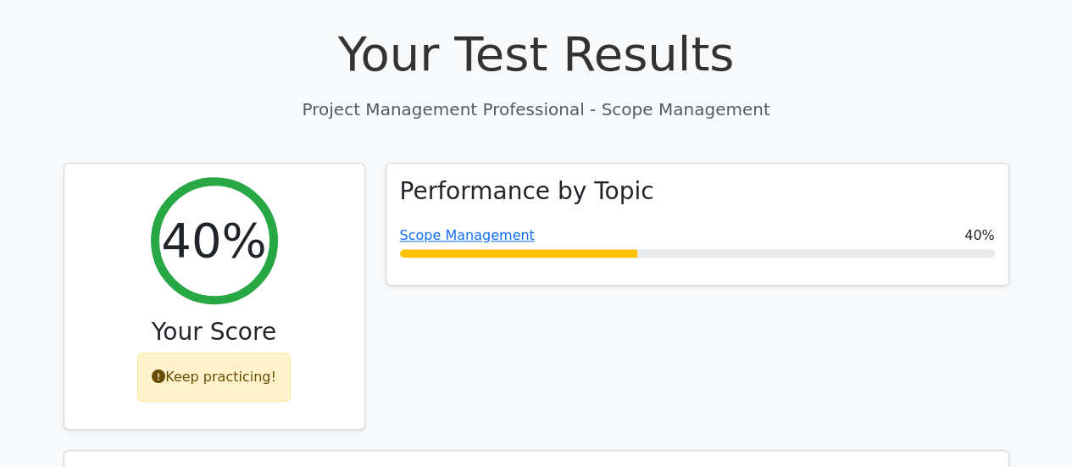
scroll to position [847, 0]
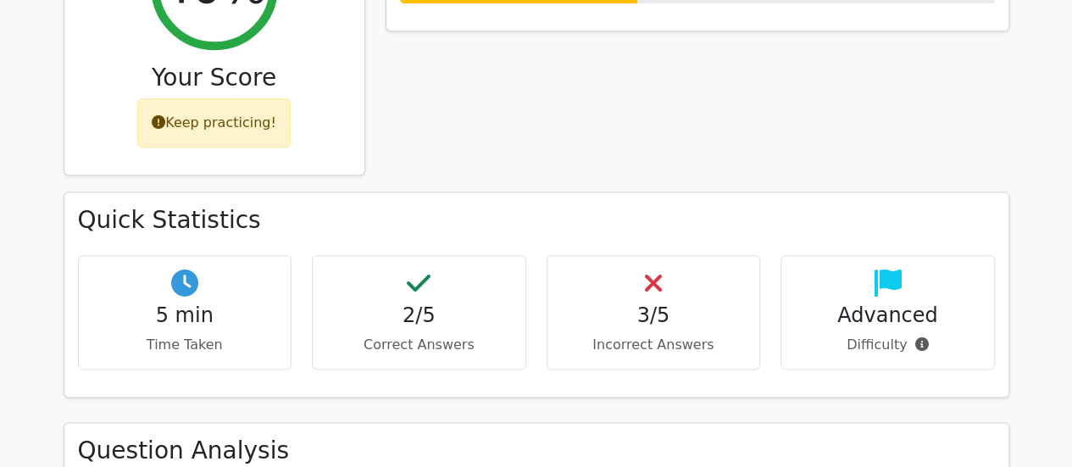
click at [641, 303] on h4 "3/5" at bounding box center [654, 315] width 186 height 25
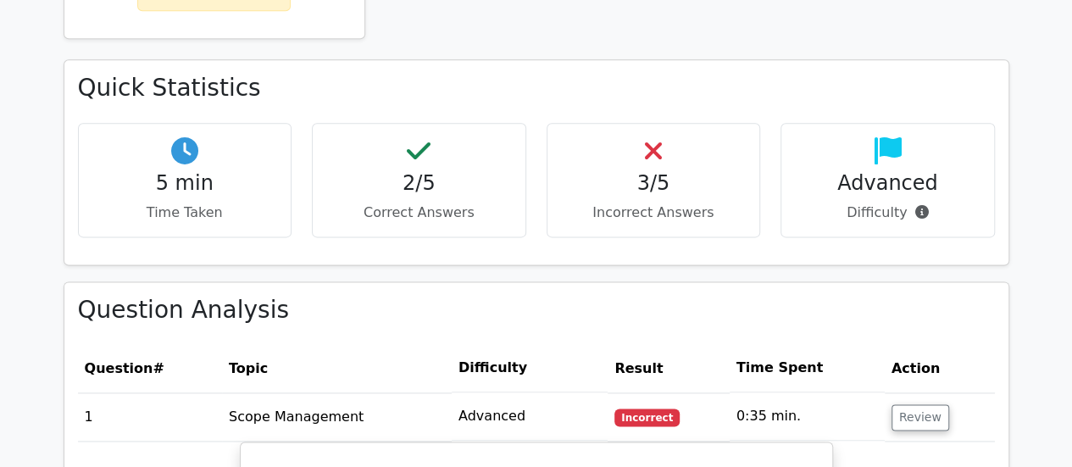
scroll to position [1101, 0]
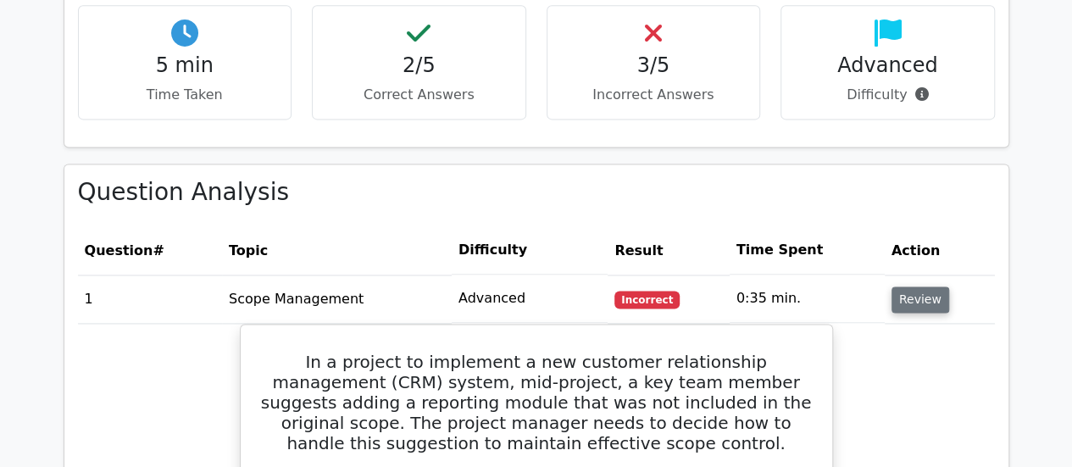
click at [922, 286] on button "Review" at bounding box center [920, 299] width 58 height 26
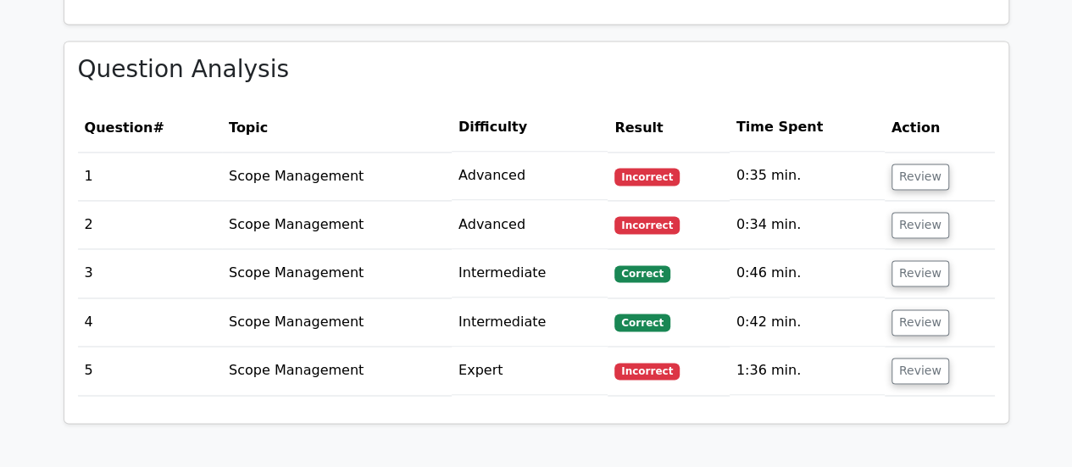
scroll to position [1186, 0]
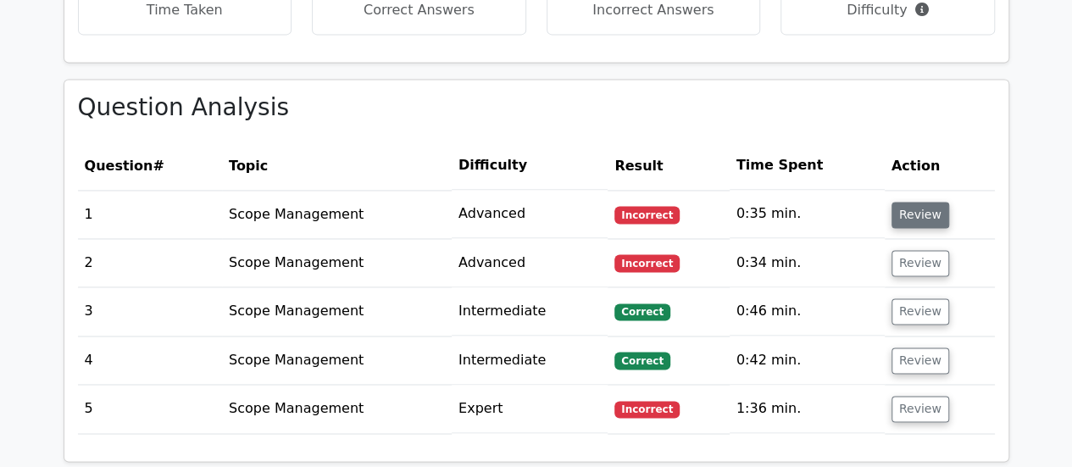
click at [922, 202] on button "Review" at bounding box center [920, 215] width 58 height 26
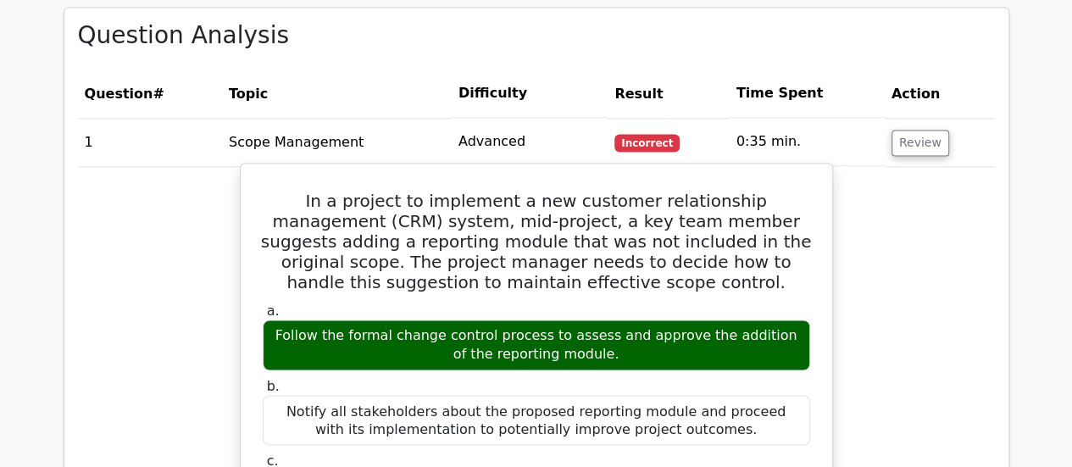
scroll to position [1356, 0]
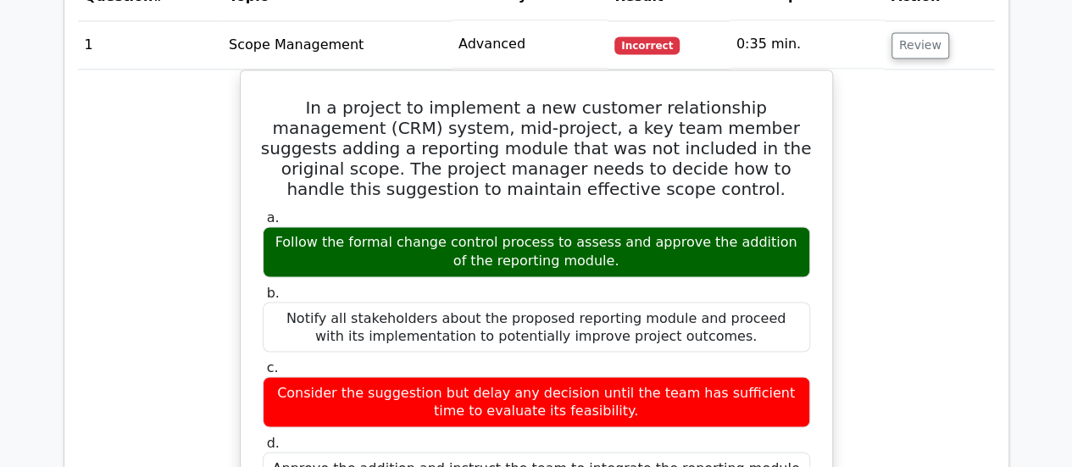
click at [911, 186] on div "In a project to implement a new customer relationship management (CRM) system, …" at bounding box center [536, 442] width 917 height 747
